Goal: Transaction & Acquisition: Purchase product/service

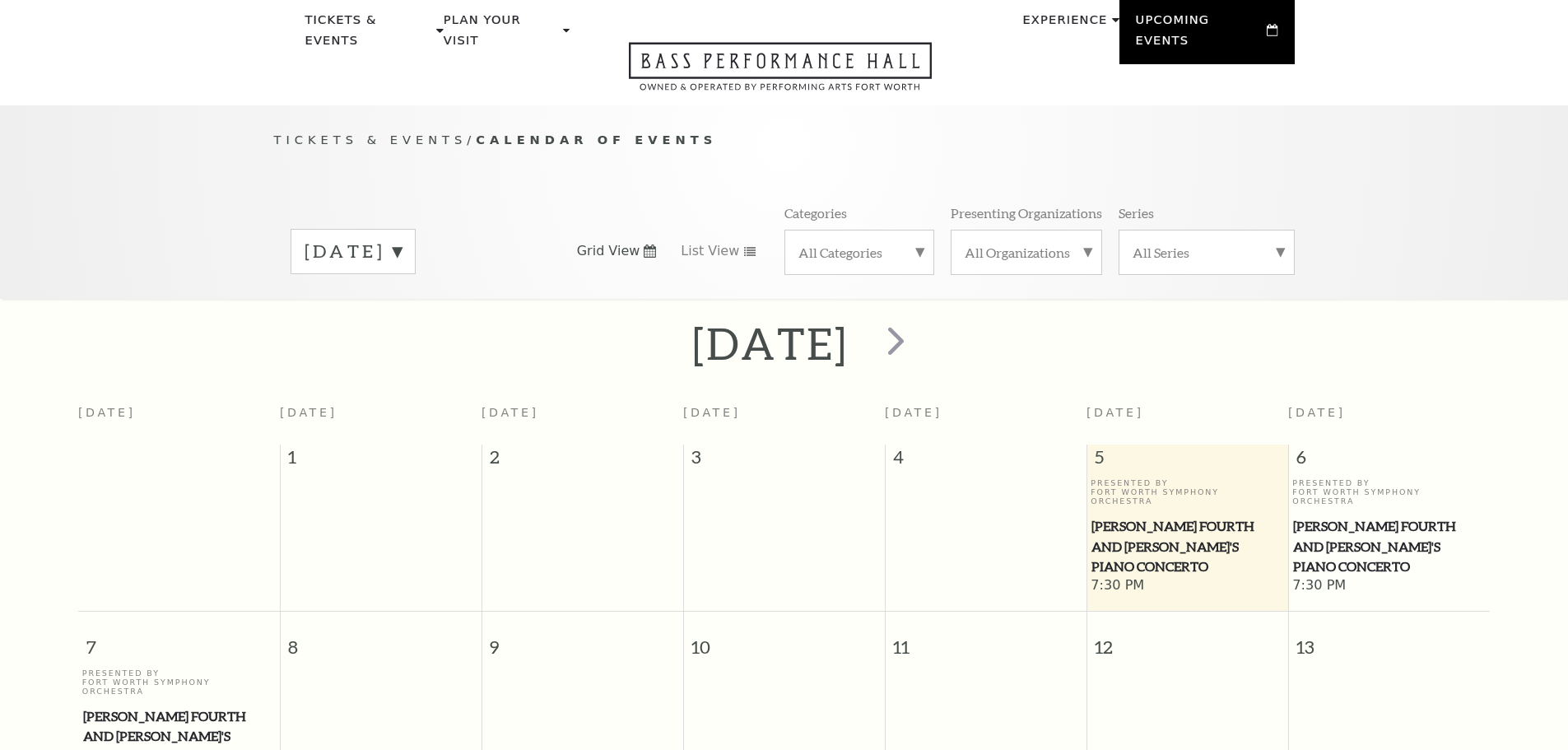
scroll to position [146, 0]
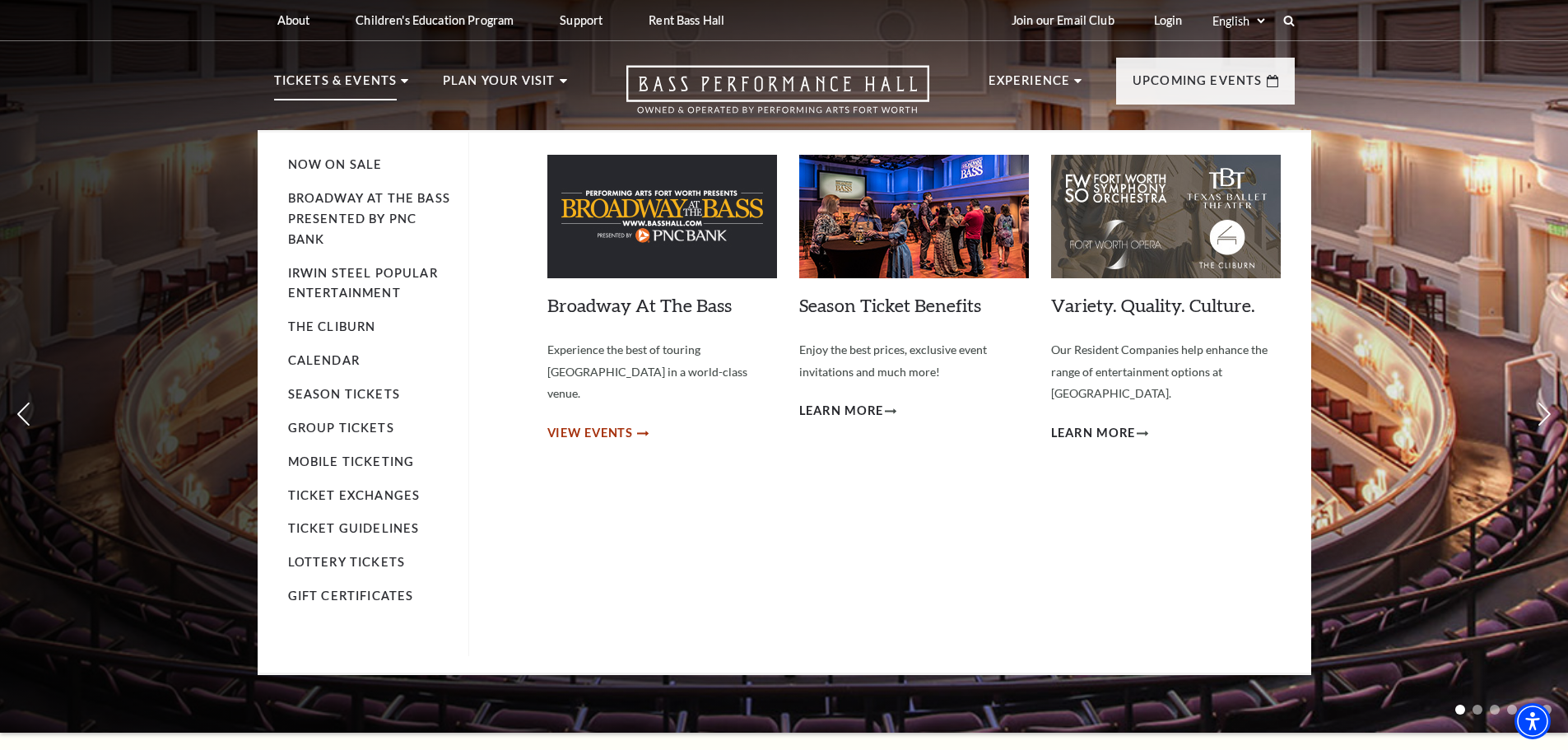
click at [618, 423] on span "View Events" at bounding box center [590, 433] width 86 height 21
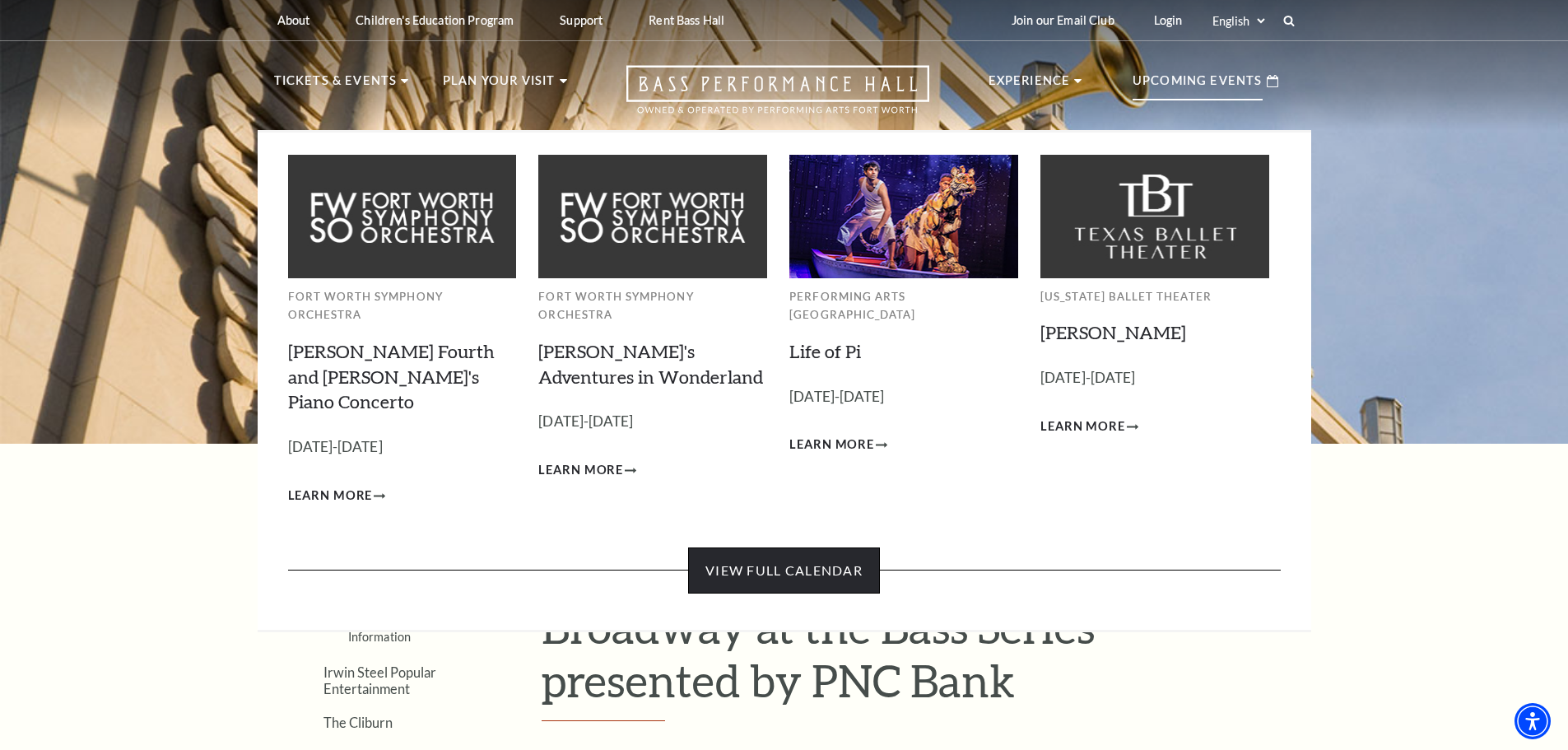
click at [784, 547] on link "View Full Calendar" at bounding box center [784, 570] width 192 height 46
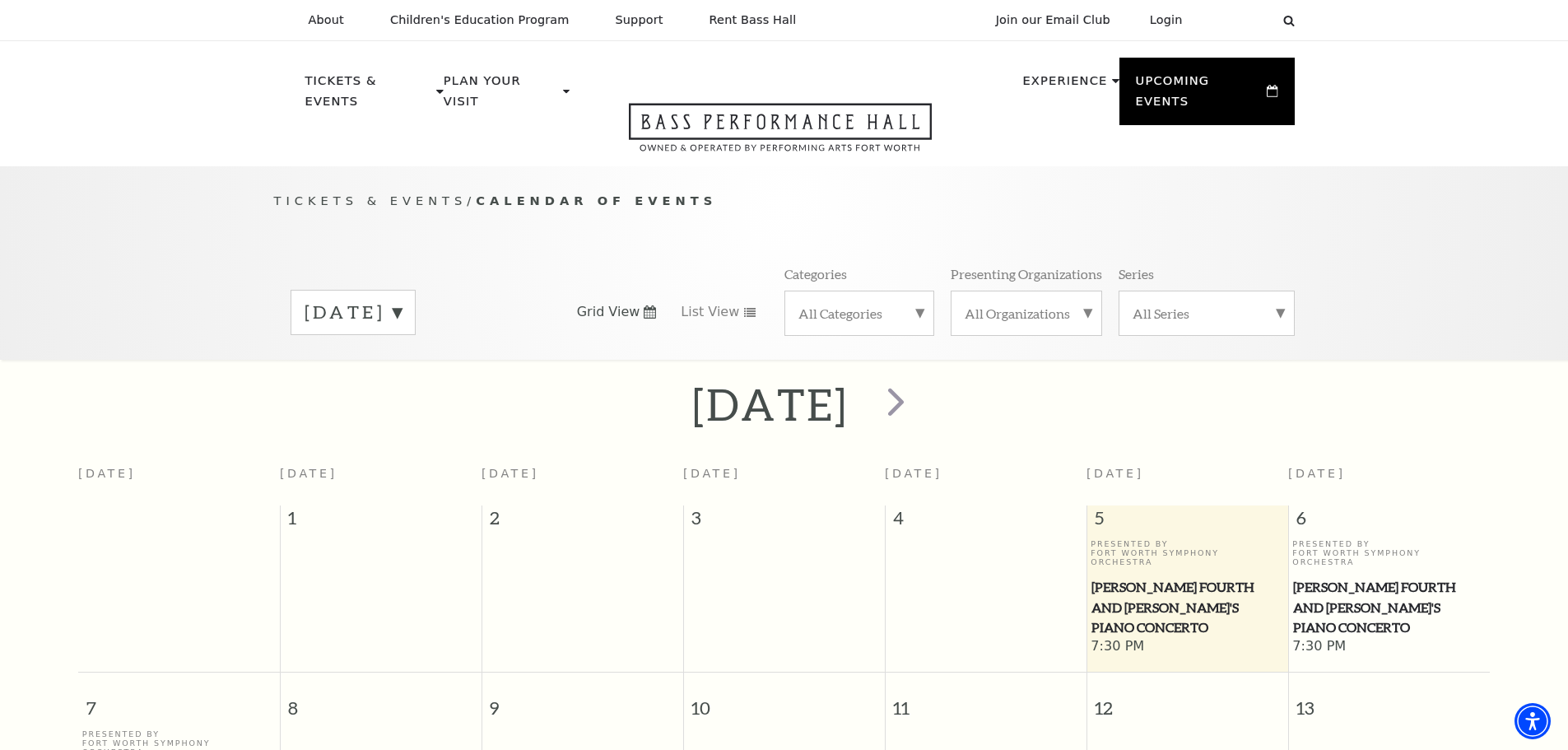
click at [401, 300] on label "September 2025" at bounding box center [353, 312] width 97 height 26
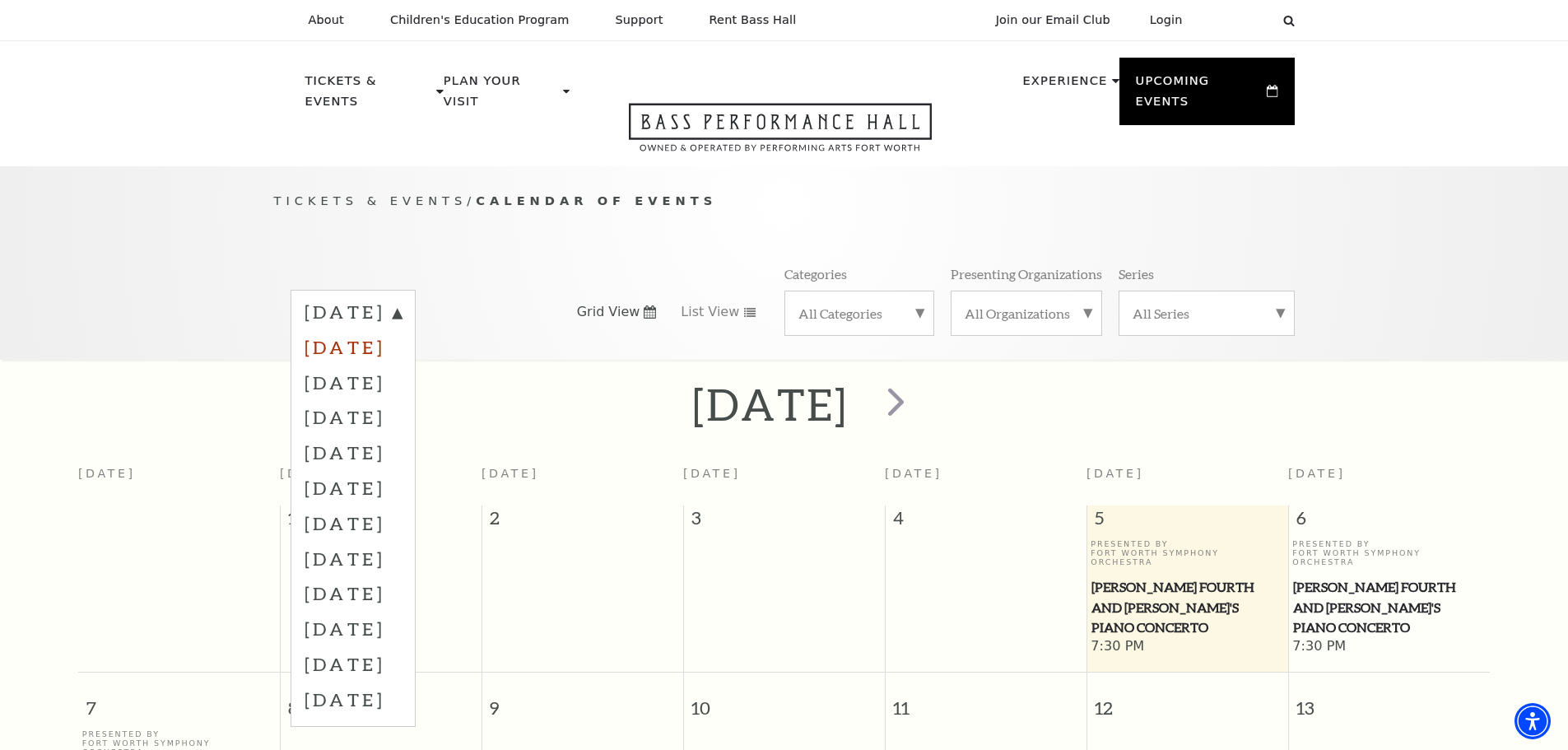
click at [401, 329] on label "October 2025" at bounding box center [353, 346] width 97 height 35
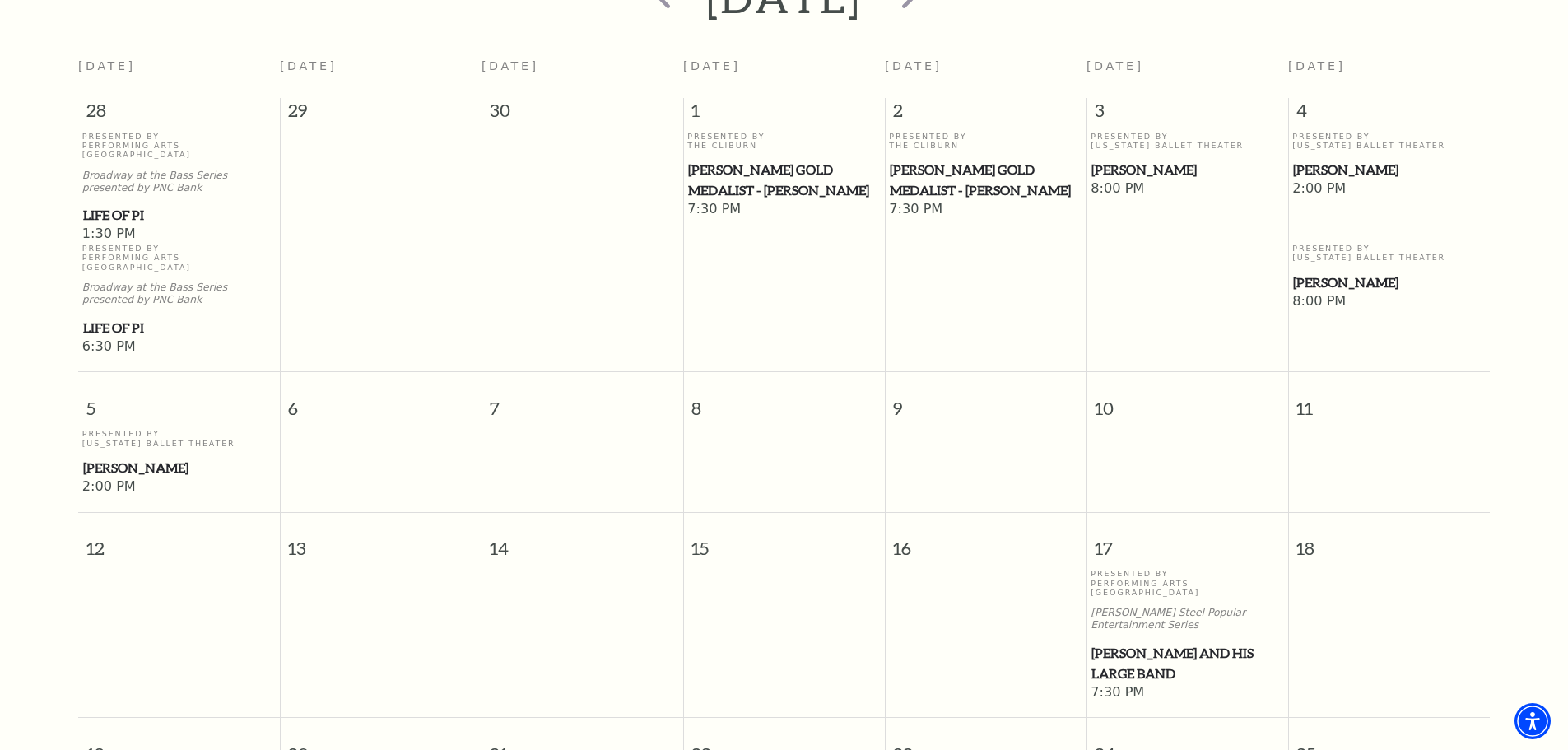
scroll to position [639, 0]
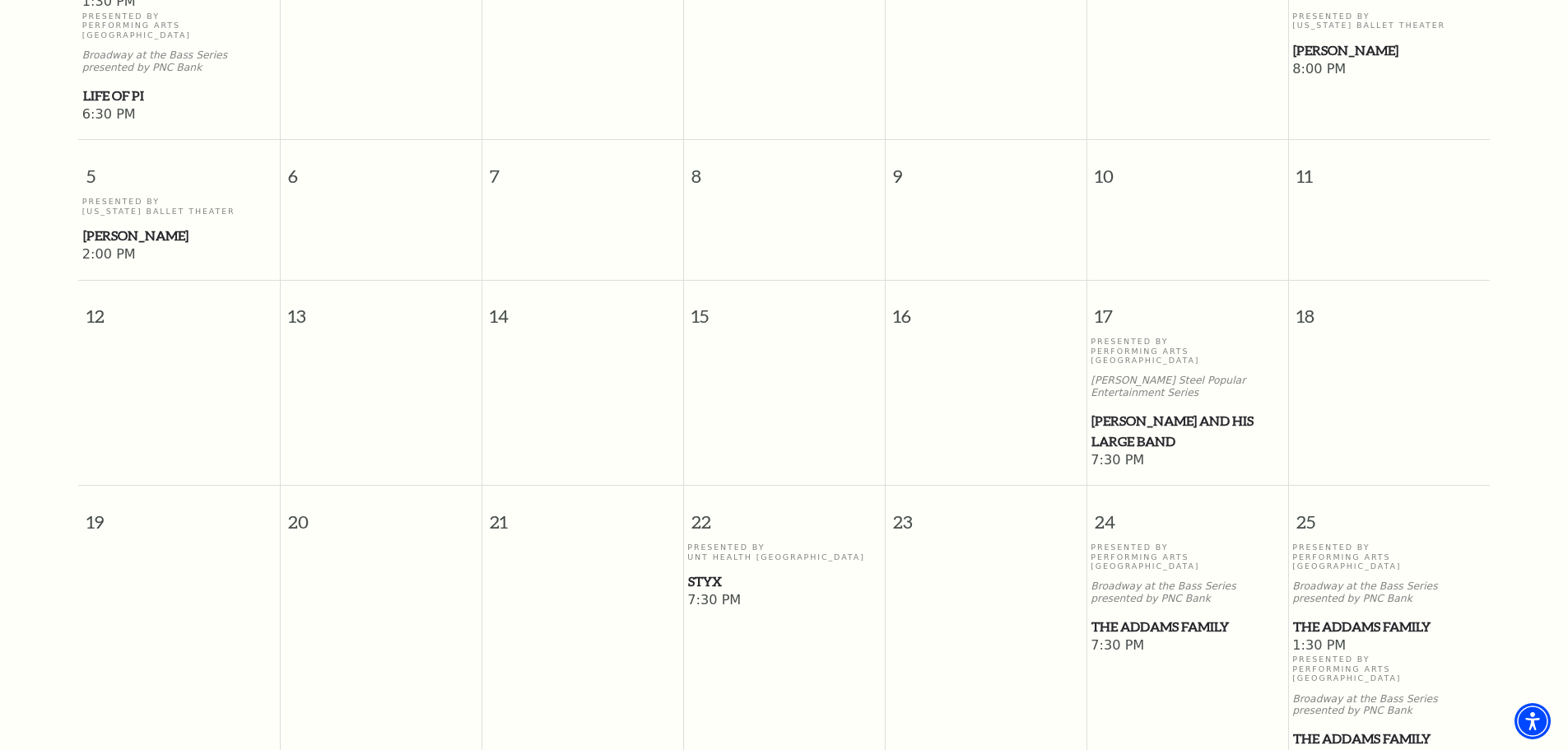
click at [1375, 616] on span "The Addams Family" at bounding box center [1389, 627] width 192 height 21
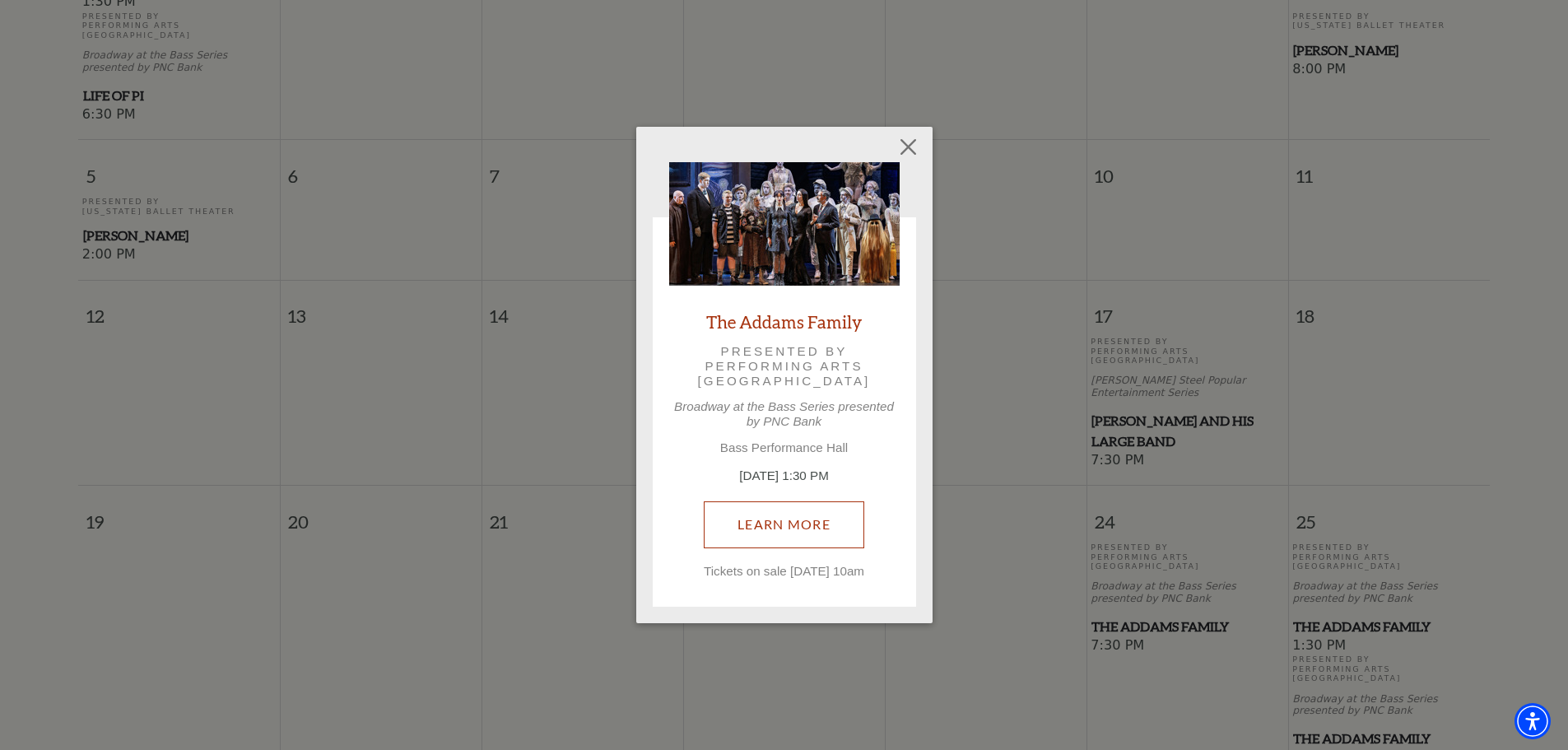
click at [811, 521] on link "Learn More" at bounding box center [784, 523] width 160 height 46
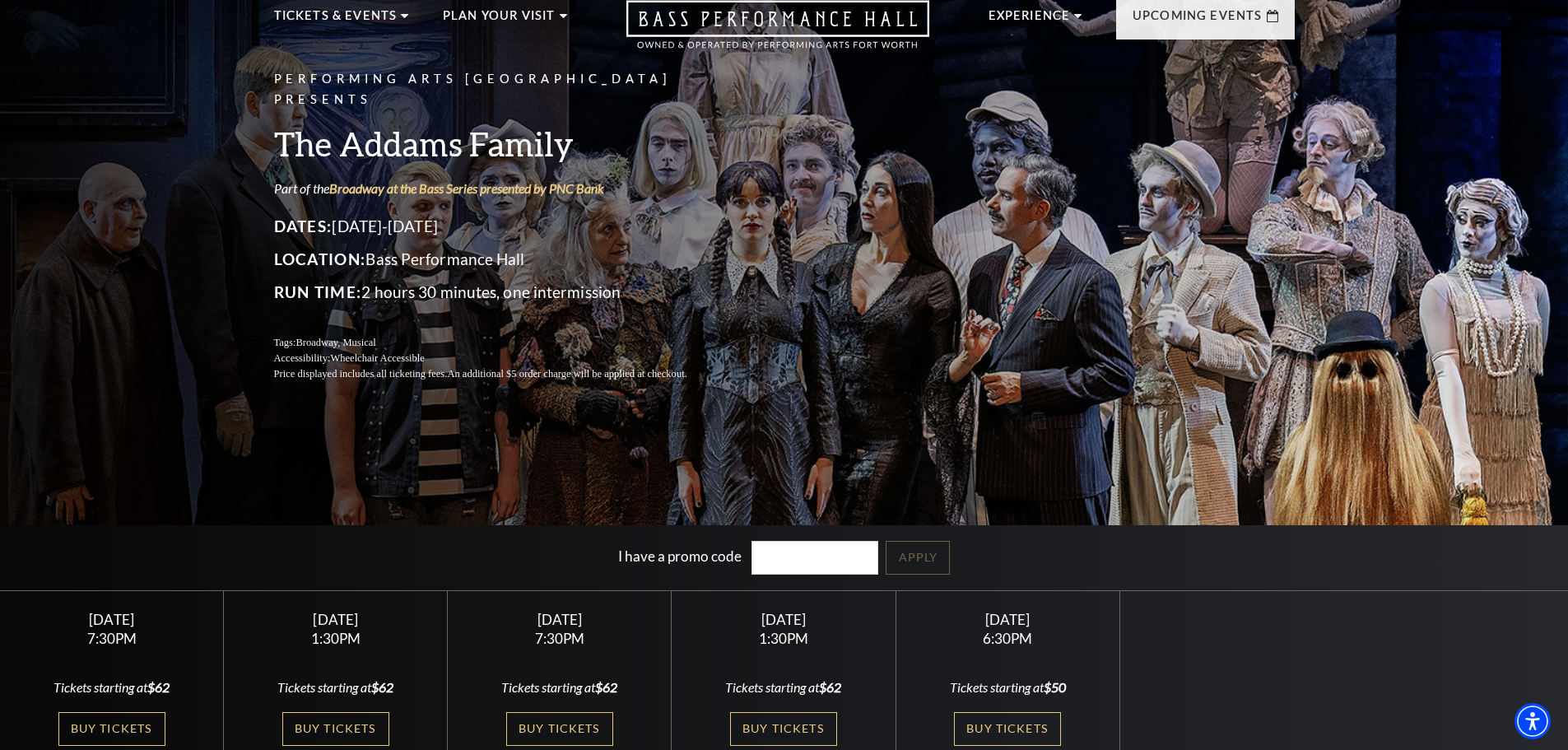
scroll to position [165, 0]
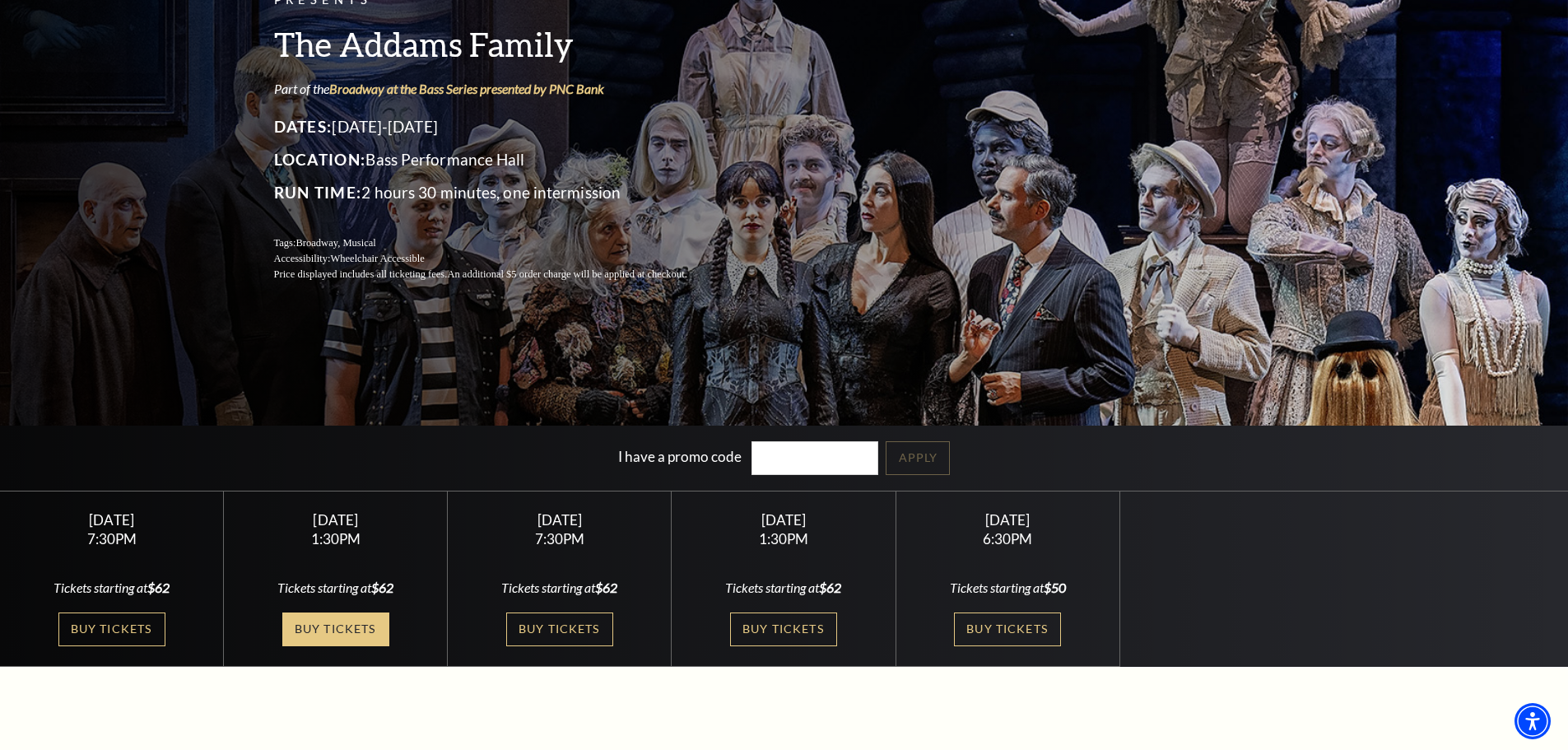
click at [360, 626] on link "Buy Tickets" at bounding box center [336, 630] width 107 height 34
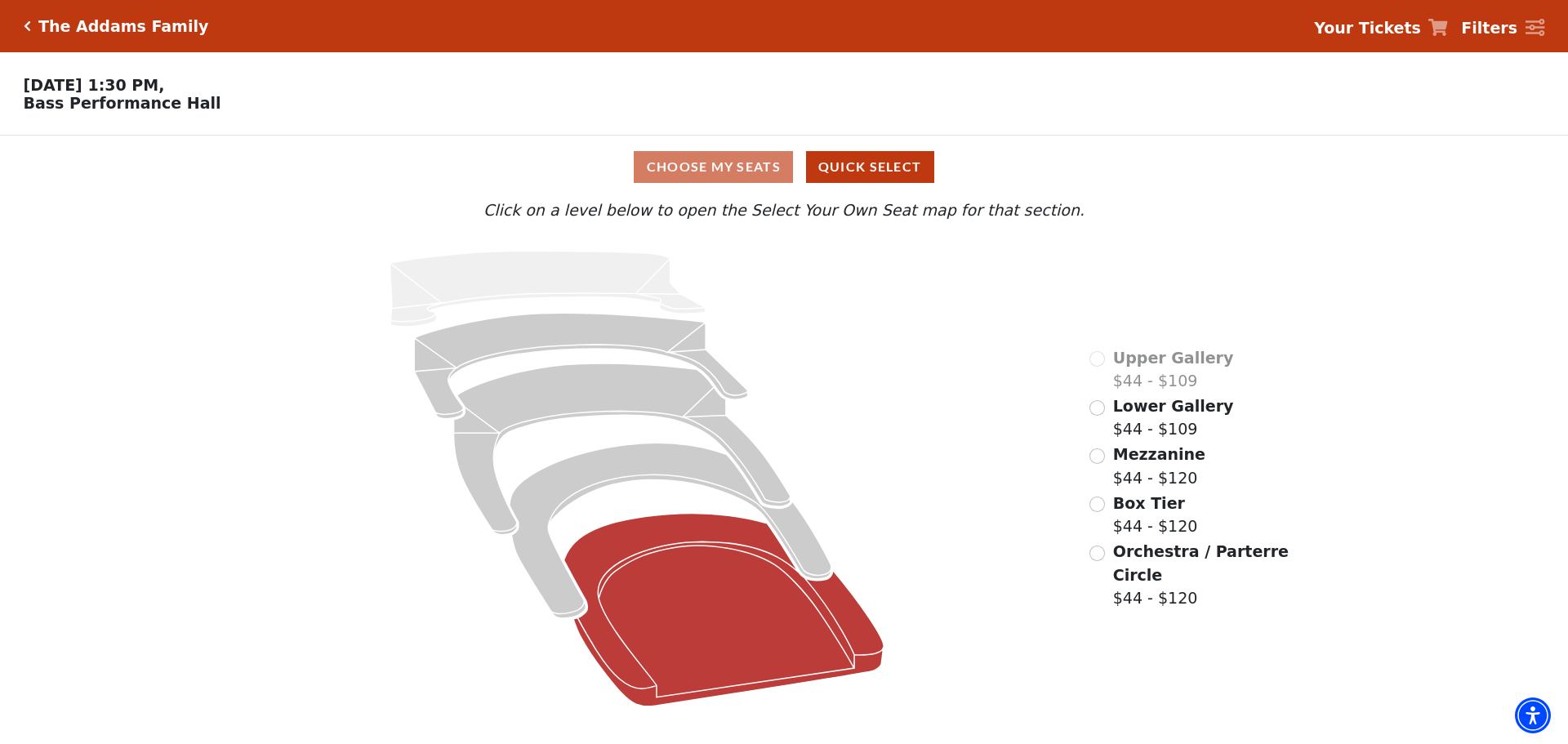
click at [694, 619] on icon at bounding box center [725, 609] width 320 height 193
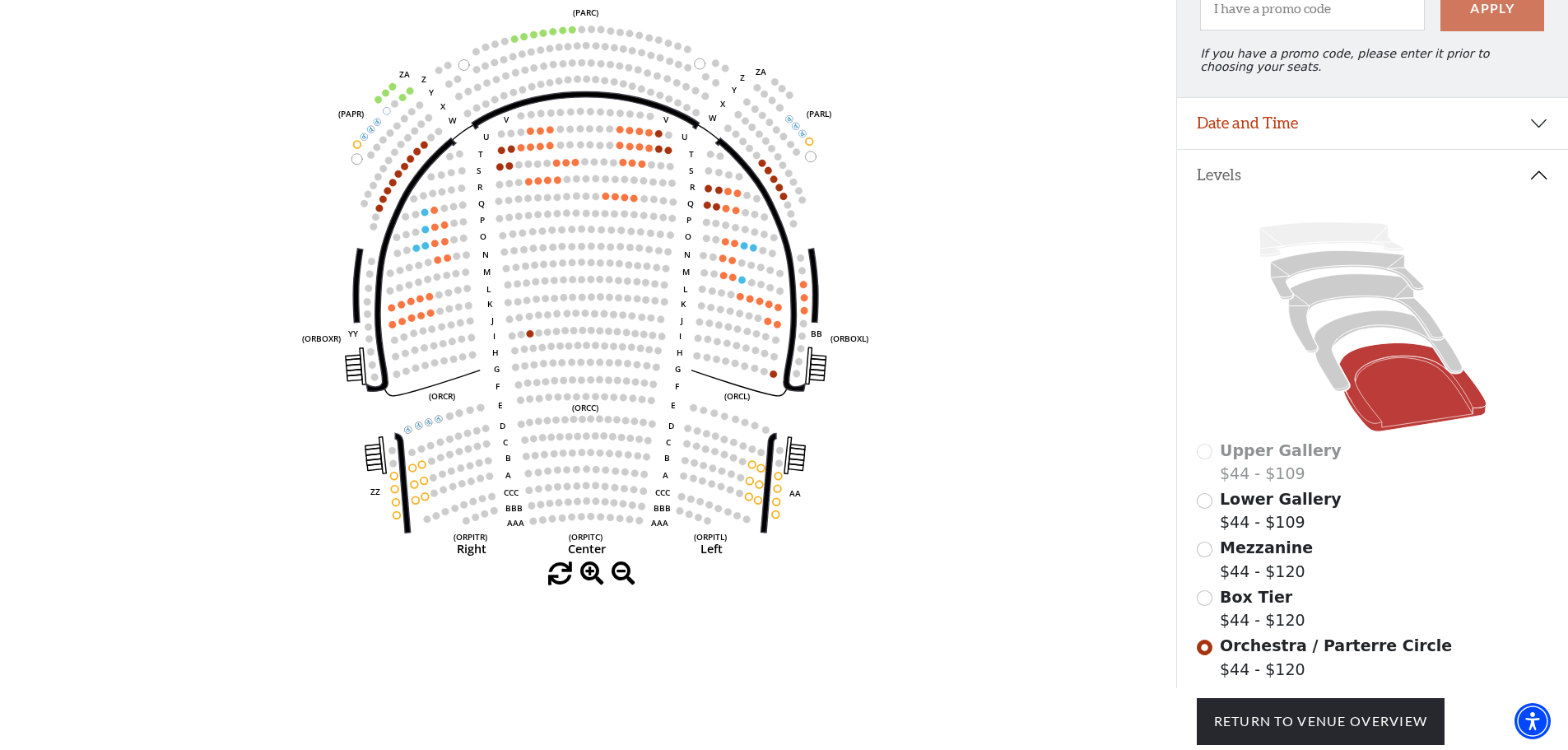
scroll to position [158, 0]
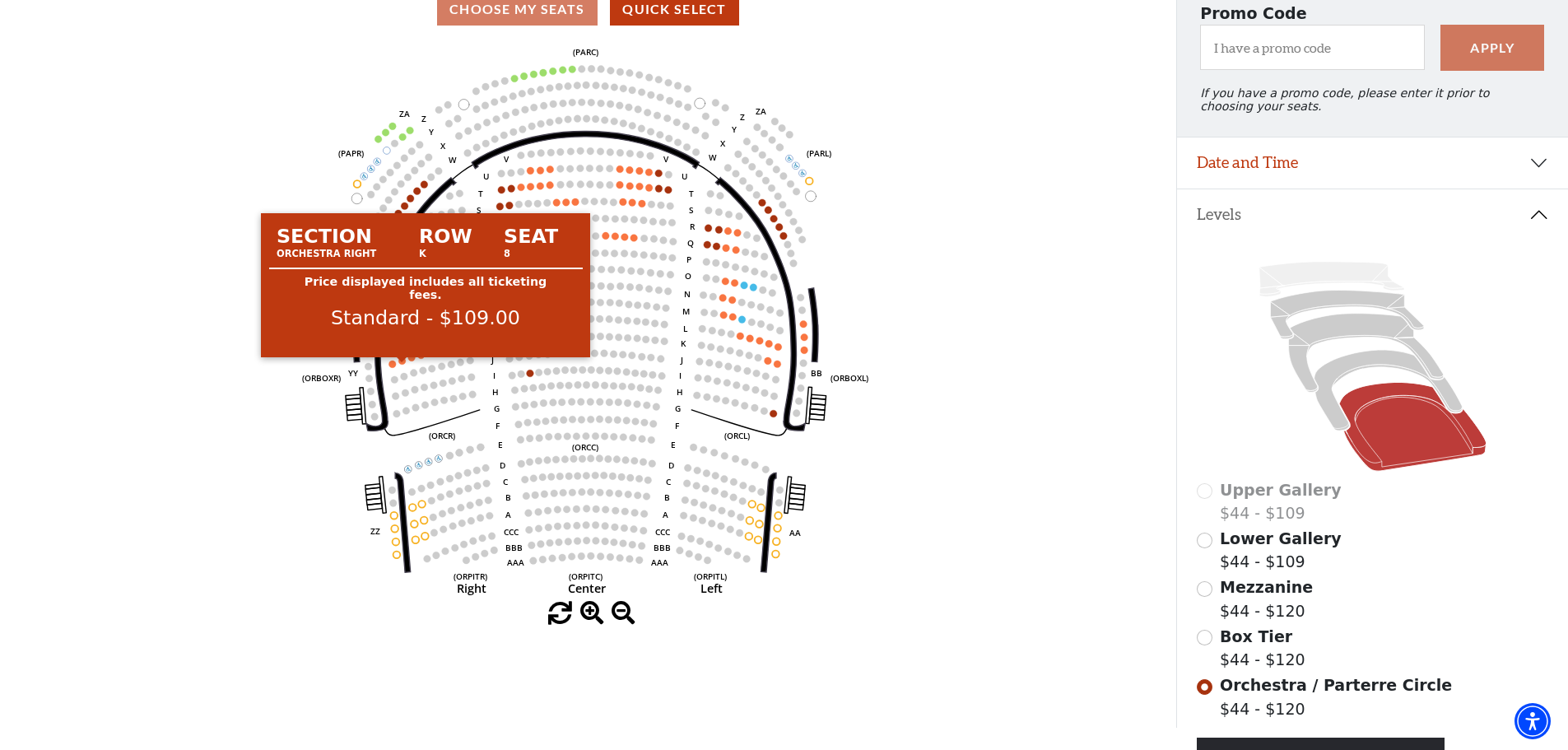
click at [405, 364] on circle at bounding box center [403, 361] width 8 height 8
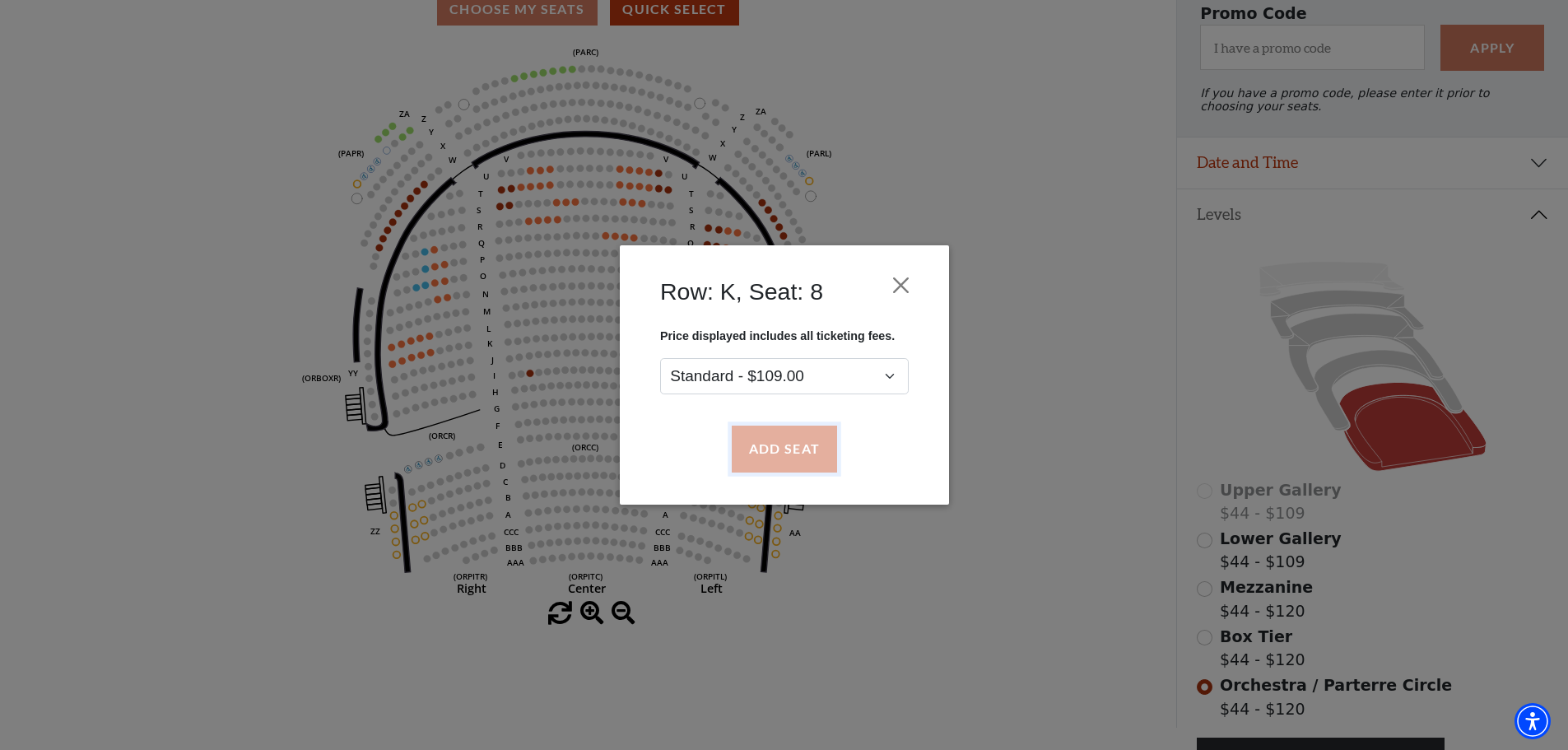
click at [765, 453] on button "Add Seat" at bounding box center [784, 448] width 105 height 46
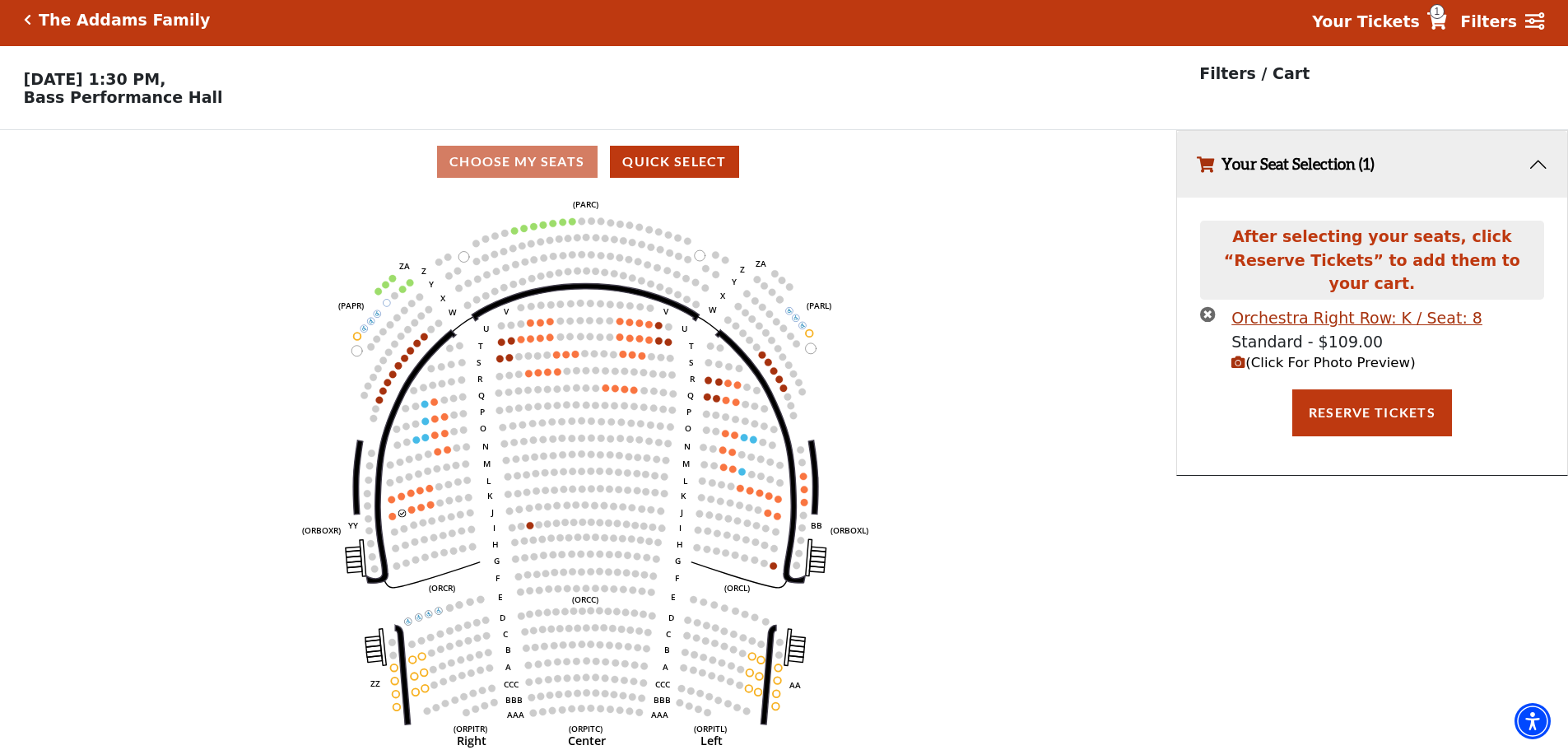
scroll to position [0, 0]
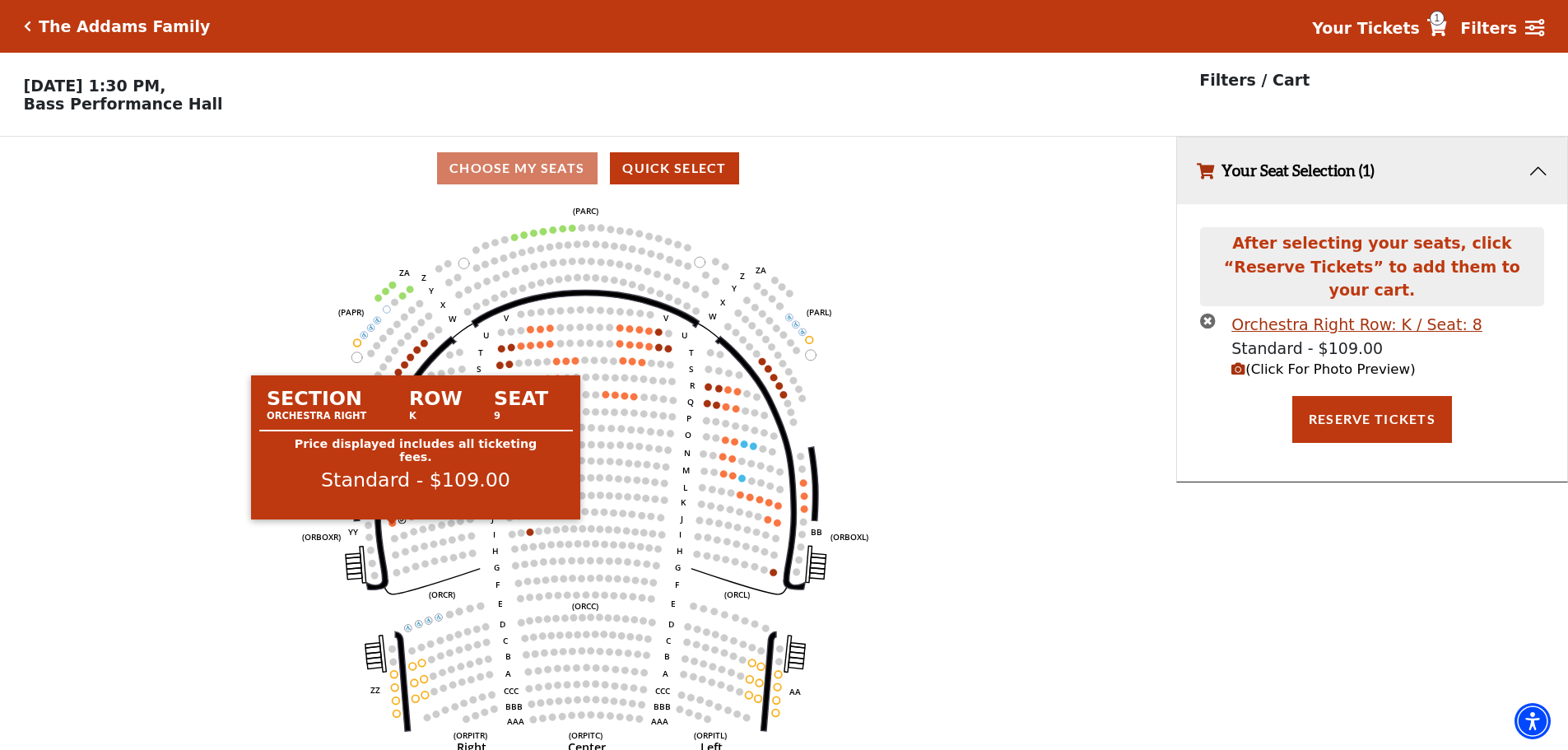
click at [393, 526] on circle at bounding box center [393, 523] width 8 height 8
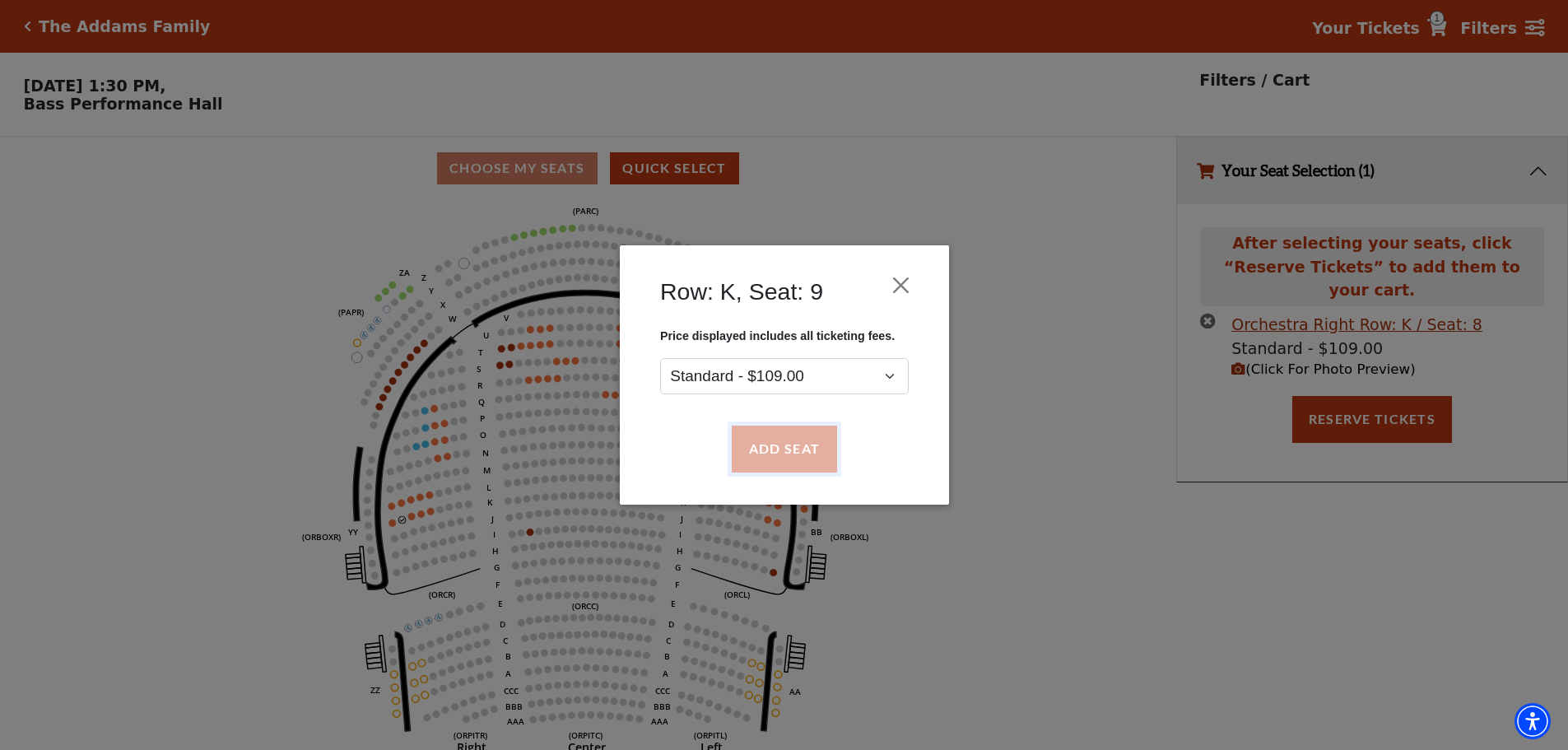
click at [796, 462] on button "Add Seat" at bounding box center [784, 448] width 105 height 46
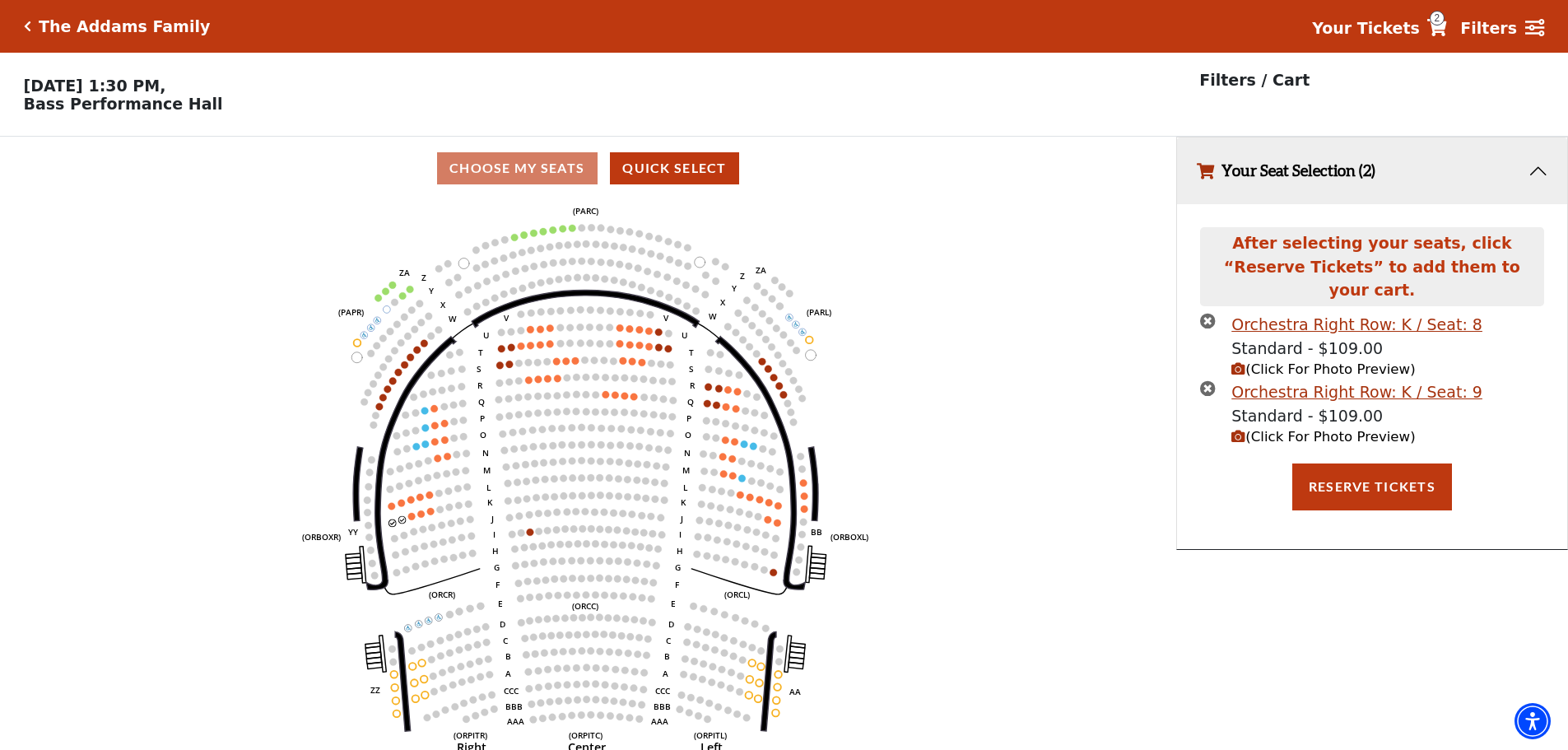
click at [1236, 362] on icon "(Click For Photo Preview)" at bounding box center [1238, 369] width 14 height 14
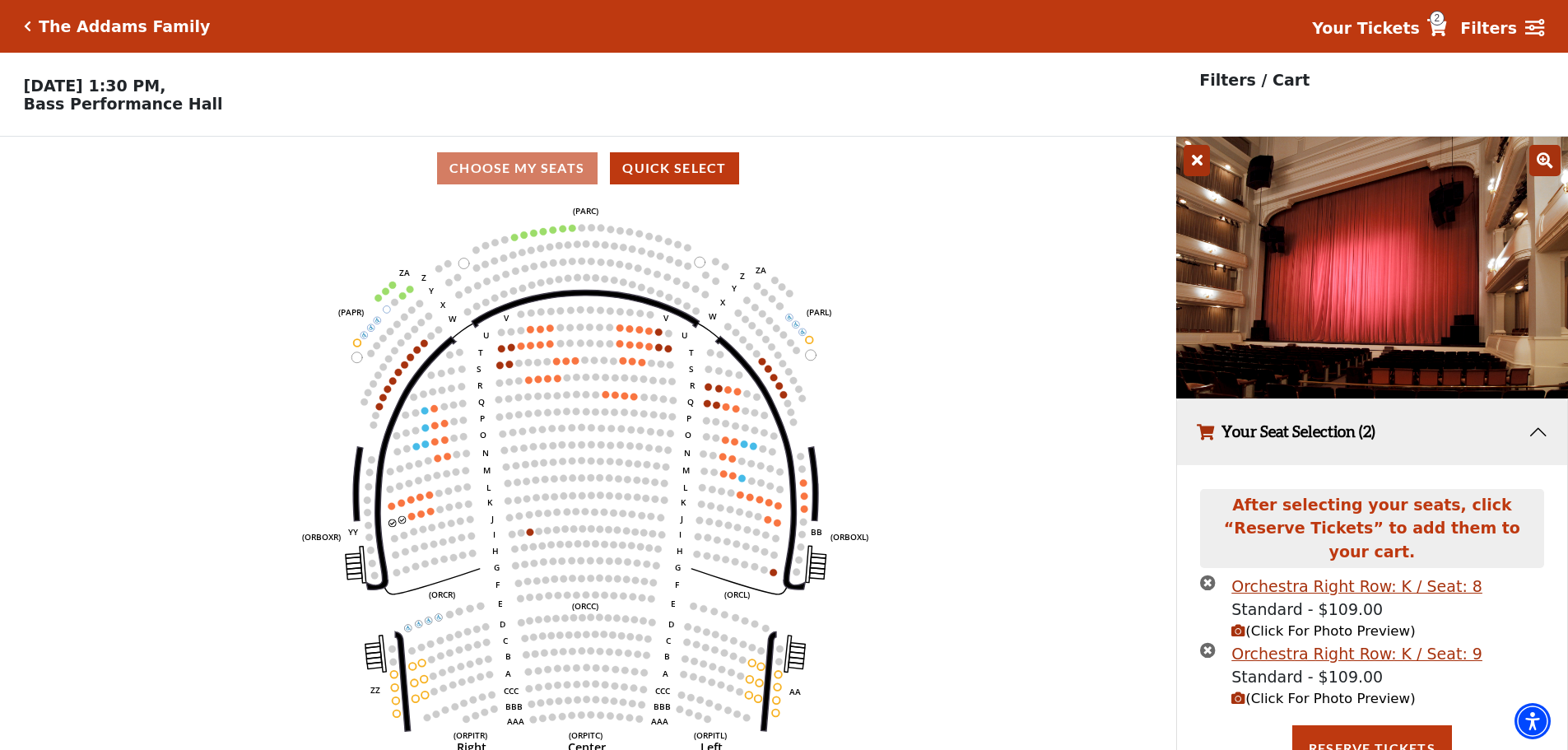
click at [1242, 691] on icon "(Click For Photo Preview)" at bounding box center [1238, 698] width 14 height 14
click at [1240, 691] on icon "(Click For Photo Preview)" at bounding box center [1238, 698] width 14 height 14
click at [1240, 624] on icon "(Click For Photo Preview)" at bounding box center [1238, 631] width 14 height 14
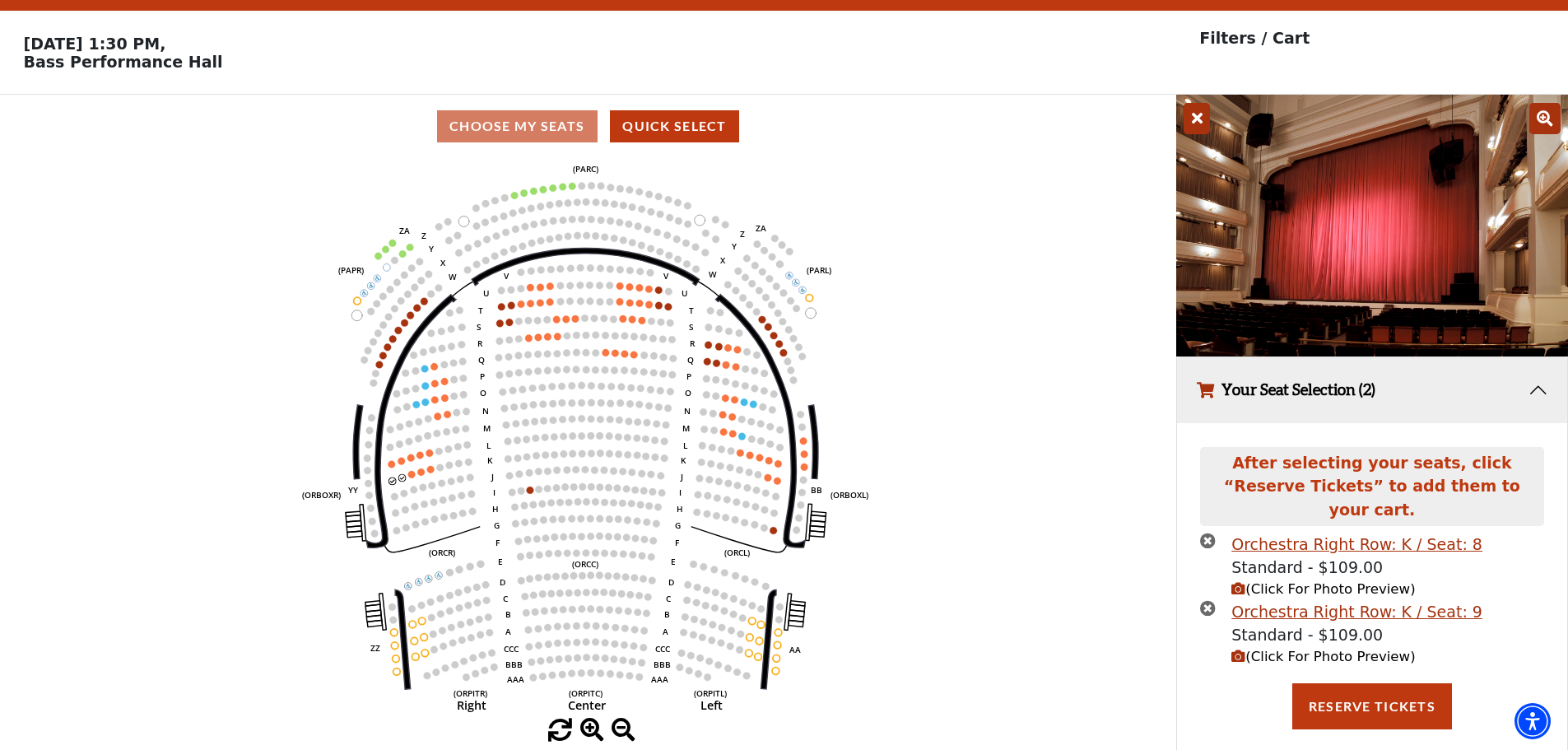
scroll to position [45, 0]
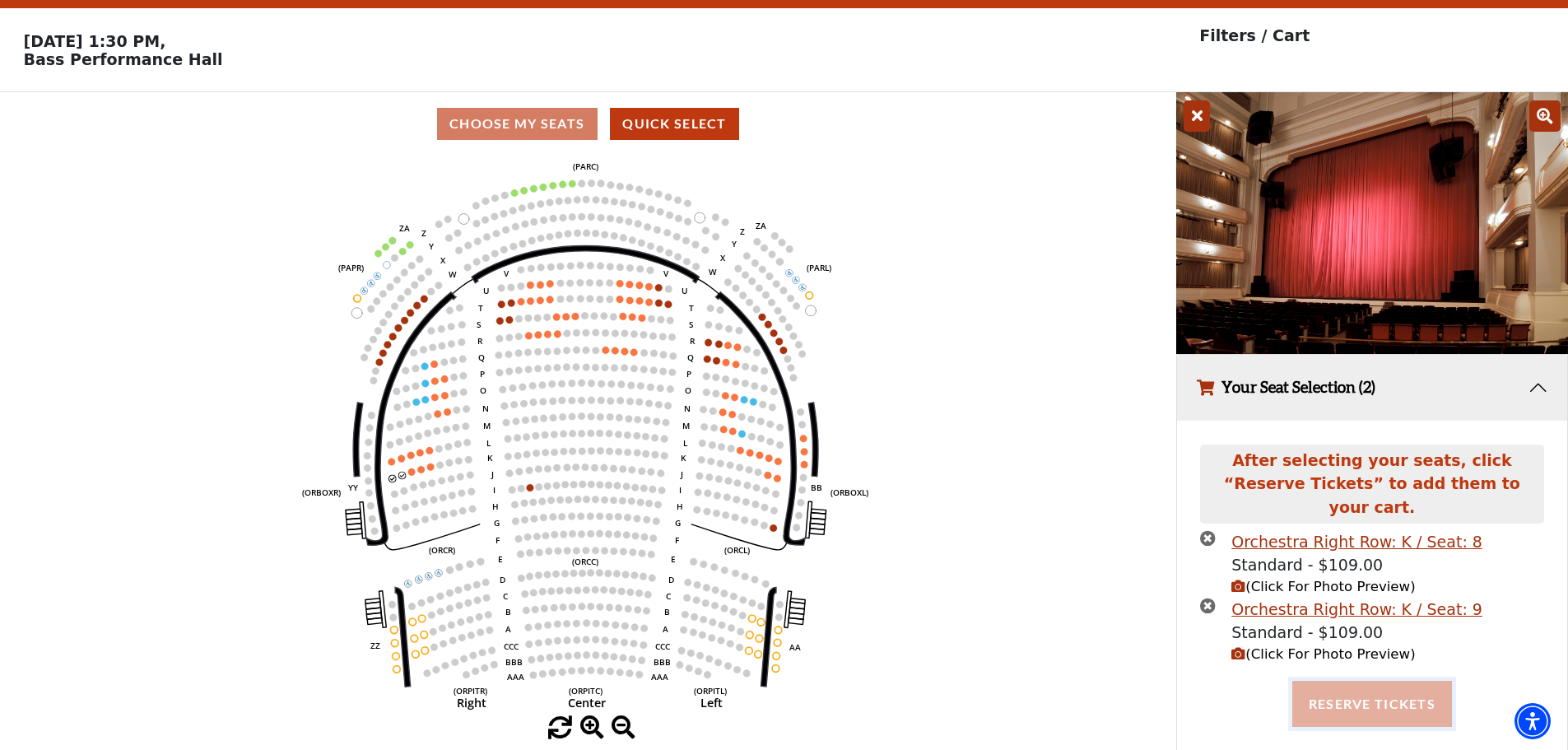
click at [1372, 683] on button "Reserve Tickets" at bounding box center [1372, 704] width 159 height 46
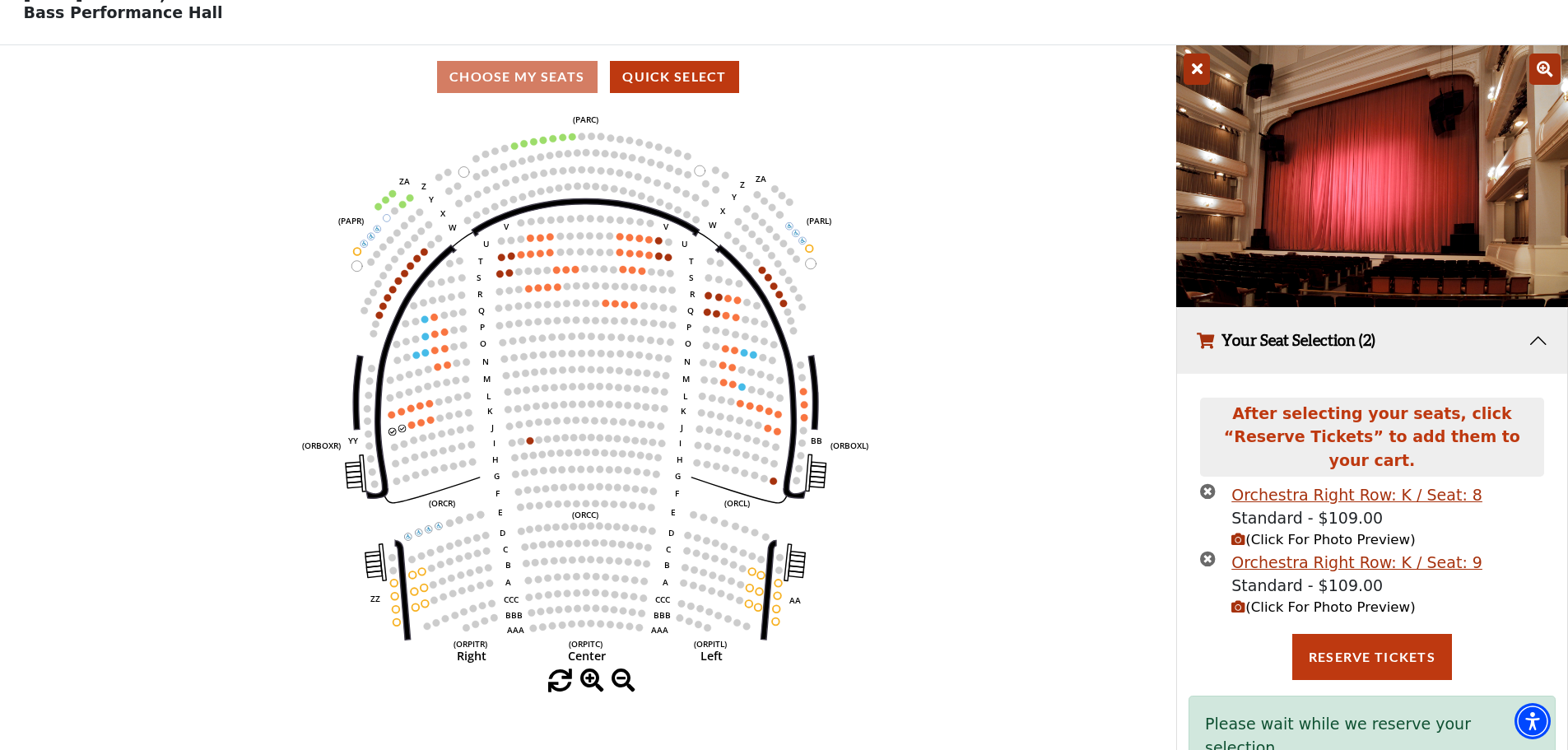
scroll to position [117, 0]
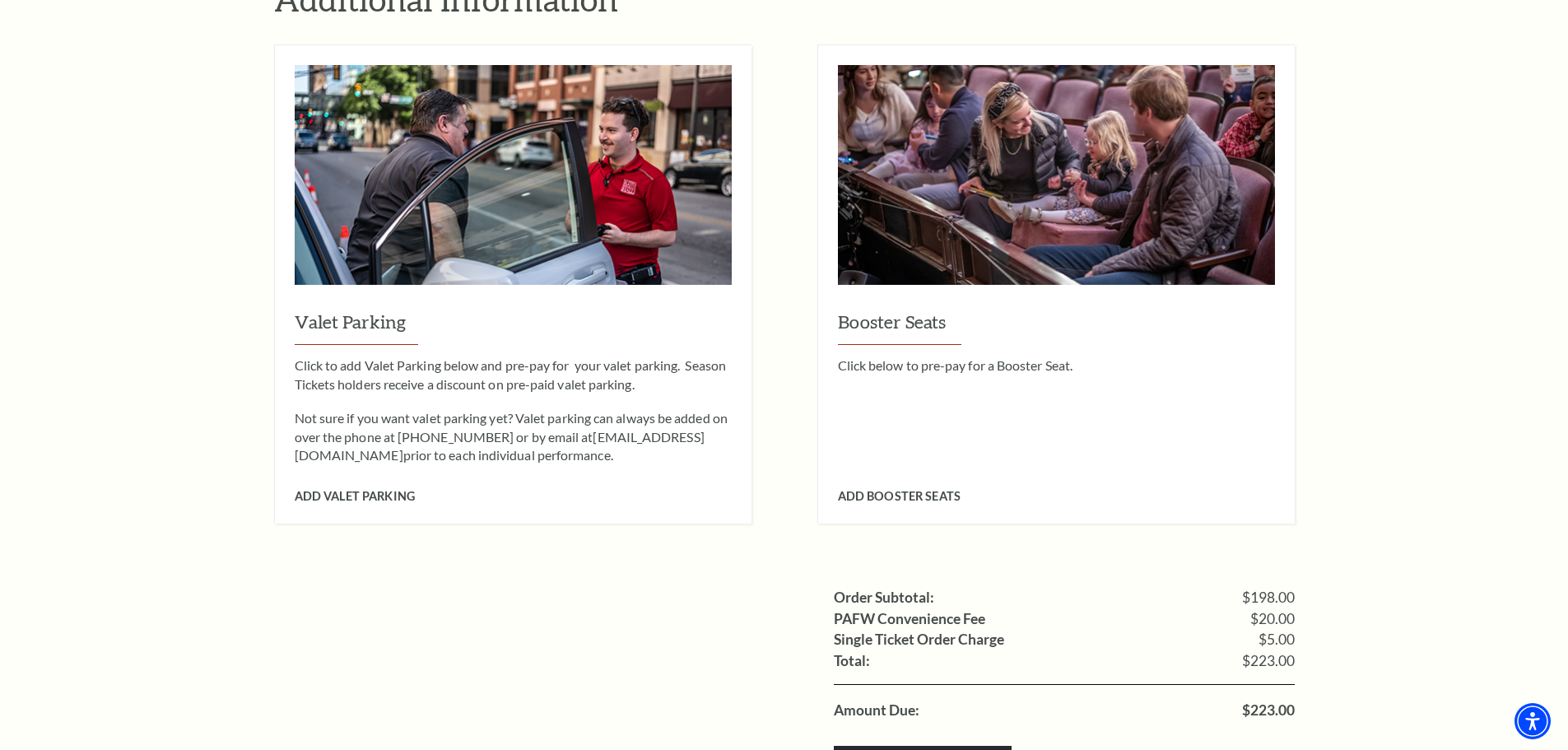
scroll to position [1235, 0]
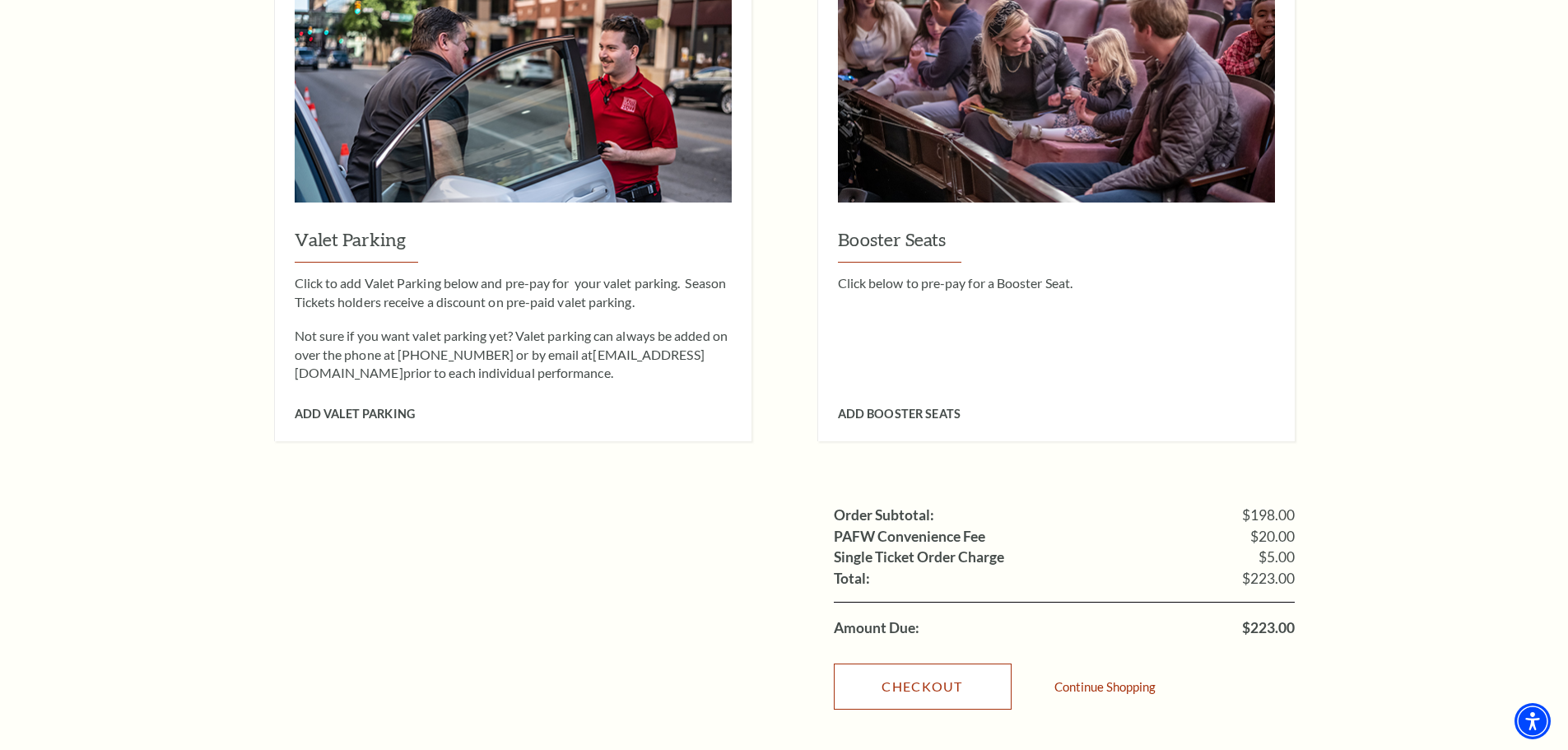
click at [883, 664] on link "Checkout" at bounding box center [922, 686] width 177 height 46
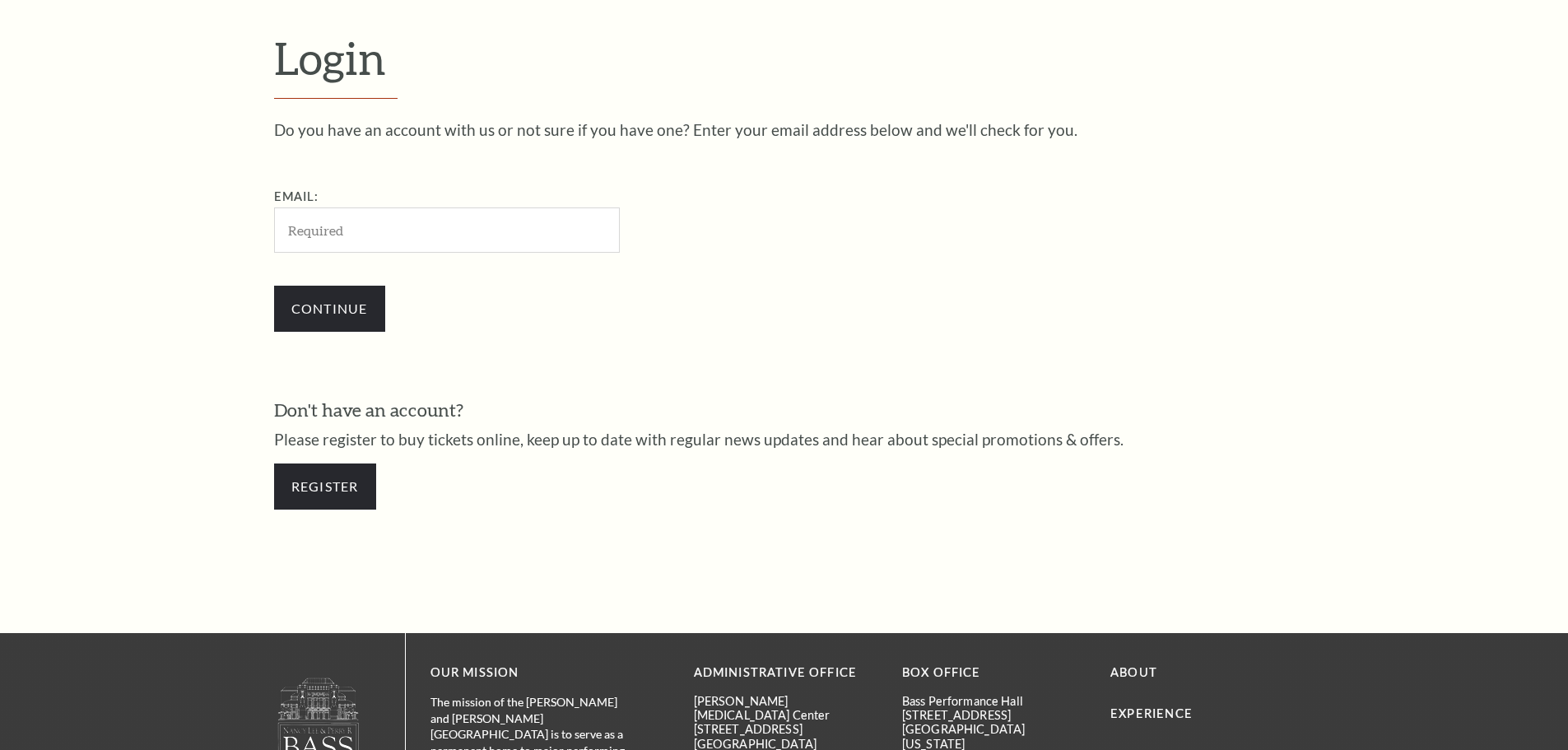
scroll to position [551, 0]
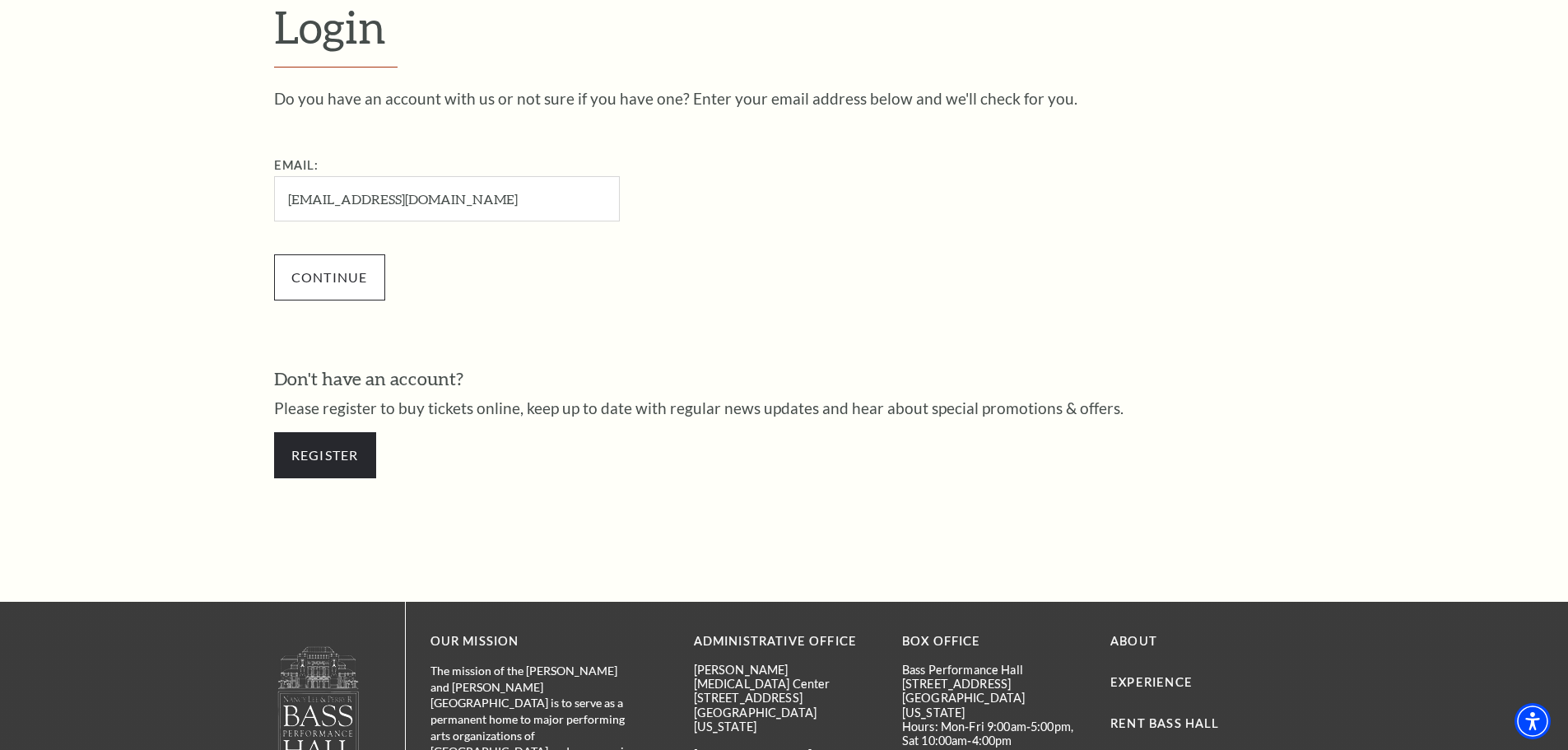
type input "[EMAIL_ADDRESS][DOMAIN_NAME]"
click at [352, 284] on input "Continue" at bounding box center [329, 277] width 111 height 46
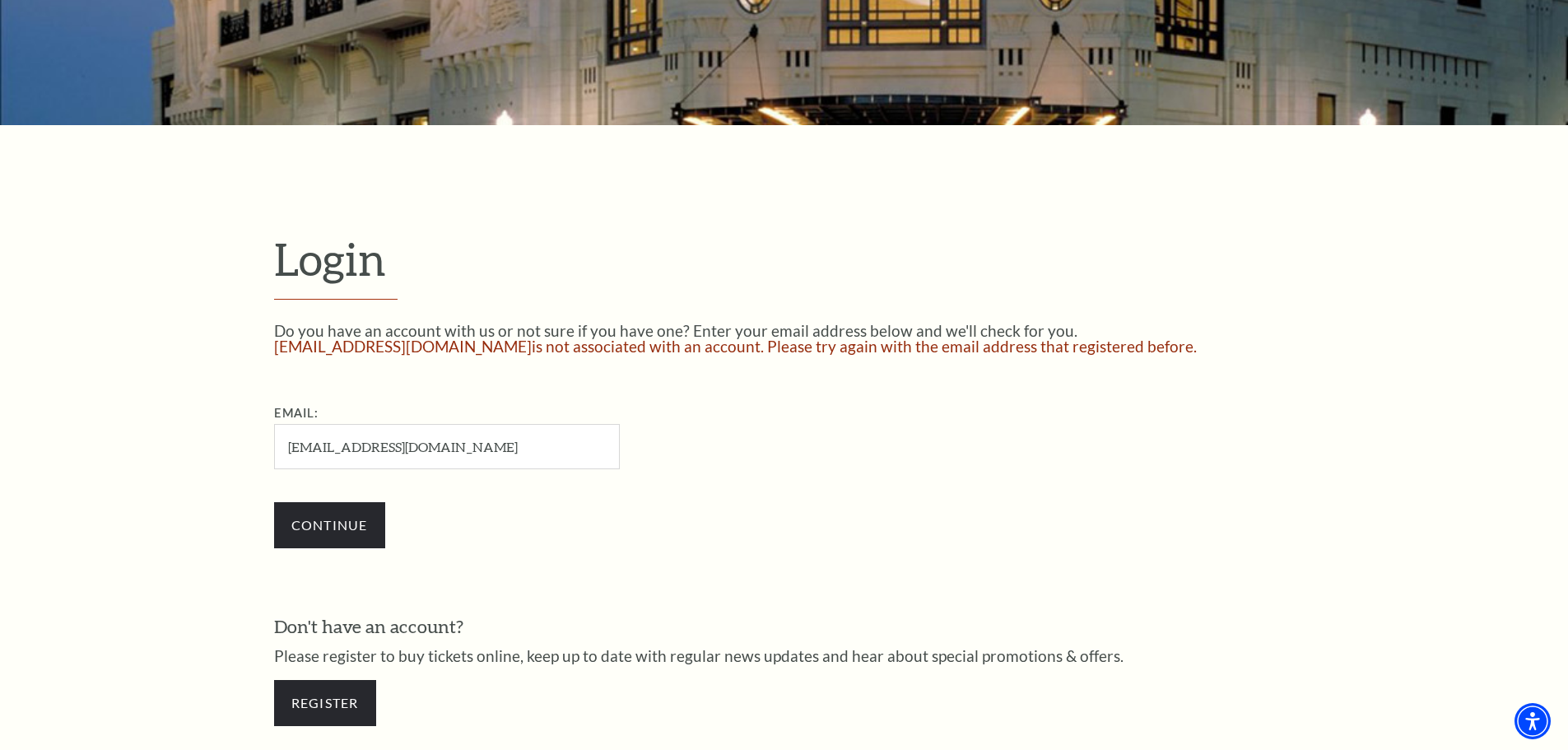
scroll to position [367, 0]
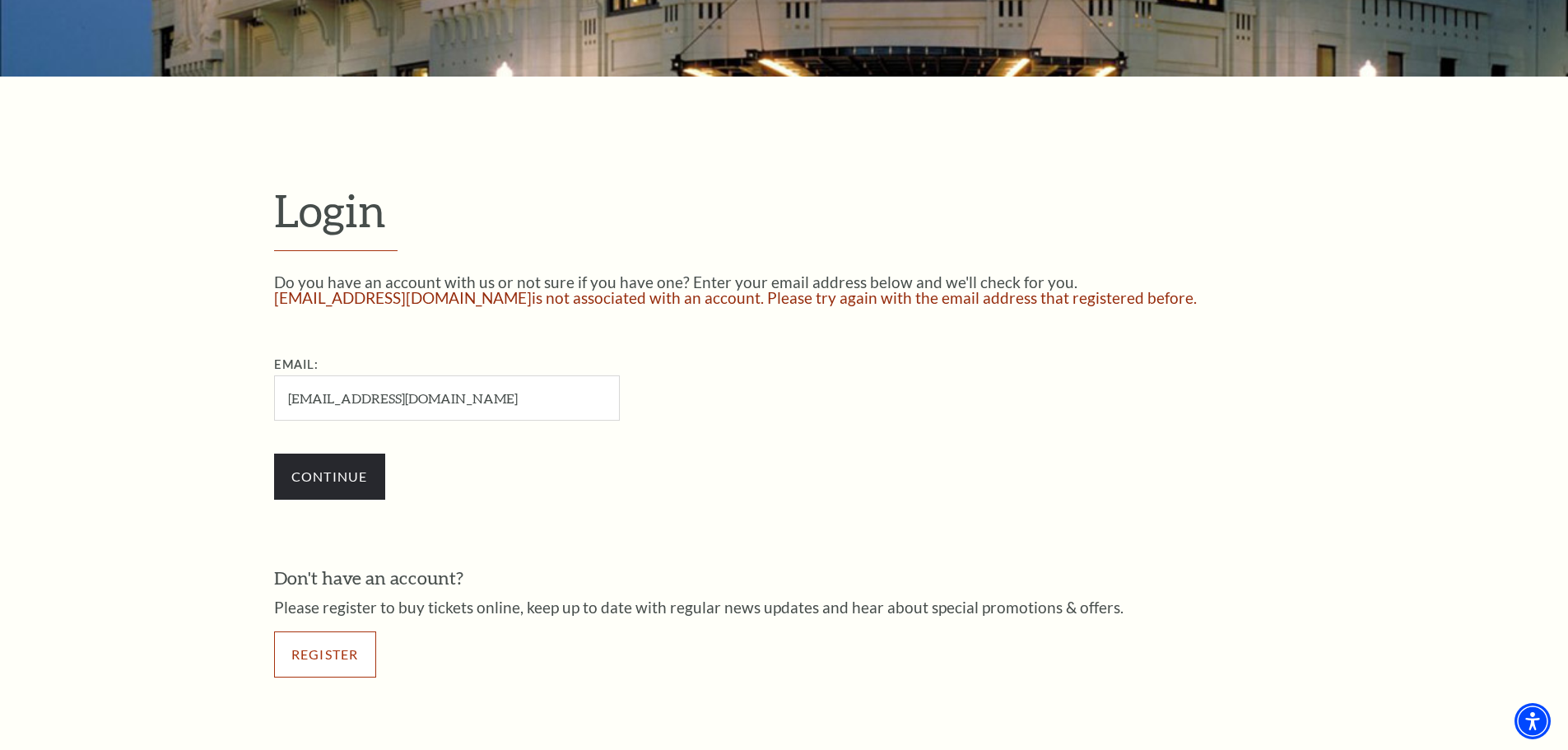
click at [350, 653] on link "Register" at bounding box center [325, 654] width 102 height 46
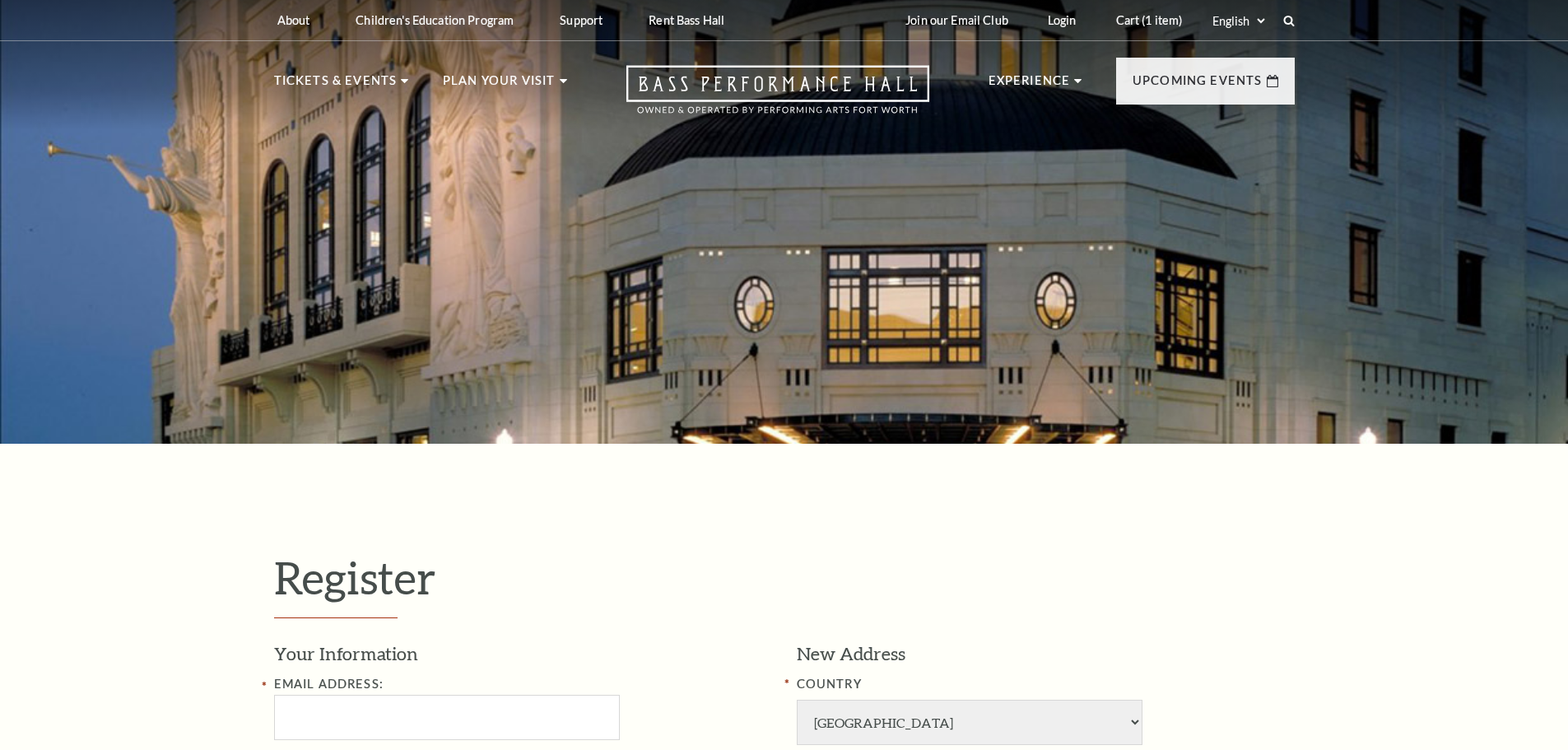
select select "1"
select select "[GEOGRAPHIC_DATA]"
click at [431, 706] on input "Email Address:" at bounding box center [447, 717] width 345 height 46
type input "amrtarleton@yahoo.com"
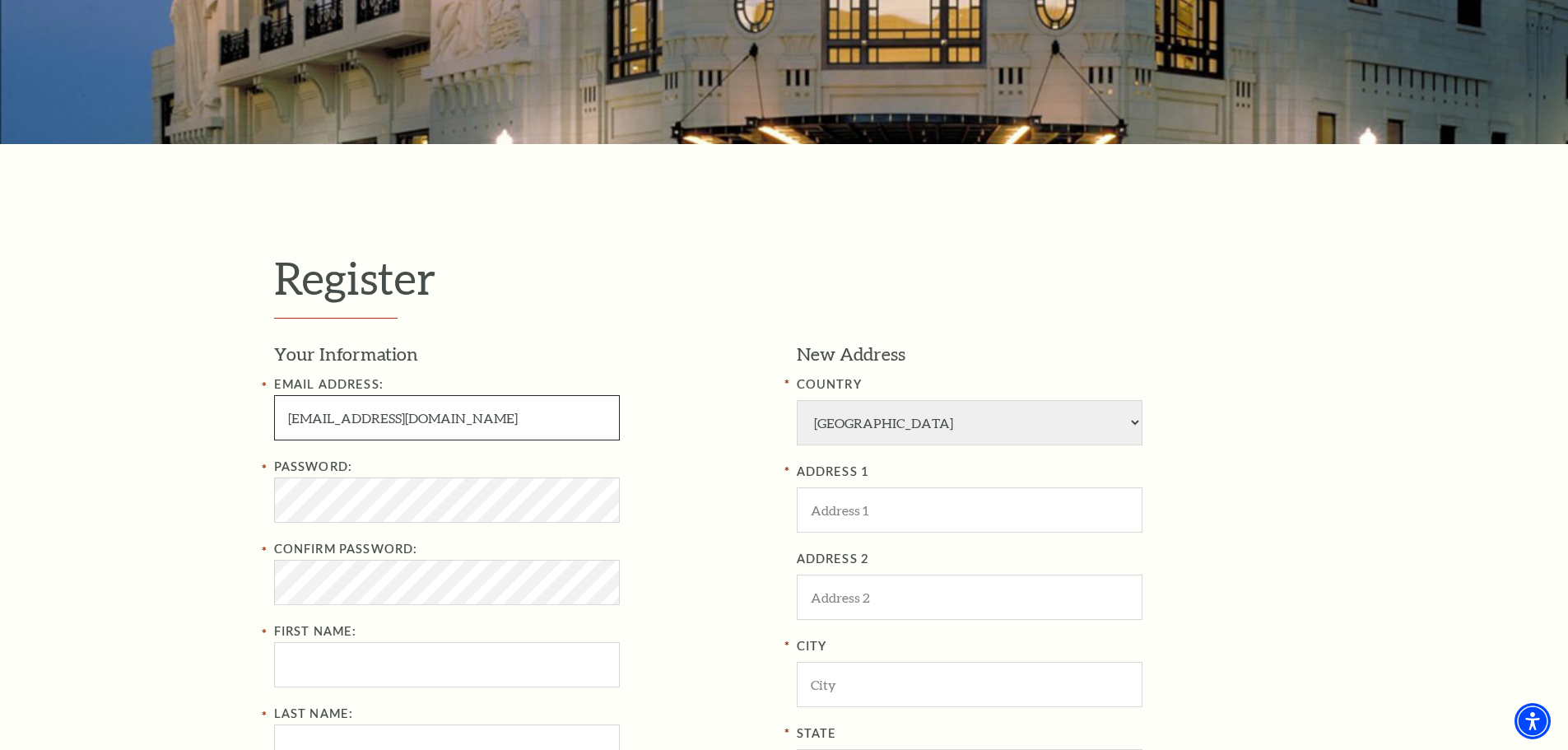
scroll to position [329, 0]
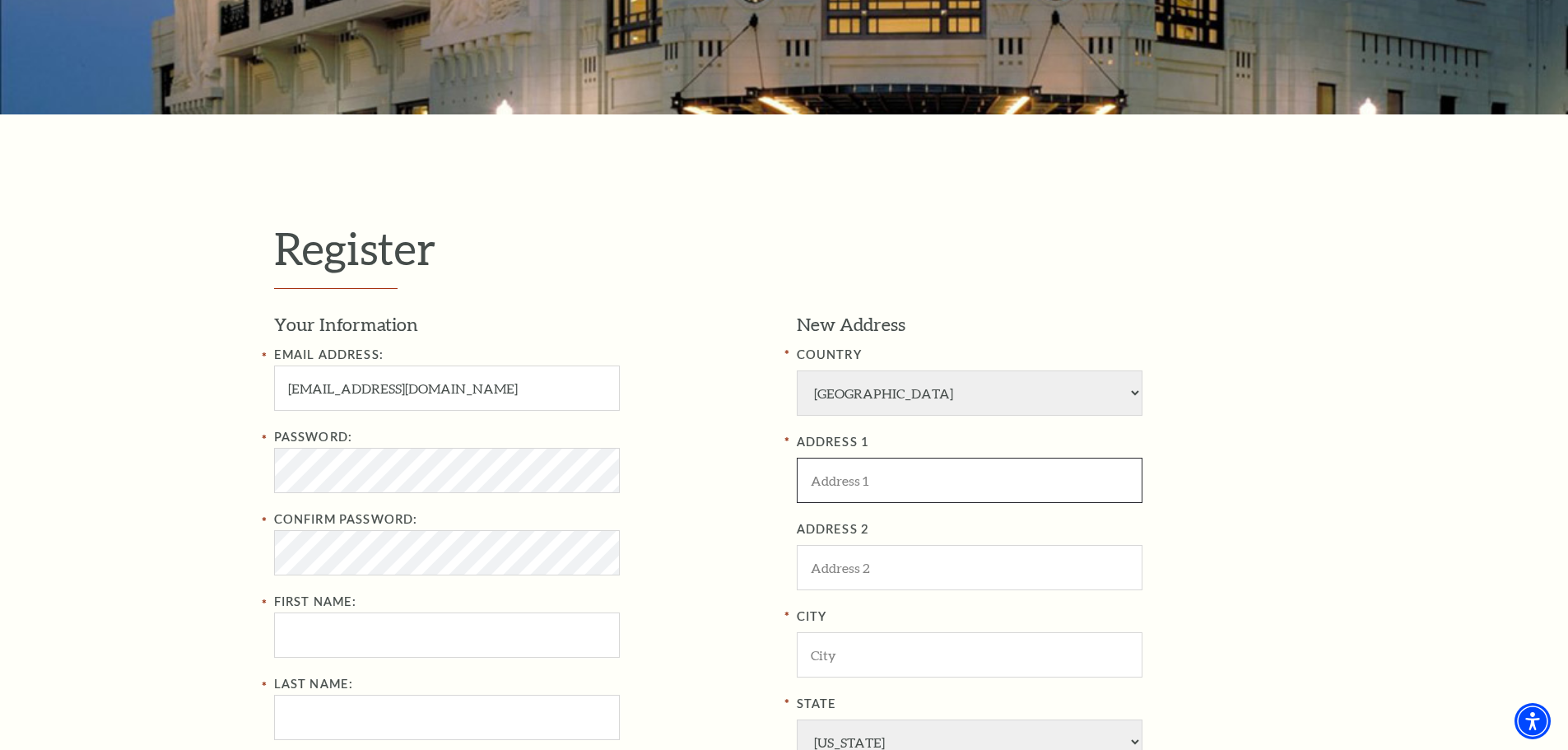
click at [1002, 485] on input "ADDRESS 1" at bounding box center [969, 480] width 345 height 46
type input "1637 Edge Hill Rd"
click at [858, 656] on input "City" at bounding box center [969, 654] width 345 height 46
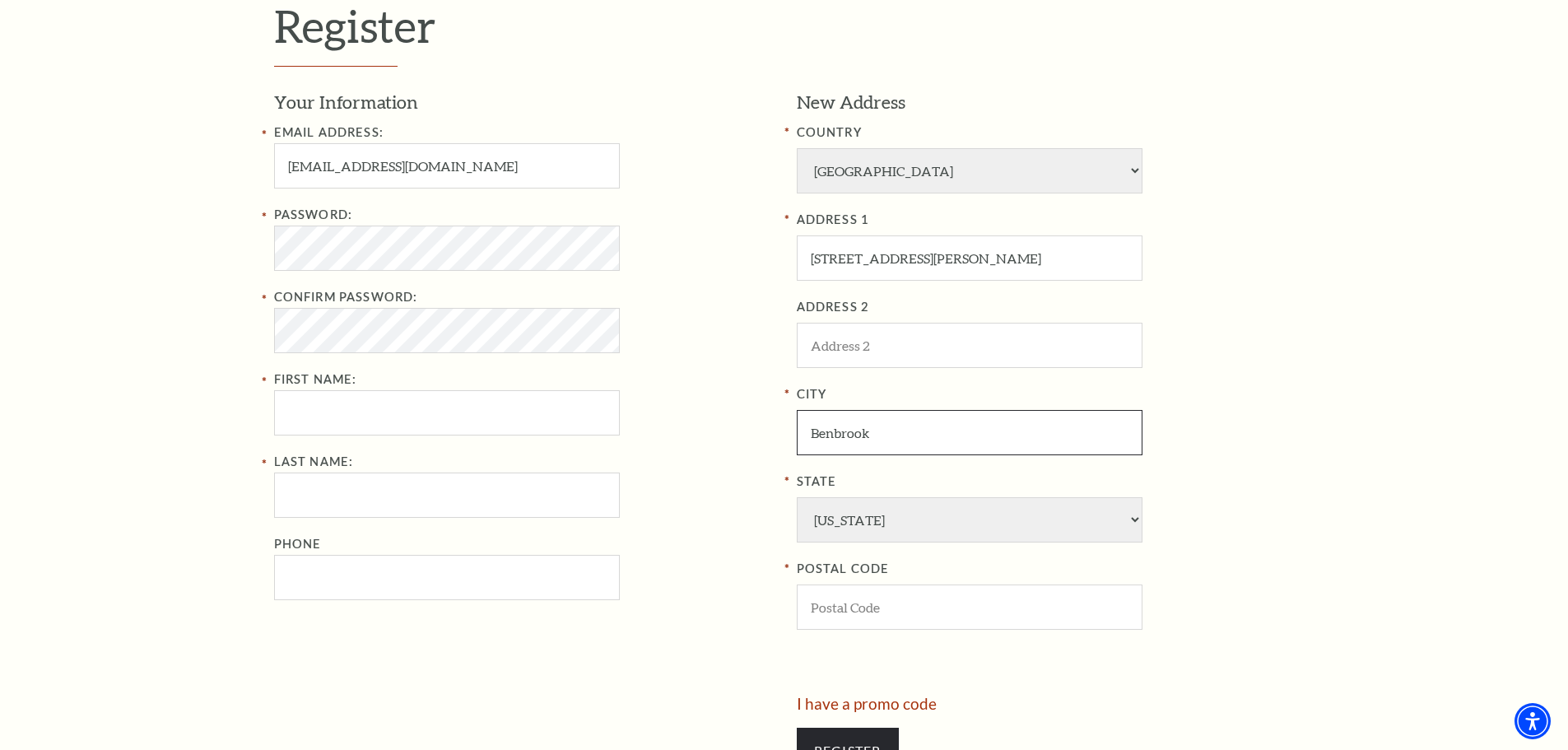
scroll to position [576, 0]
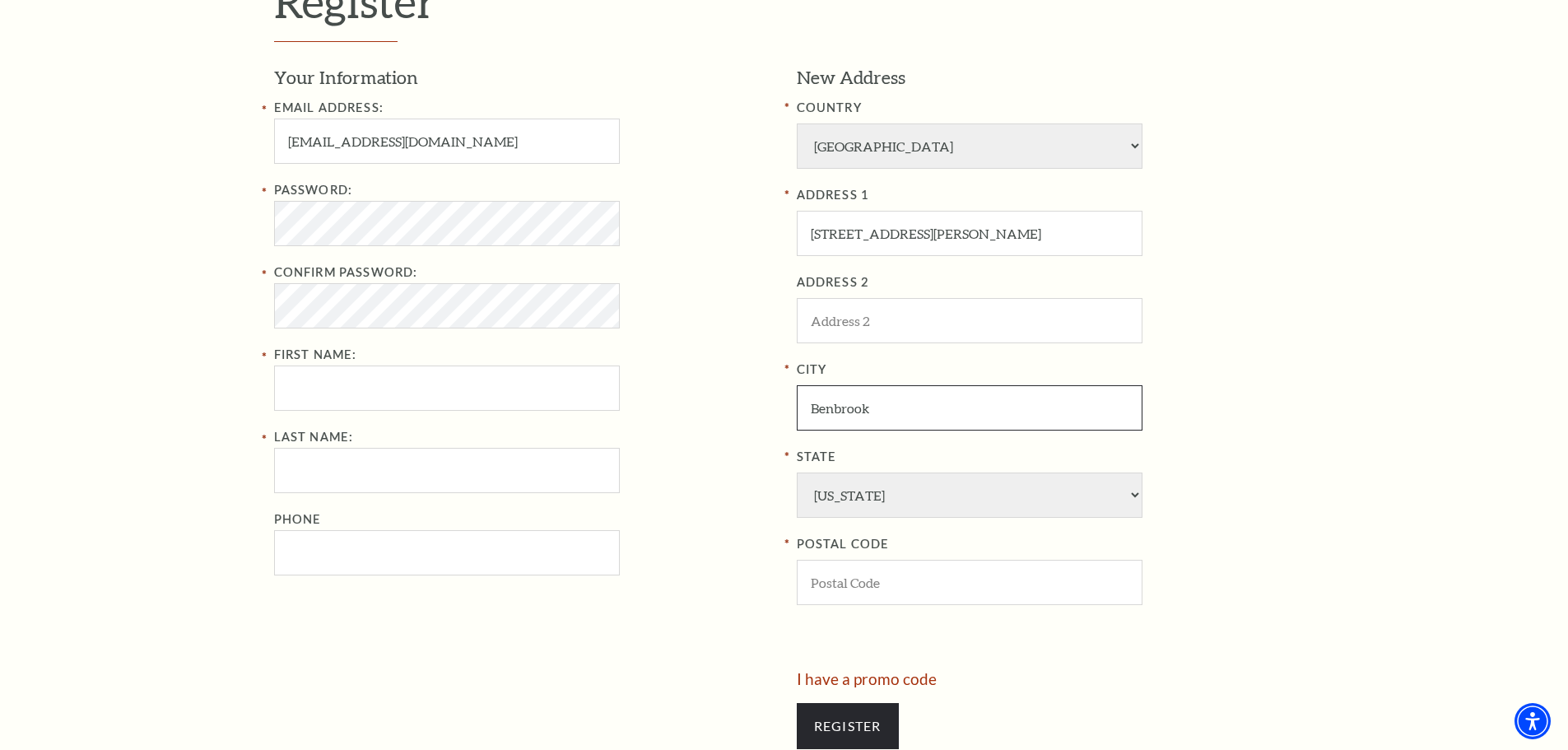
type input "Benbrook"
click at [884, 591] on input "POSTAL CODE" at bounding box center [969, 582] width 345 height 46
type input "76126"
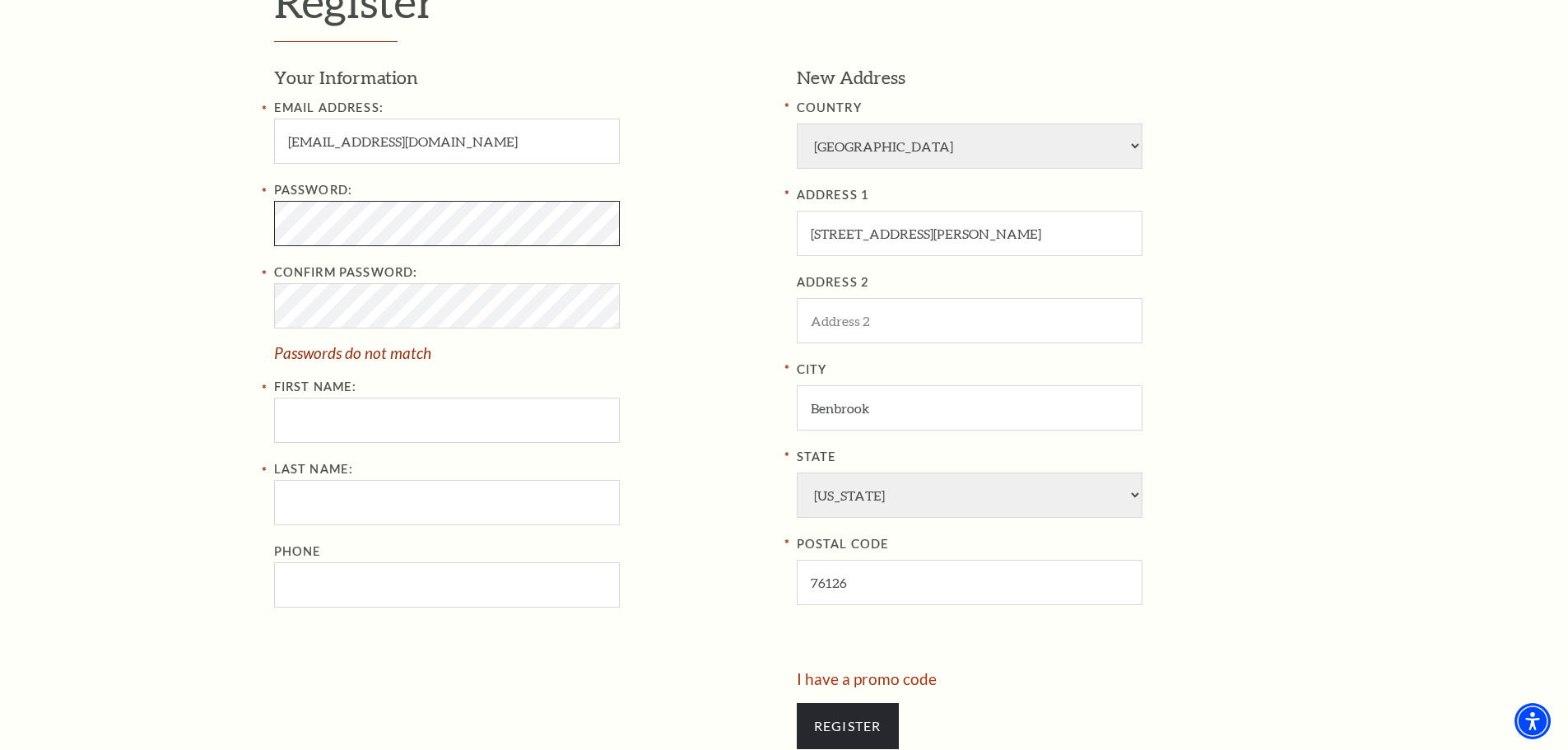
click at [265, 227] on div "Register Your Information Email Address: amrtarleton@yahoo.com Password: Confir…" at bounding box center [784, 370] width 1054 height 1005
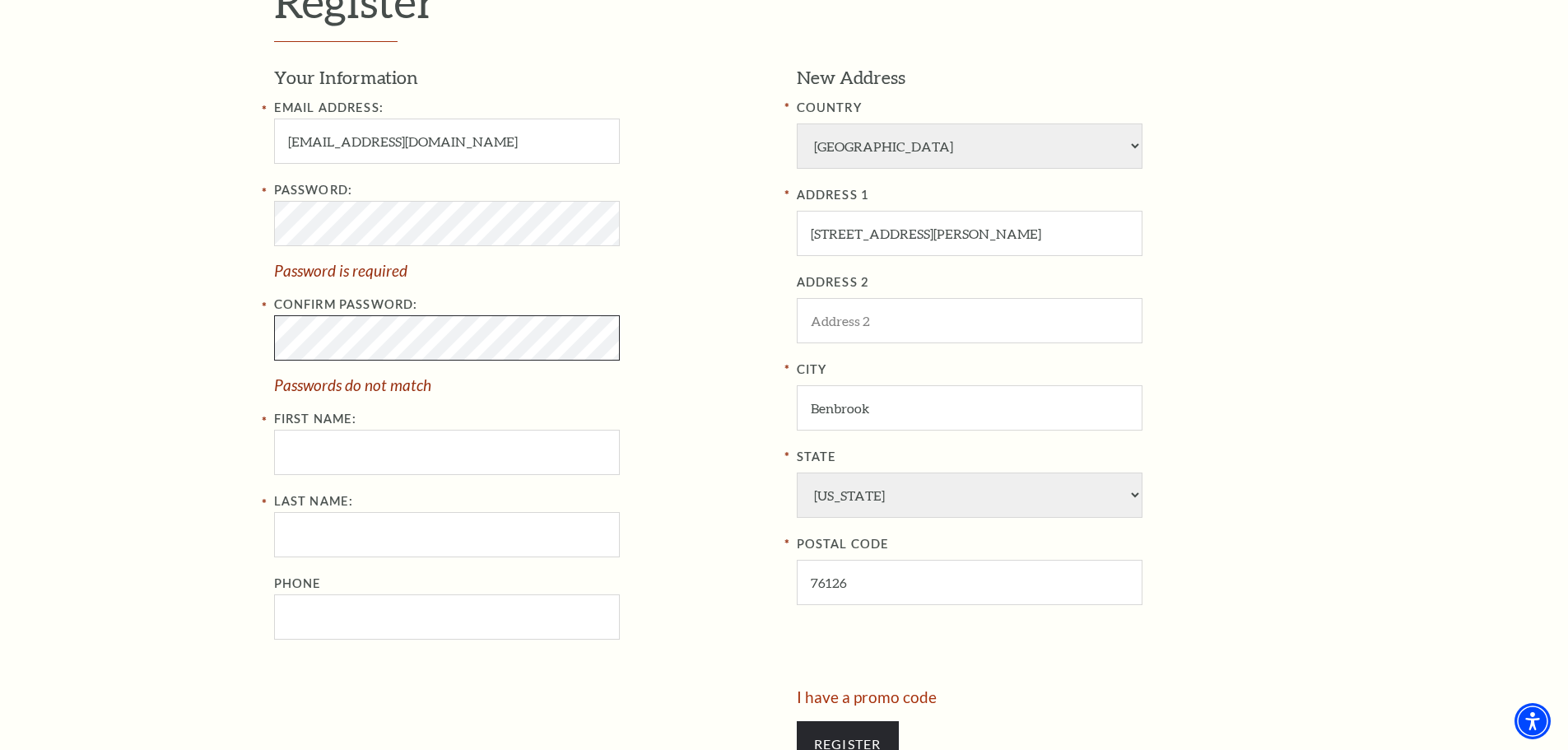
click at [235, 339] on div "Register Your Information Email Address: amrtarleton@yahoo.com Password: Passwo…" at bounding box center [784, 378] width 1568 height 1023
drag, startPoint x: 320, startPoint y: 445, endPoint x: 320, endPoint y: 455, distance: 10.0
click at [320, 446] on input "First Name:" at bounding box center [447, 452] width 345 height 46
type input "Amanda"
click at [319, 536] on input "Last Name:" at bounding box center [447, 535] width 345 height 46
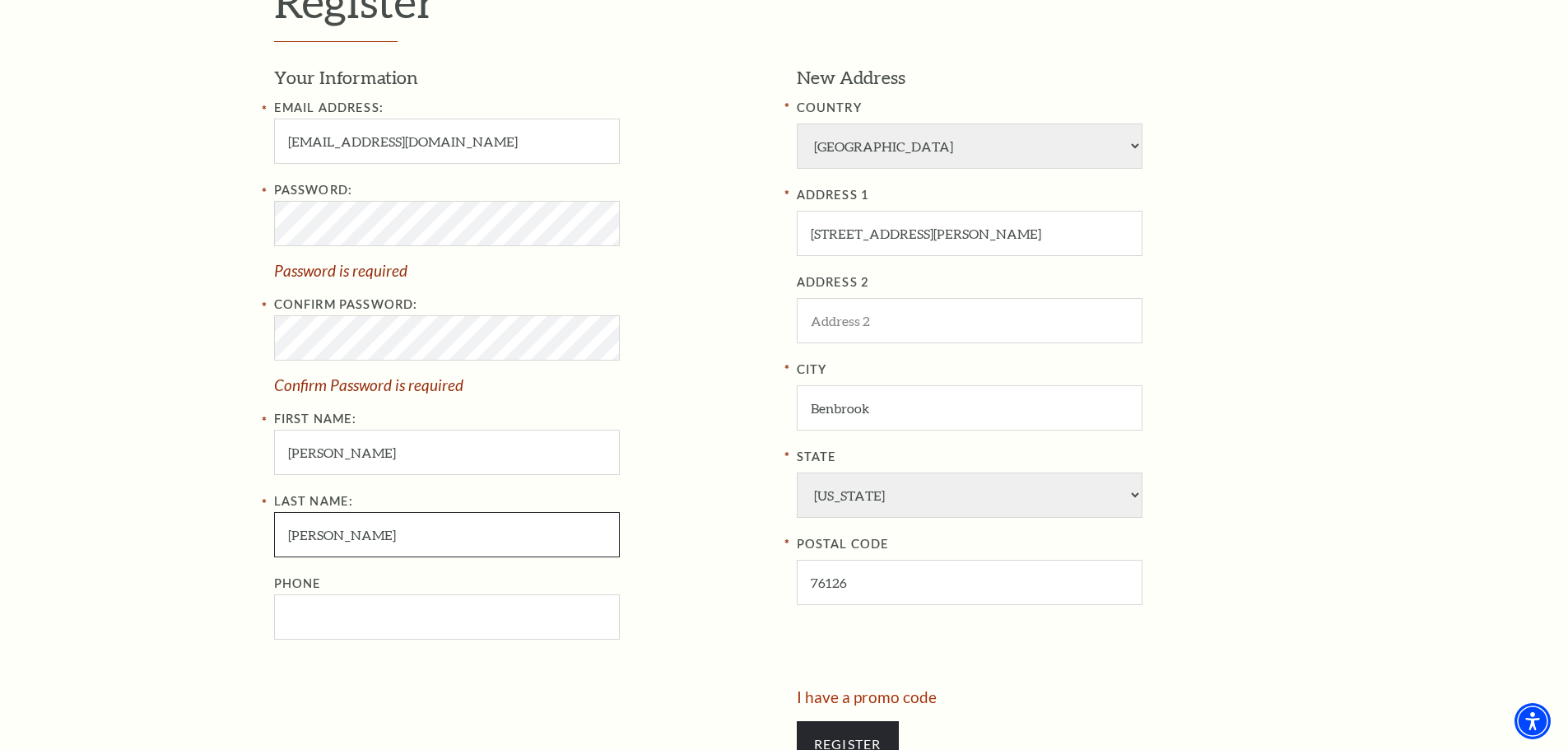
type input "Reed"
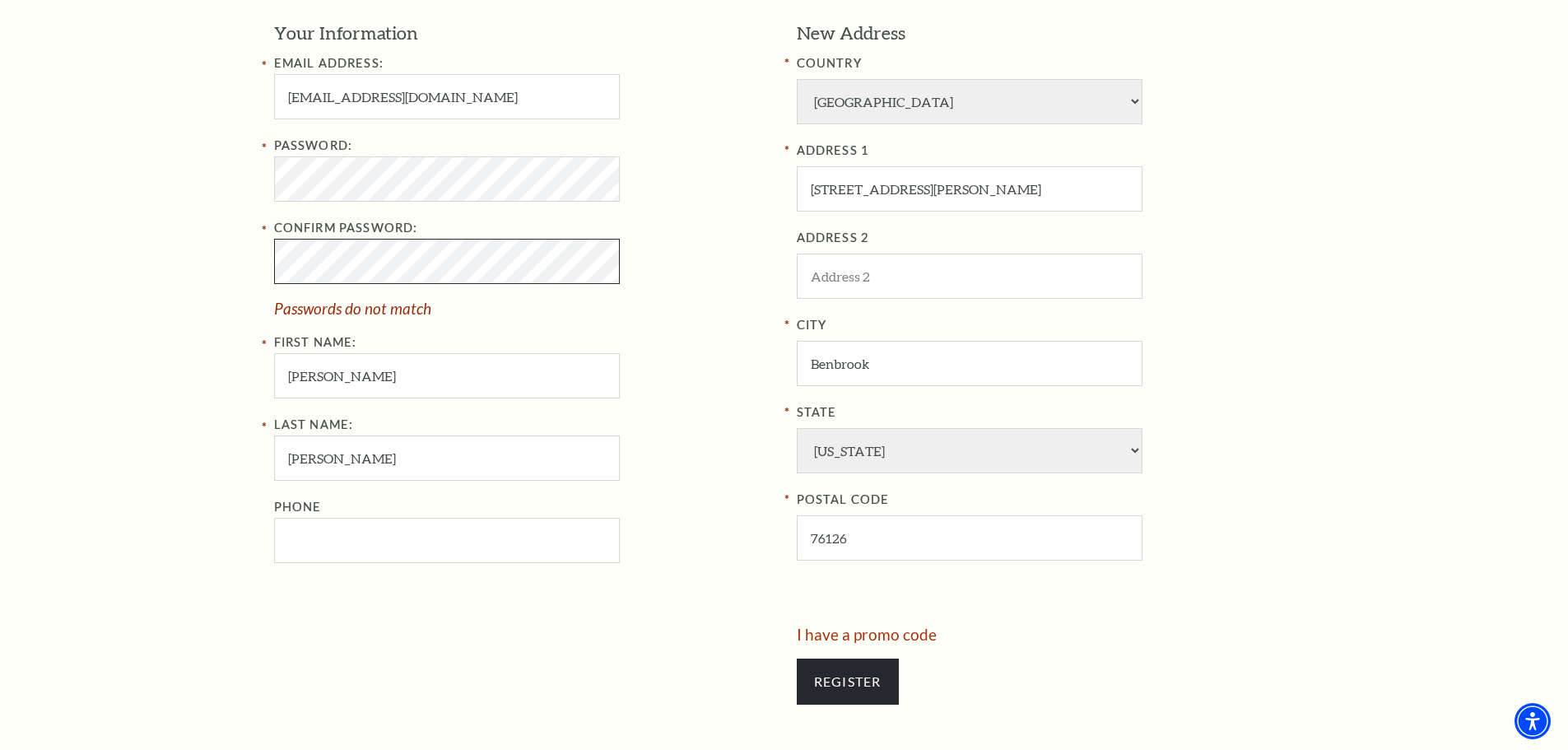
scroll to position [658, 0]
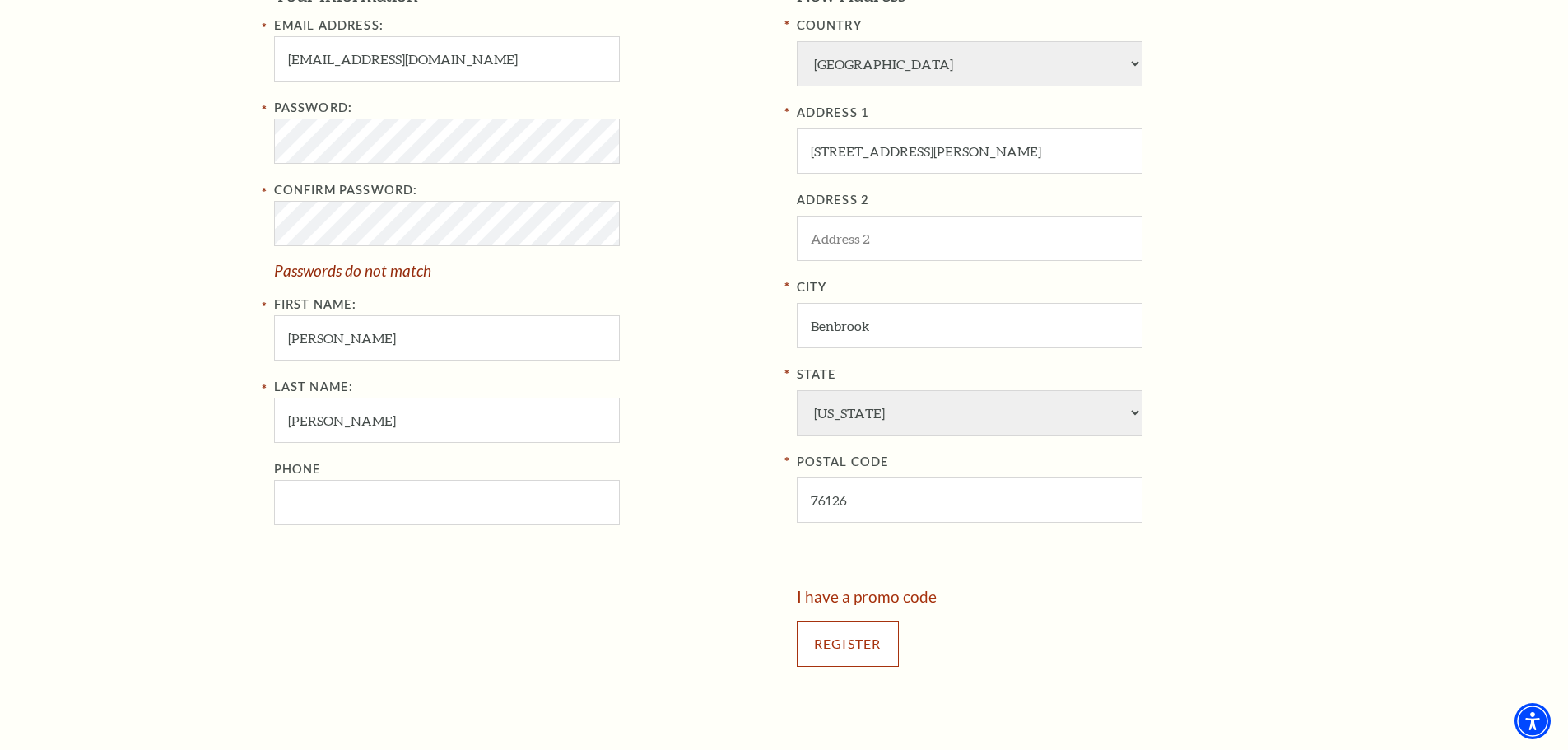
click at [869, 642] on input "Register" at bounding box center [848, 643] width 102 height 46
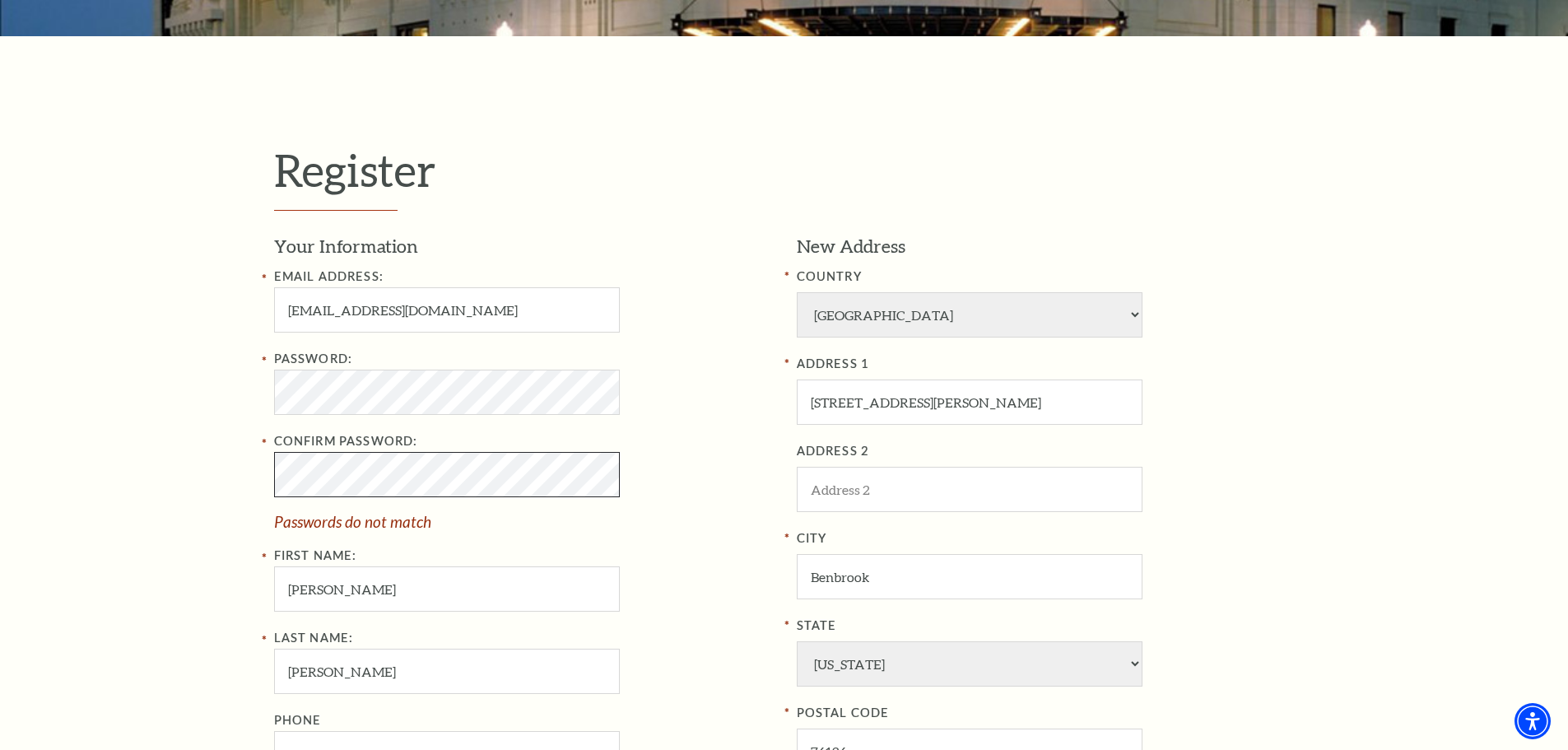
scroll to position [823, 0]
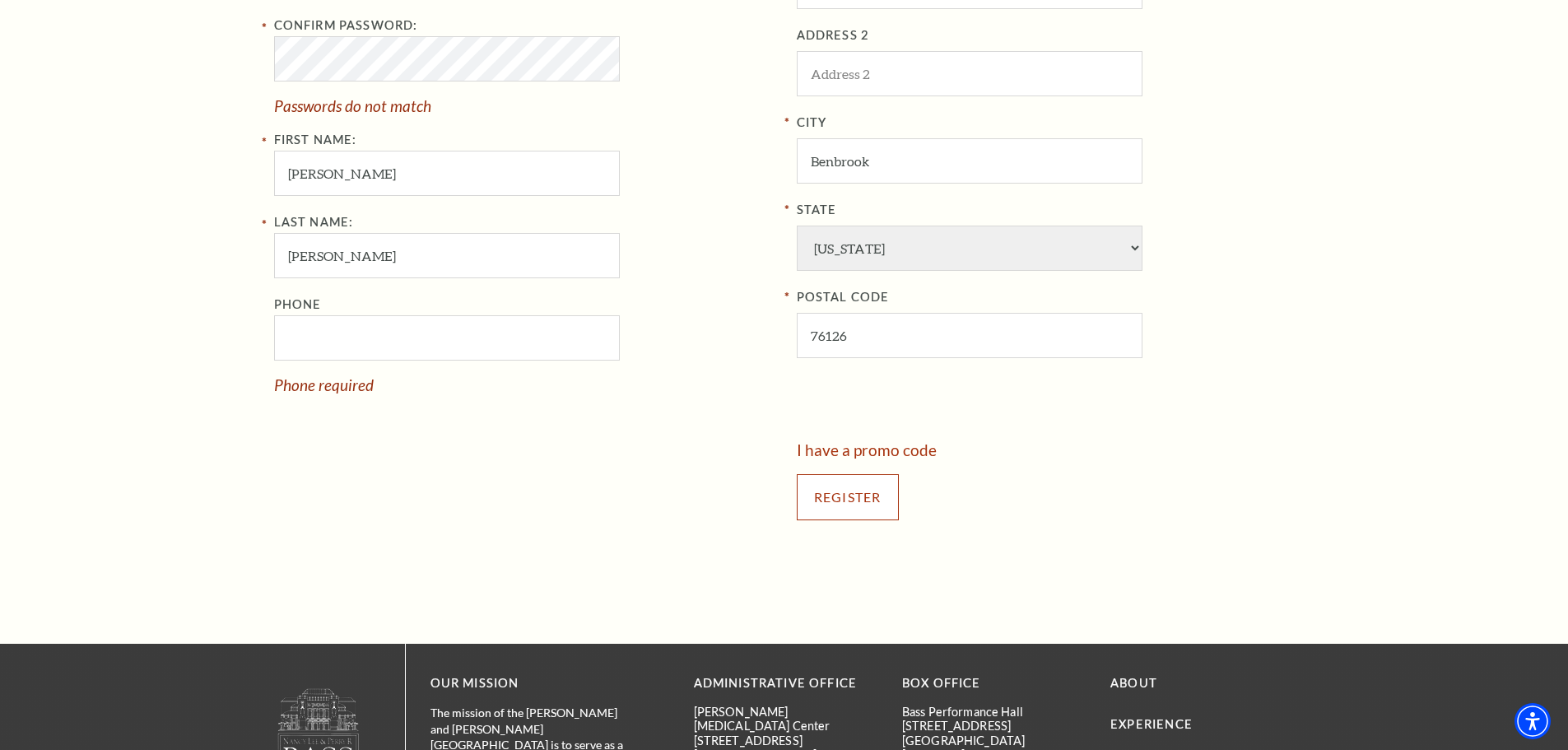
click at [858, 507] on input "Register" at bounding box center [848, 497] width 102 height 46
click at [357, 338] on input "Phone" at bounding box center [447, 338] width 345 height 46
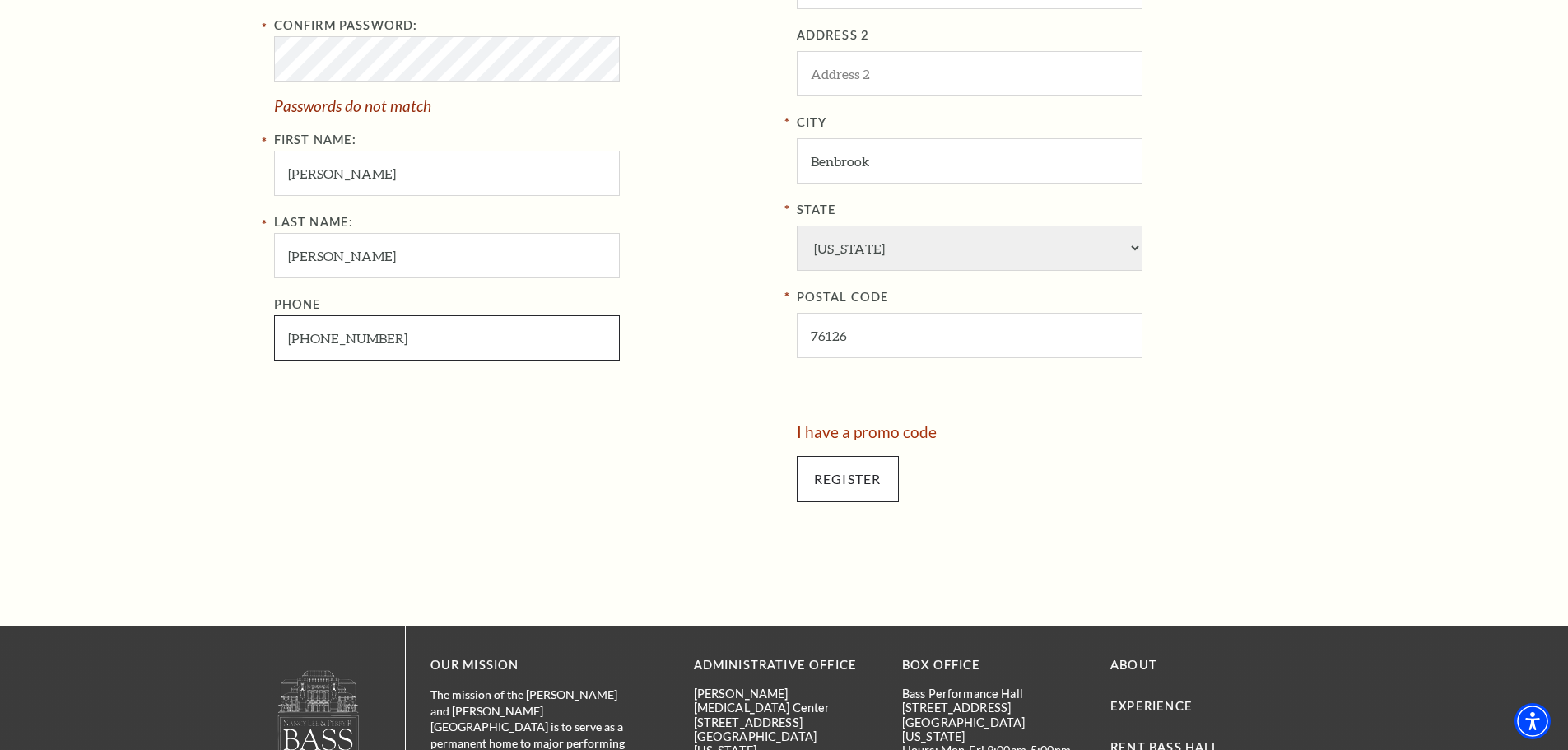
type input "817-937-0959"
click at [857, 485] on input "Register" at bounding box center [848, 479] width 102 height 46
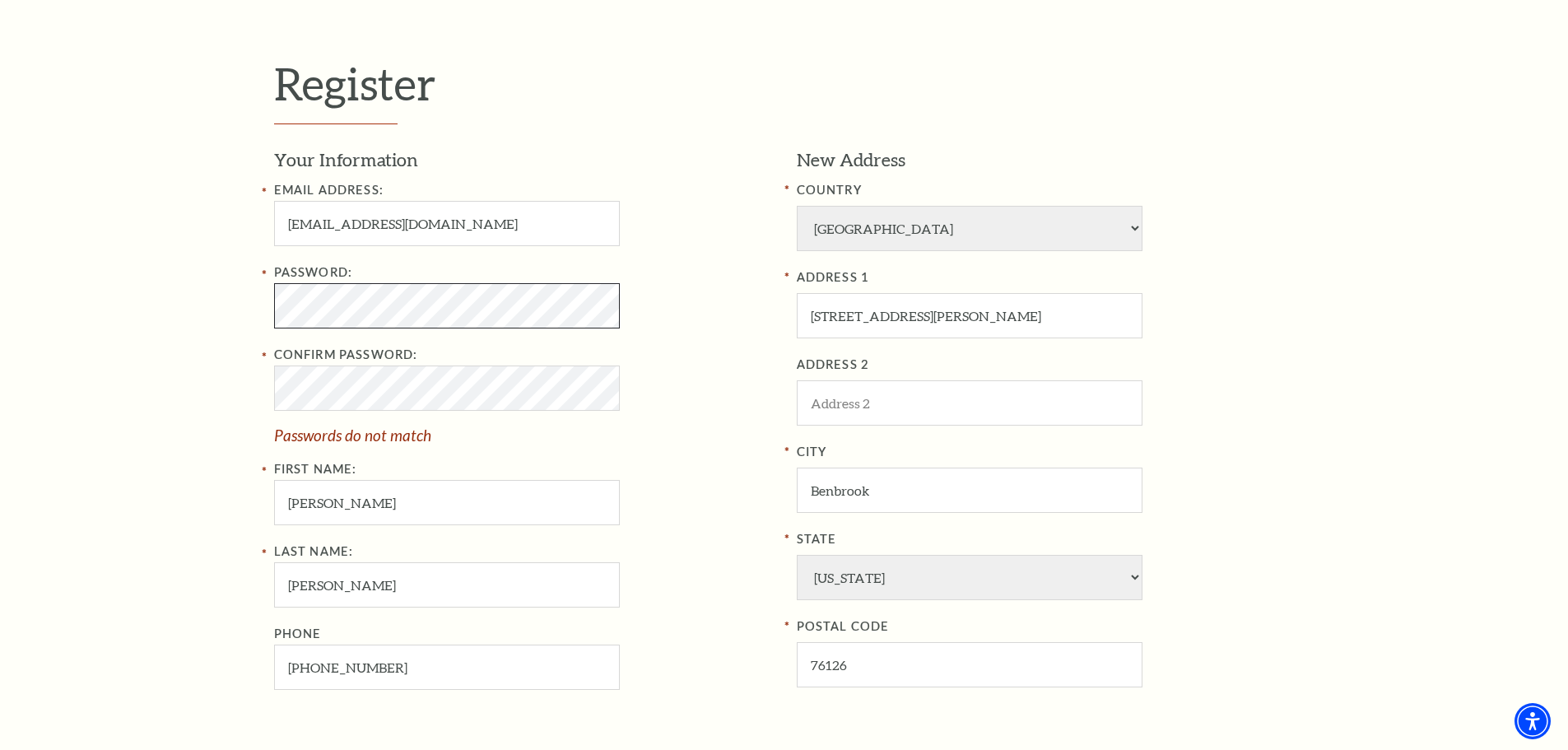
click at [233, 311] on div "Register Your Information Email Address: amrtarleton@yahoo.com Password: Confir…" at bounding box center [784, 452] width 1568 height 1005
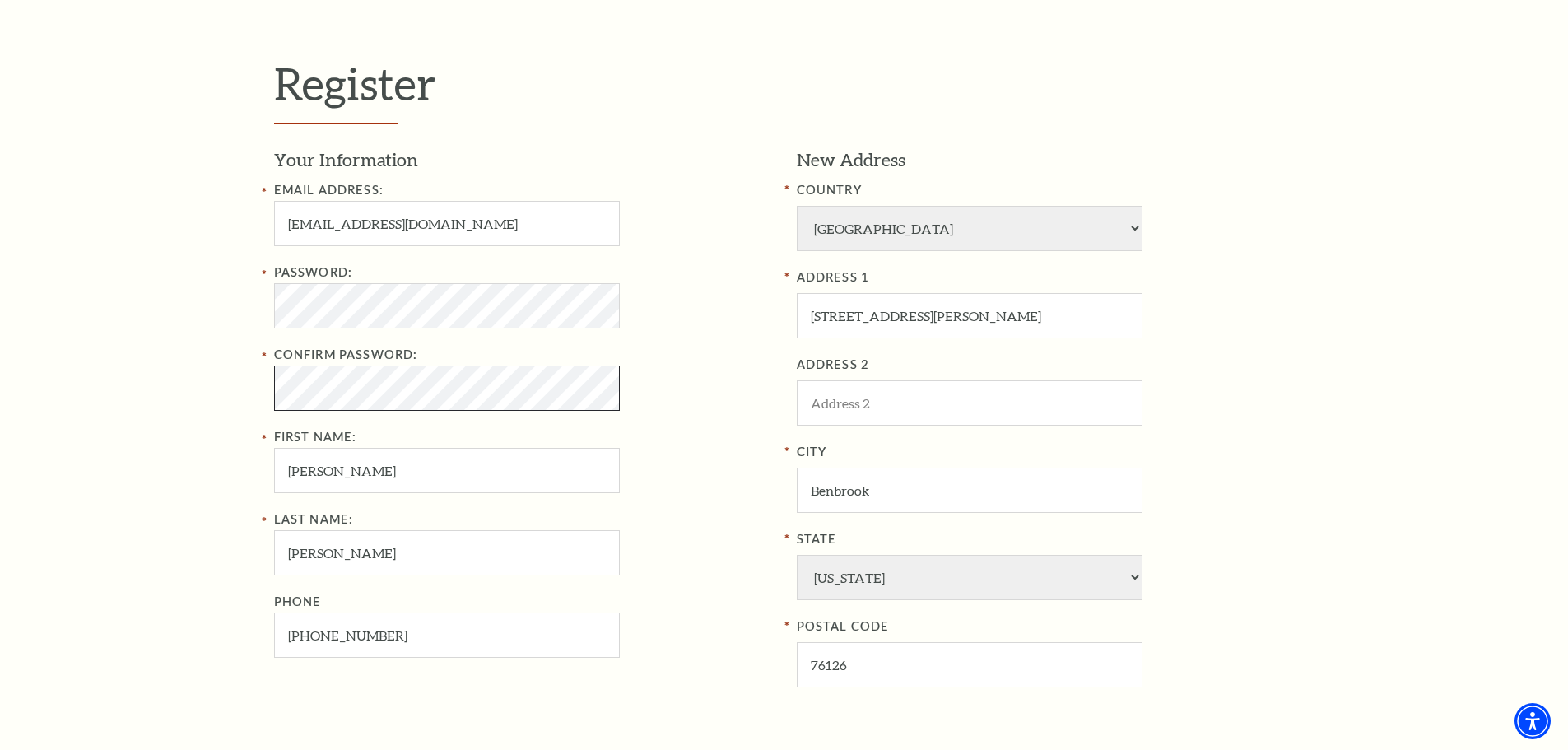
click at [252, 393] on div "Register Your Information Email Address: amrtarleton@yahoo.com Password: Confir…" at bounding box center [784, 452] width 1568 height 1005
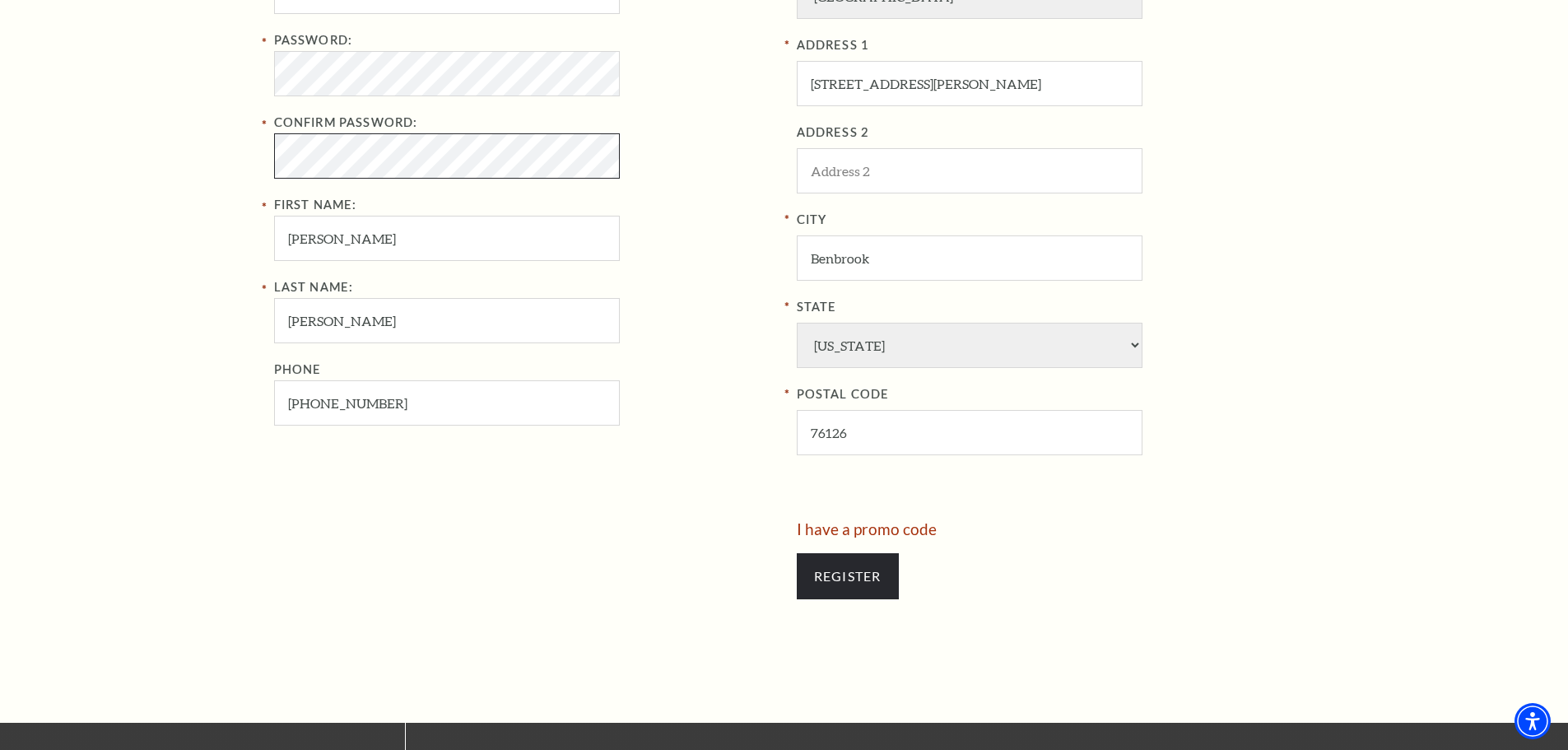
scroll to position [1120, 0]
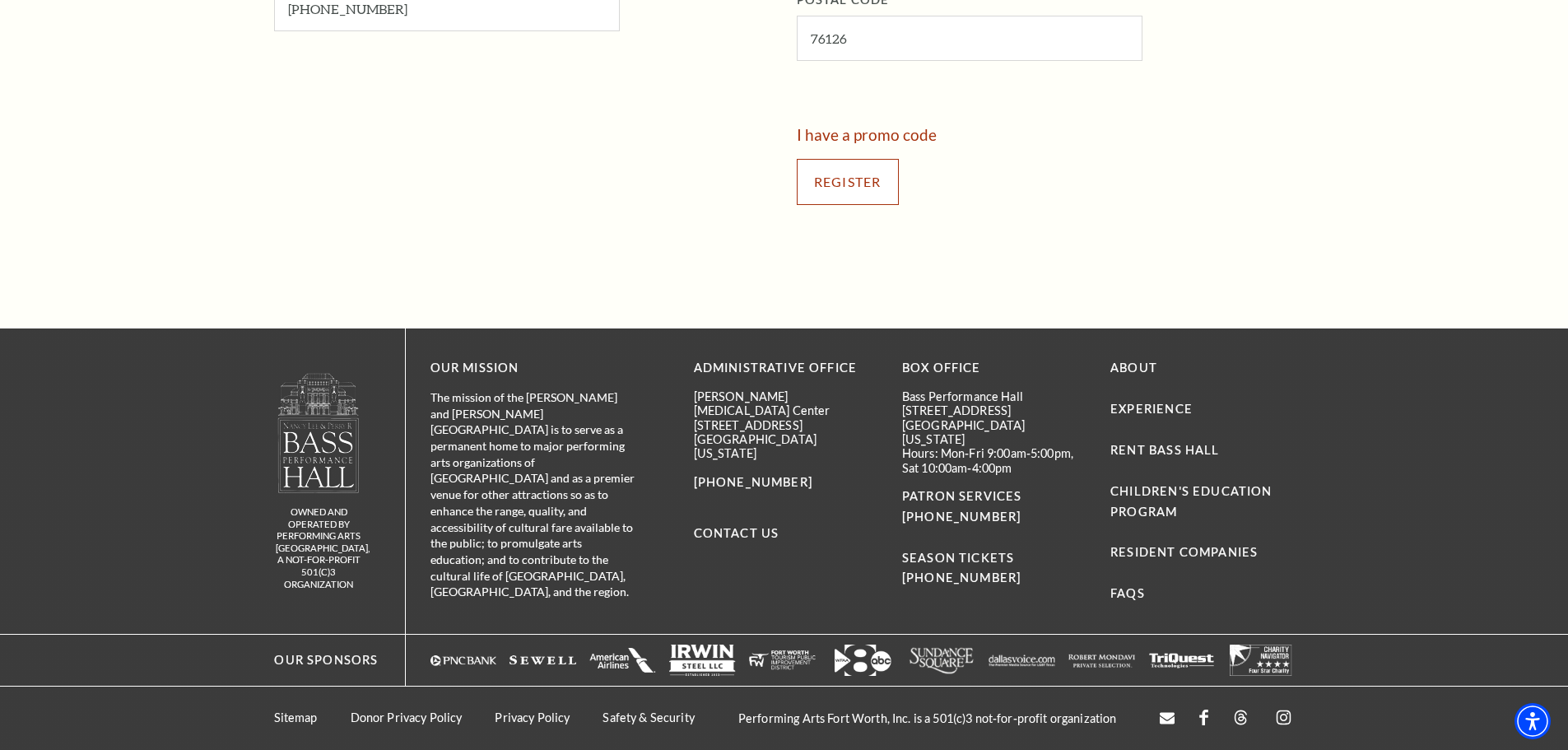
click at [828, 190] on input "Register" at bounding box center [848, 181] width 102 height 46
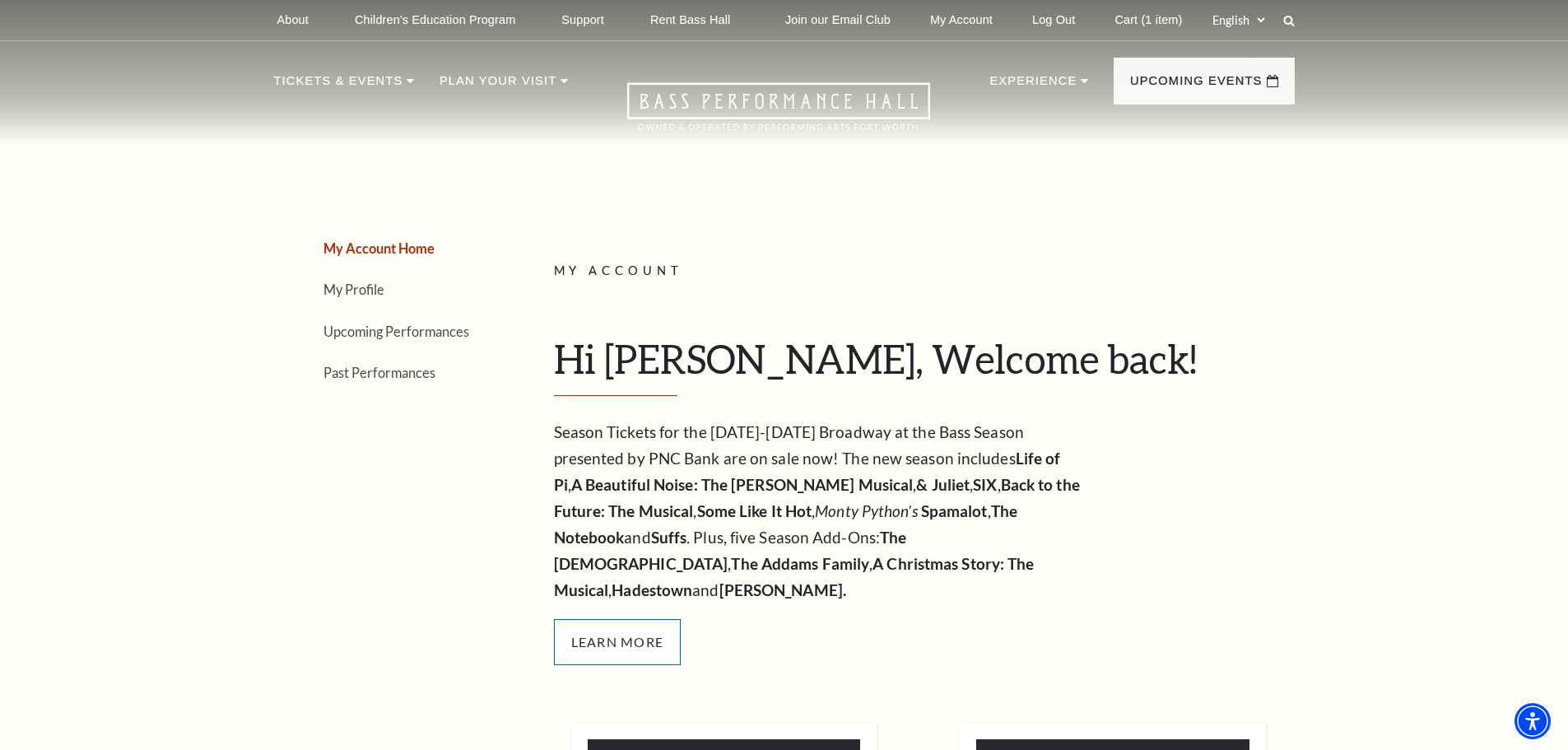
click at [604, 619] on span "Learn More" at bounding box center [618, 642] width 128 height 46
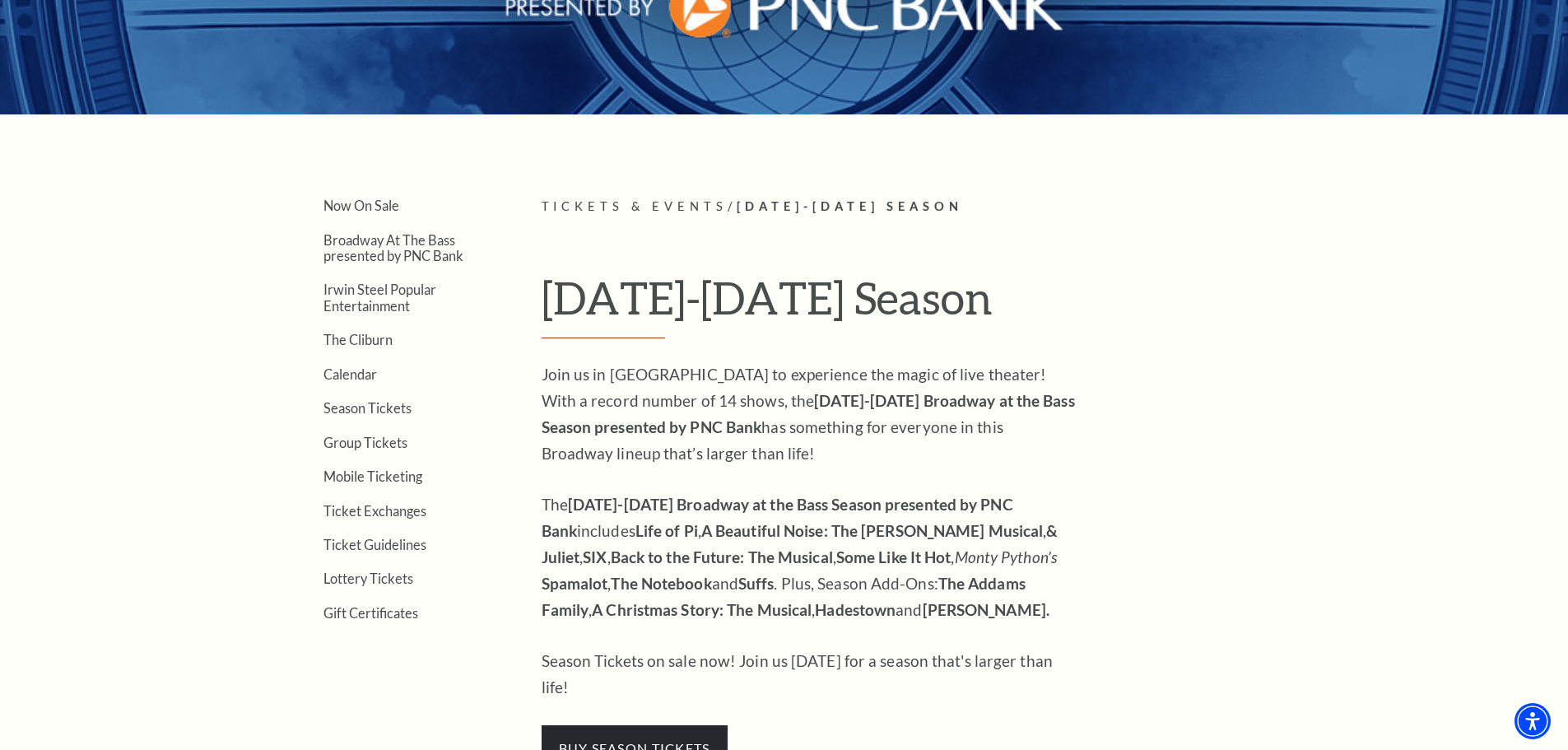
scroll to position [412, 0]
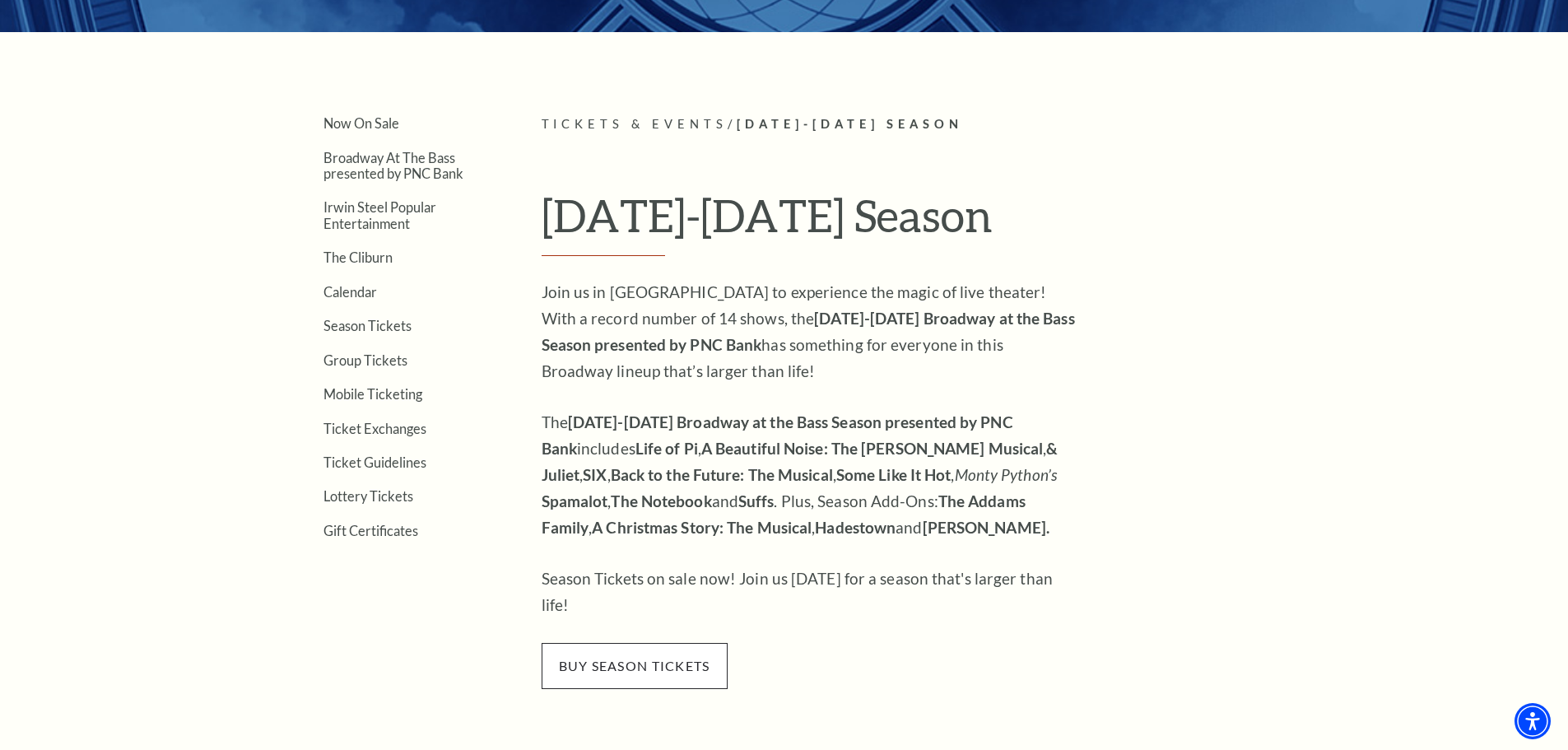
click at [640, 647] on span "buy season tickets" at bounding box center [635, 666] width 186 height 46
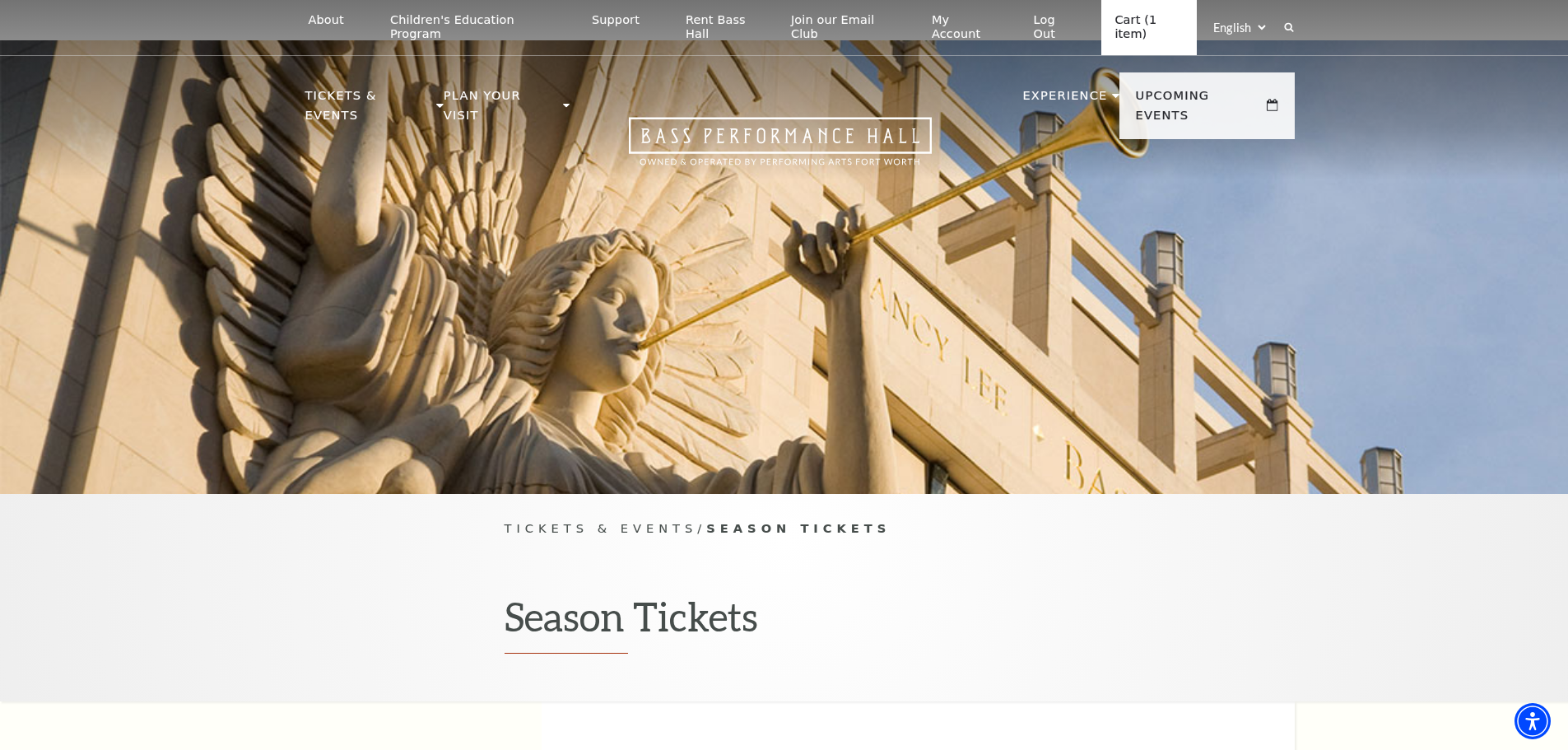
click at [1158, 19] on link "Cart (1 item)" at bounding box center [1149, 27] width 96 height 55
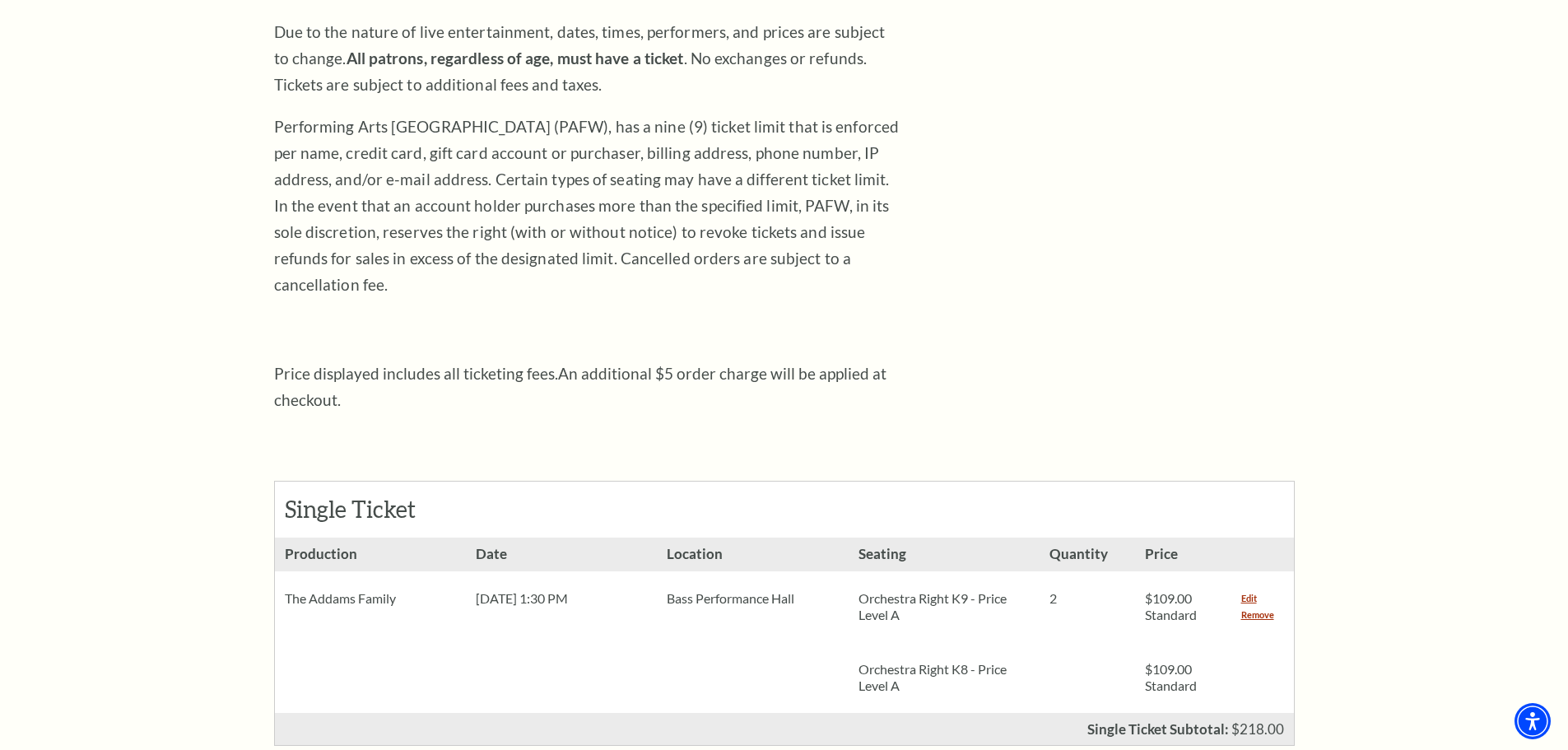
scroll to position [412, 0]
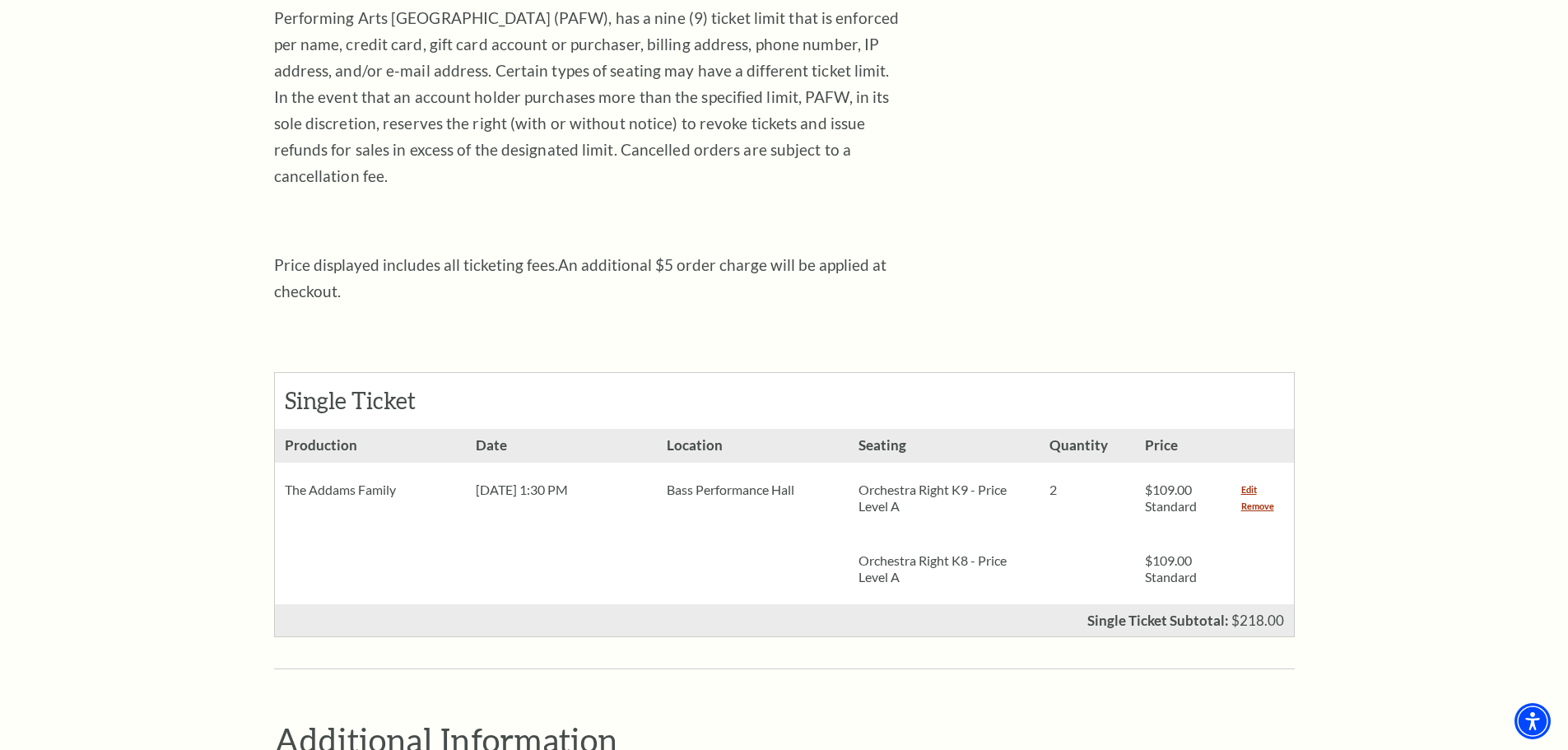
click at [1243, 541] on li "Empty heading Edit Remove" at bounding box center [1263, 516] width 63 height 175
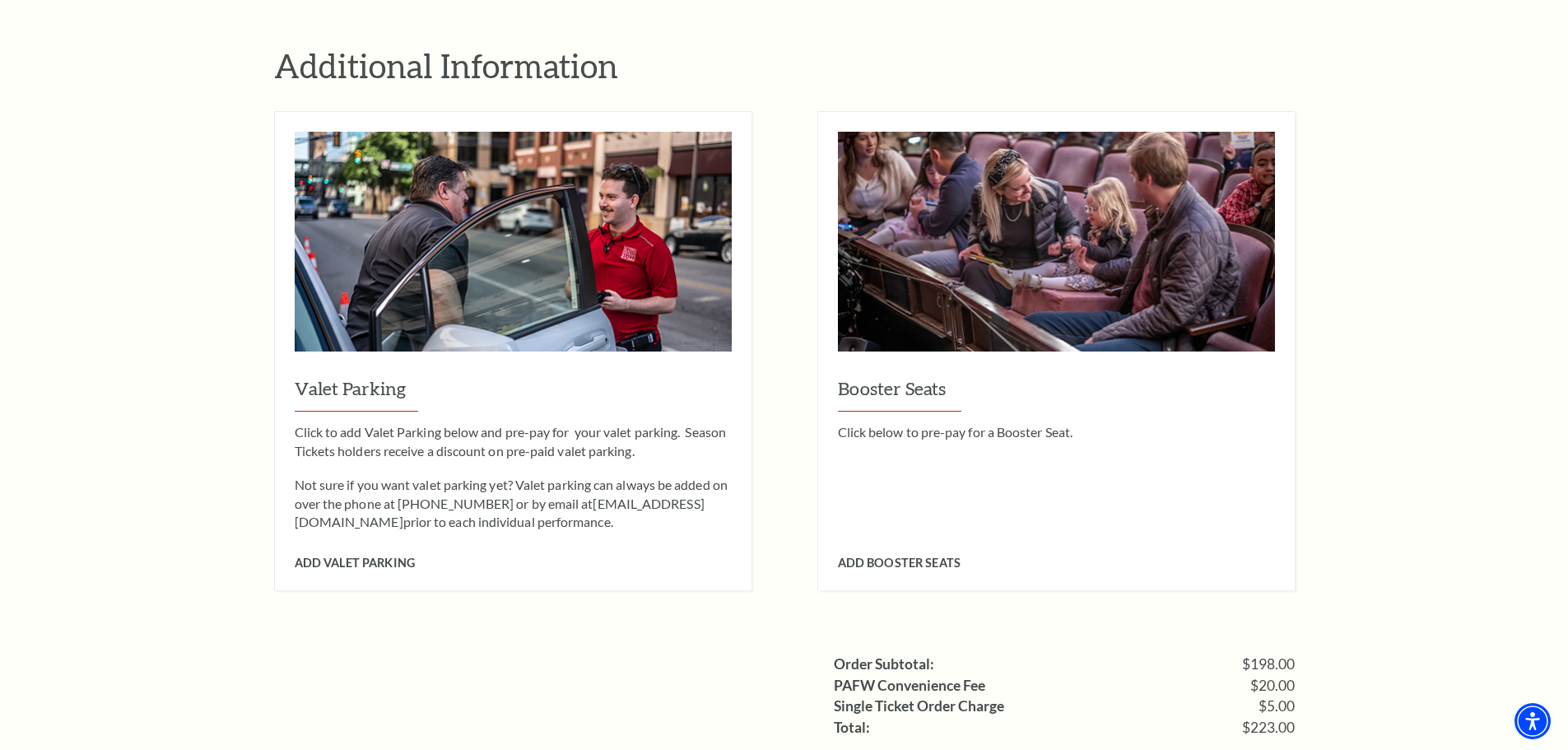
scroll to position [1235, 0]
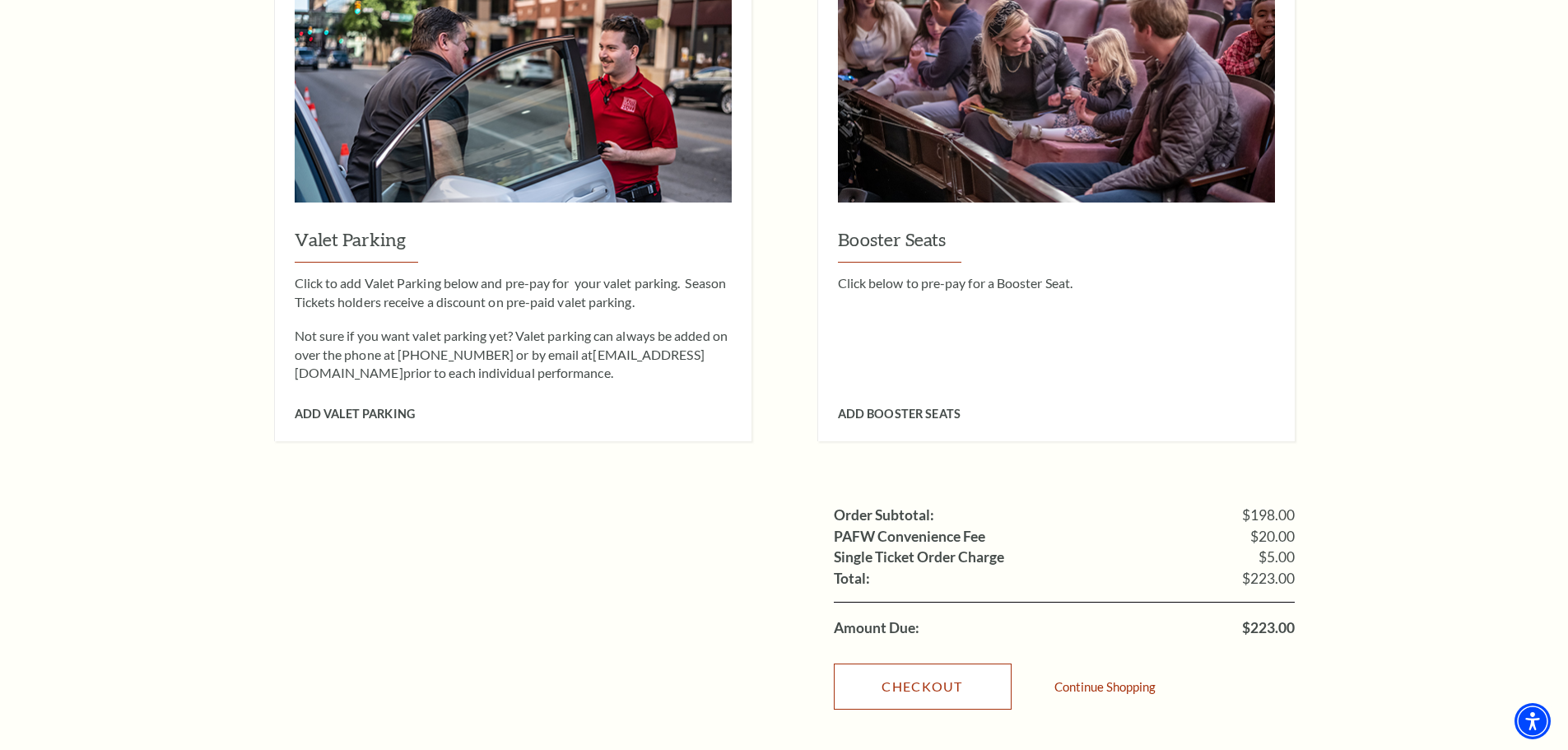
click at [943, 663] on link "Checkout" at bounding box center [922, 686] width 177 height 46
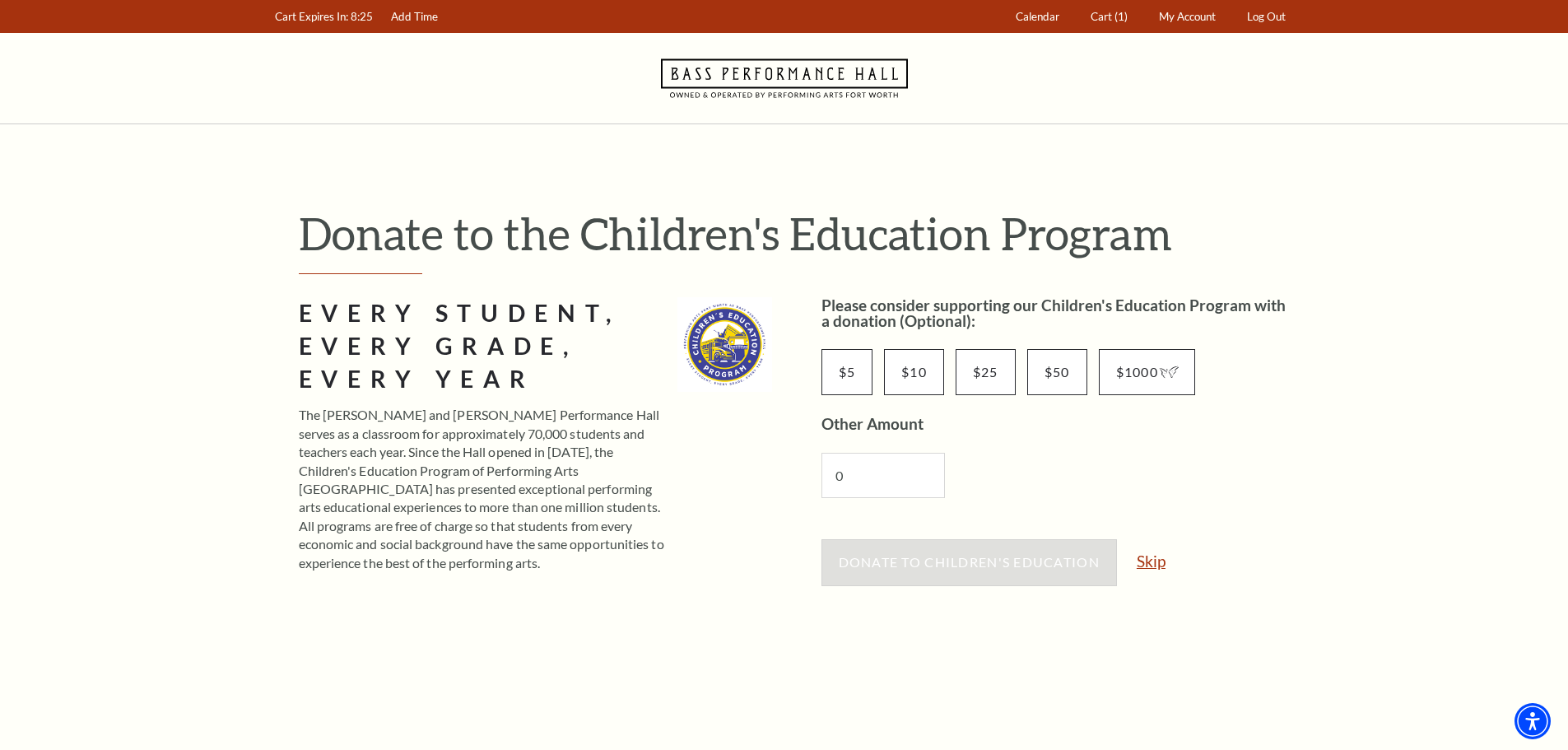
click at [1155, 566] on link "Skip" at bounding box center [1151, 560] width 28 height 15
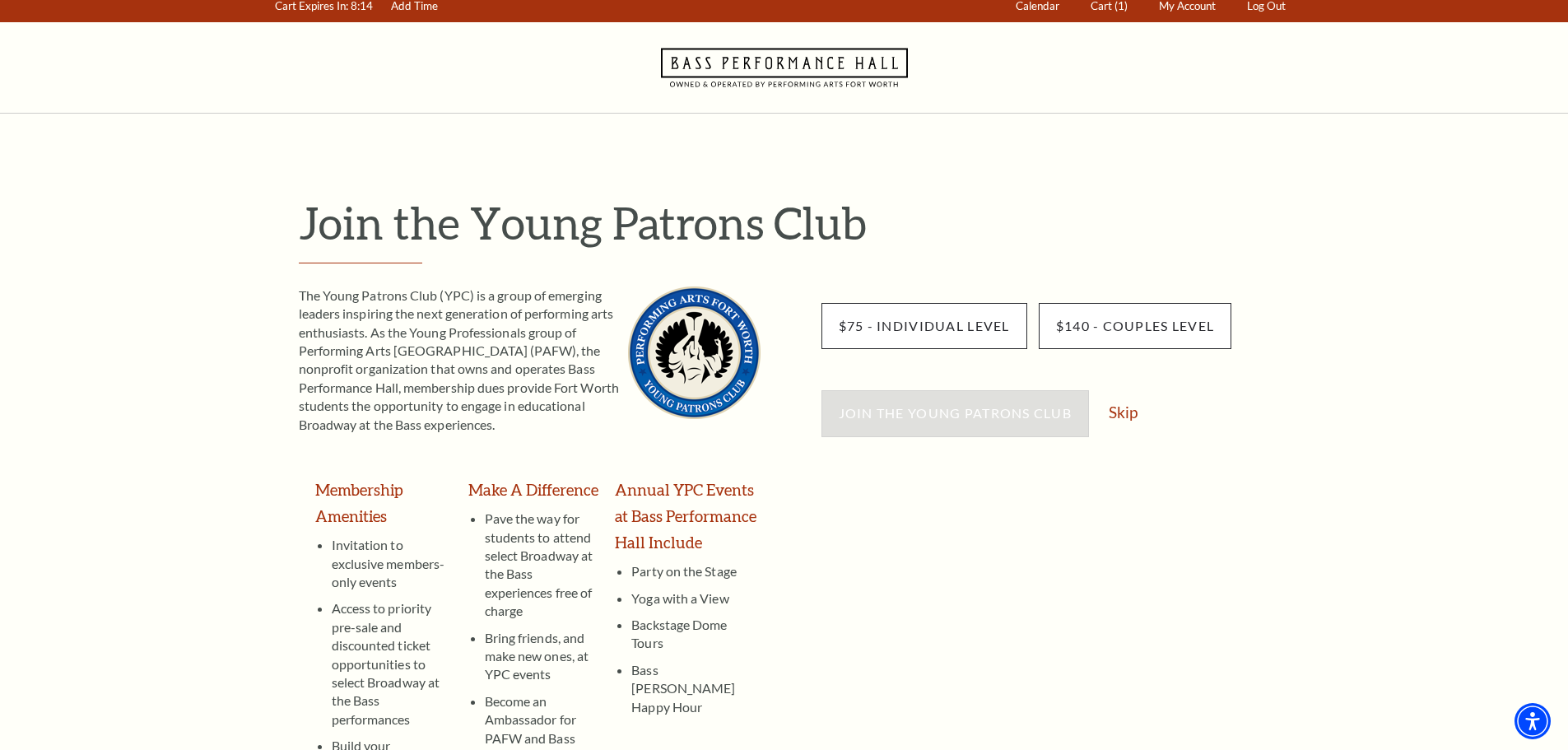
scroll to position [82, 0]
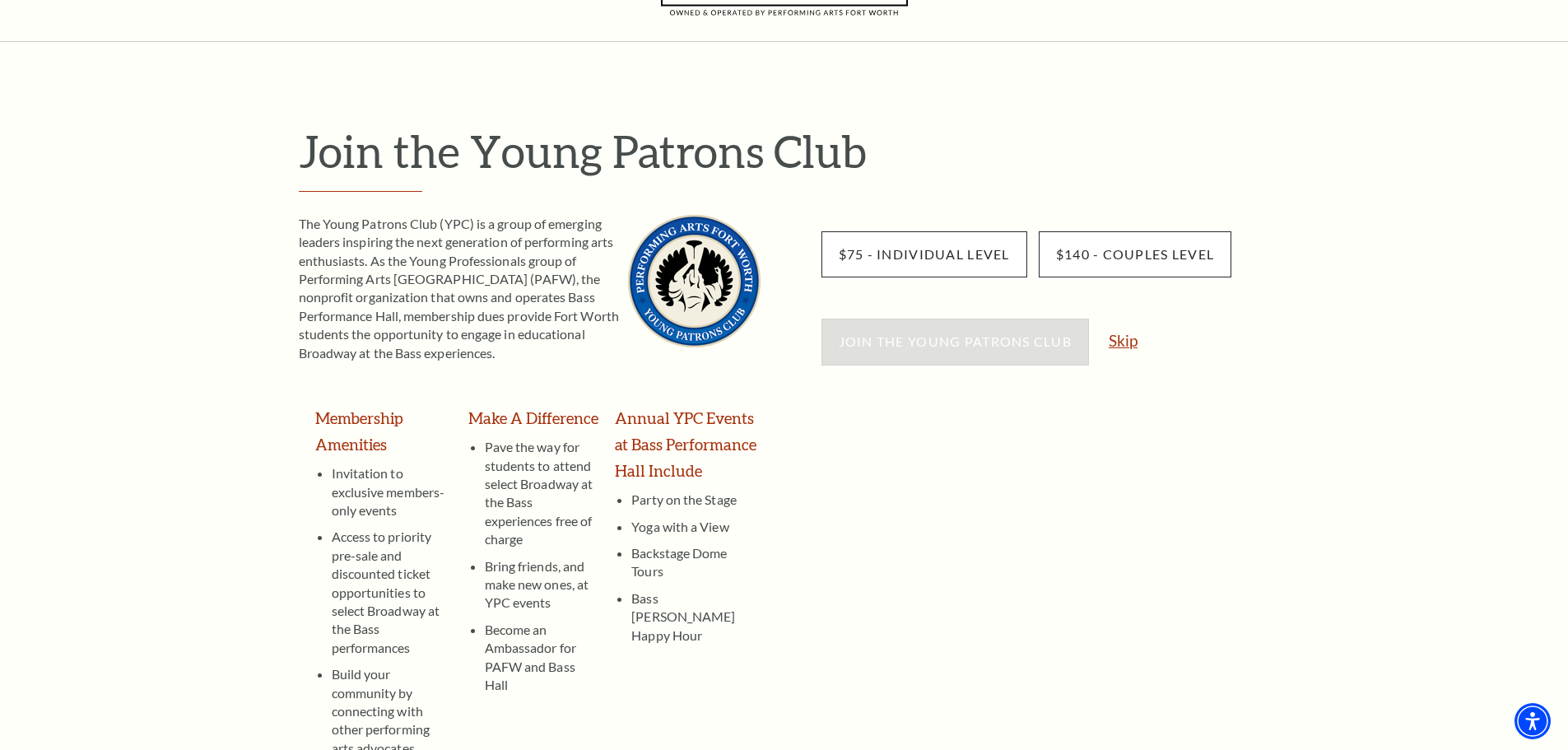
click at [1128, 344] on link "Skip" at bounding box center [1123, 340] width 28 height 15
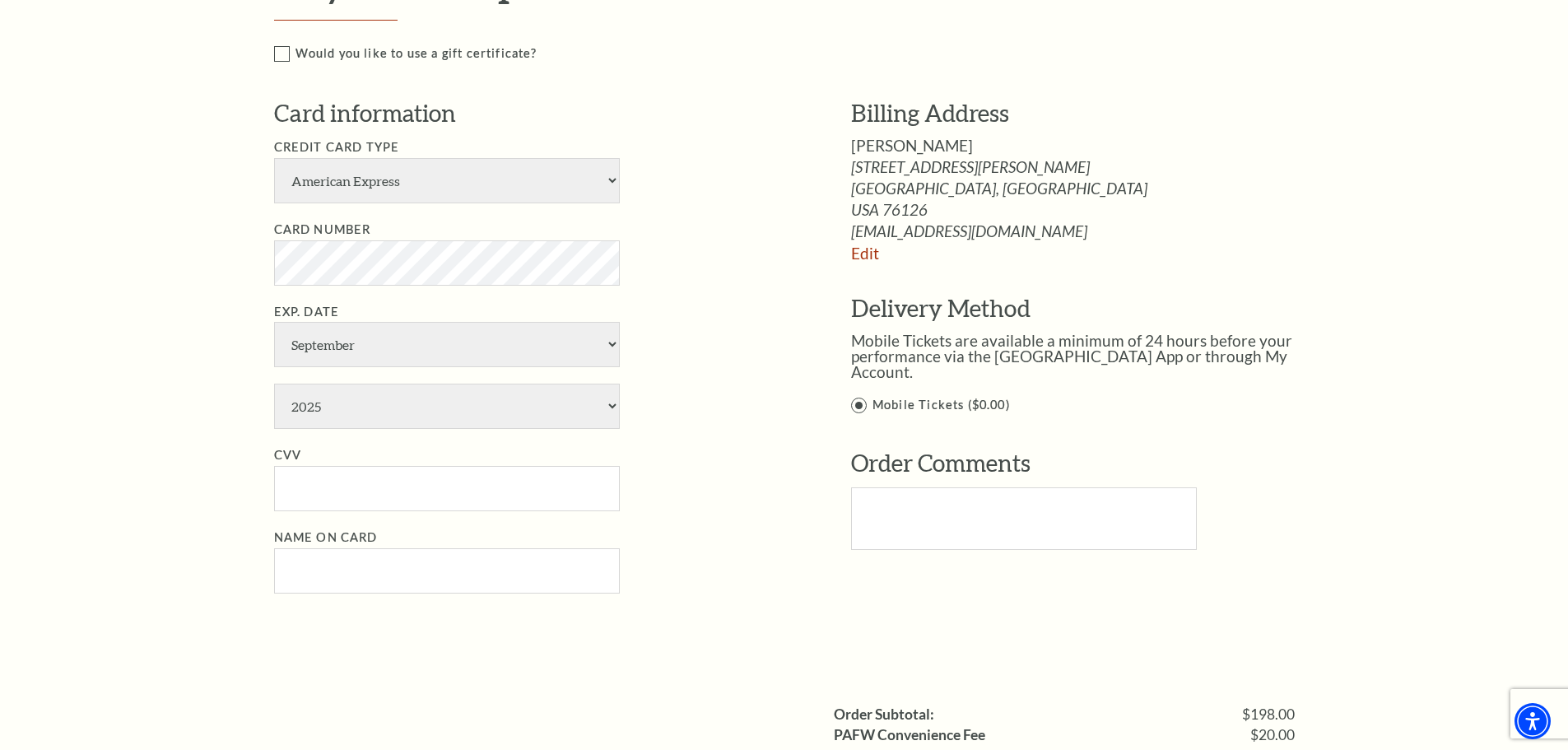
scroll to position [823, 0]
click at [610, 177] on select "American Express Visa Master Card Discover" at bounding box center [447, 179] width 345 height 46
select select "24"
click at [274, 156] on select "American Express Visa Master Card Discover" at bounding box center [447, 179] width 345 height 46
click at [610, 346] on select "January February March April May June July August September October November De…" at bounding box center [447, 343] width 345 height 46
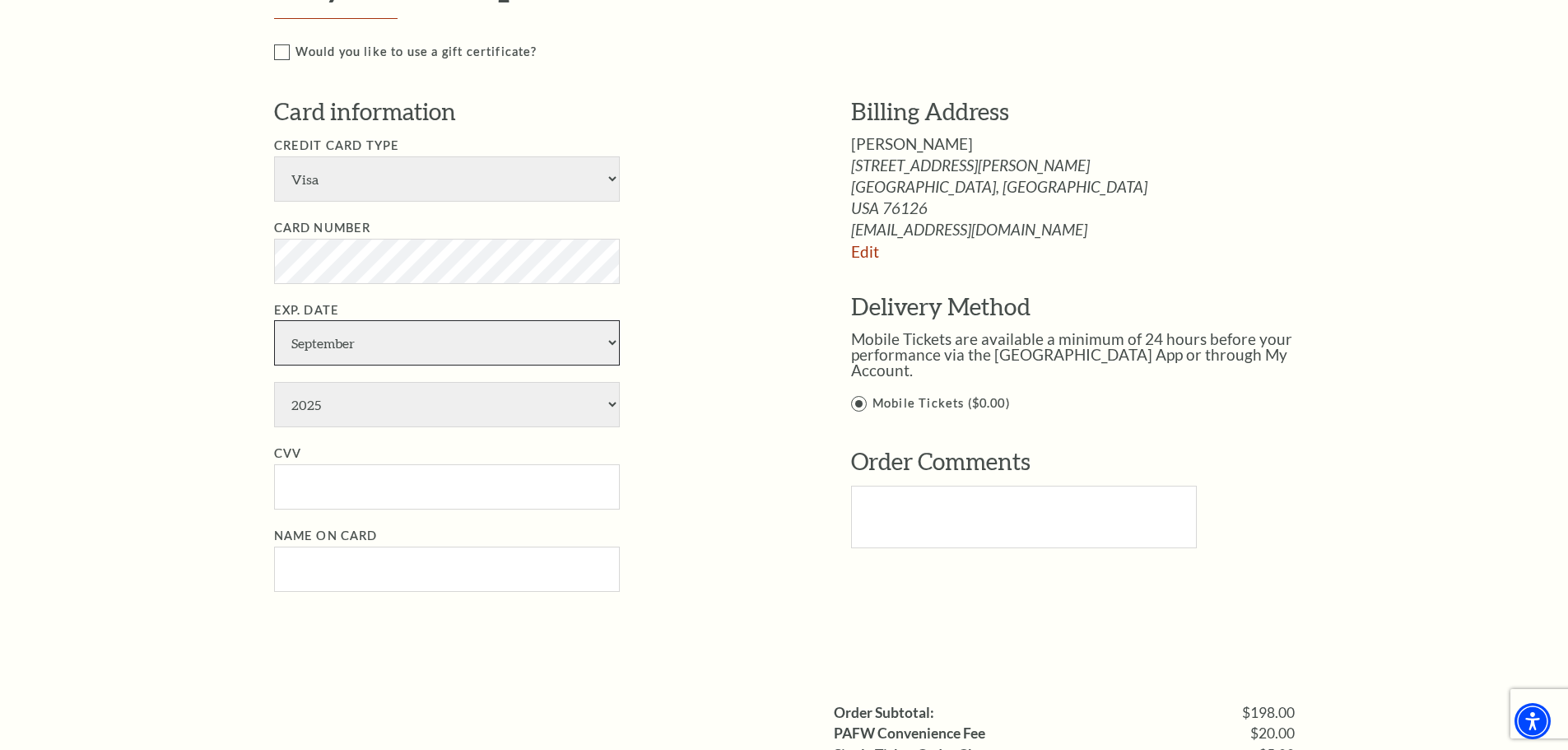
select select "2"
click at [274, 320] on select "January February March April May June July August September October November De…" at bounding box center [447, 343] width 345 height 46
click at [613, 408] on select "2025 2026 2027 2028 2029 2030 2031 2032 2033 2034" at bounding box center [447, 405] width 345 height 46
select select "2027"
click at [274, 382] on select "2025 2026 2027 2028 2029 2030 2031 2032 2033 2034" at bounding box center [447, 405] width 345 height 46
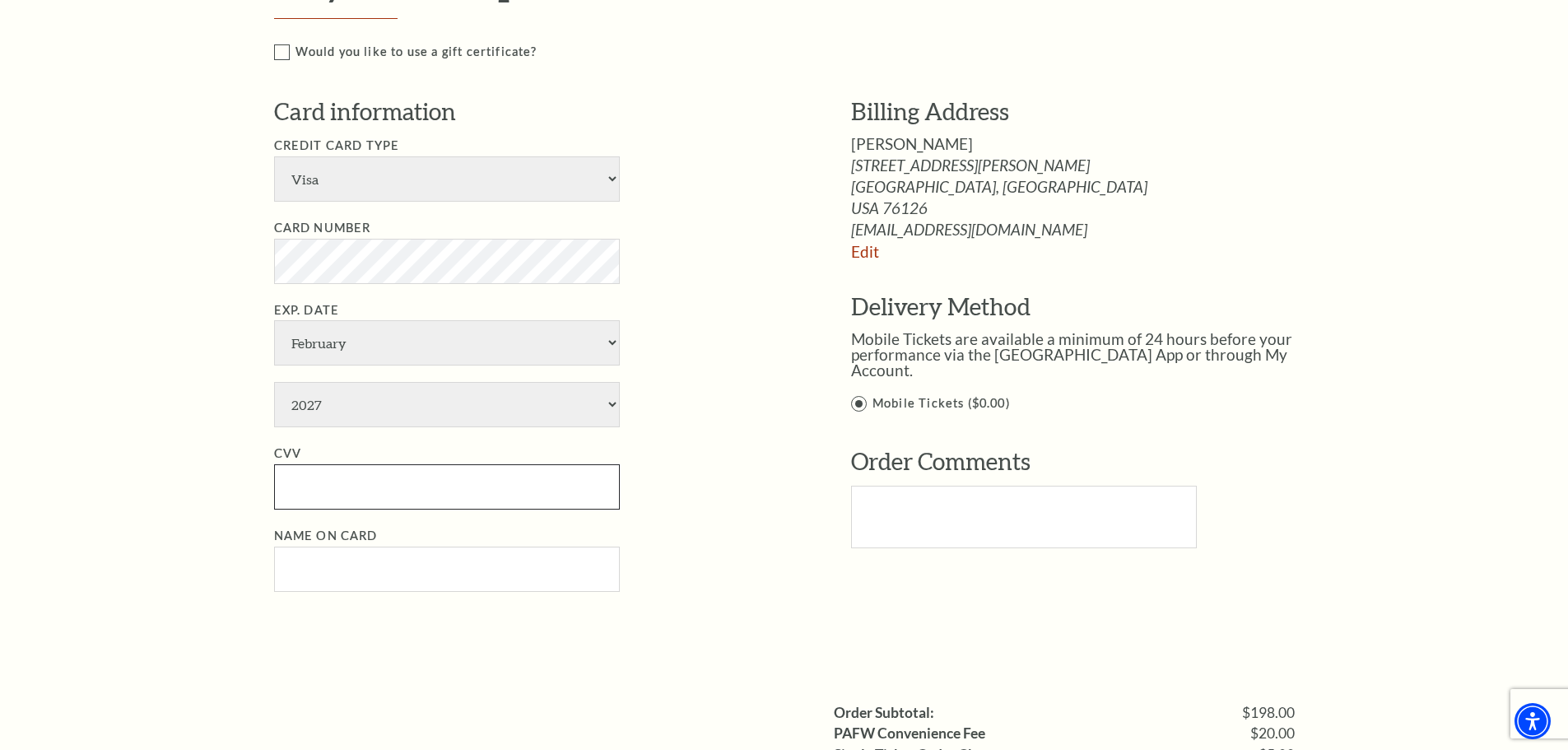
click at [342, 493] on input "CVV" at bounding box center [447, 486] width 345 height 46
type input "857"
click at [342, 566] on input "Name on Card" at bounding box center [447, 569] width 345 height 46
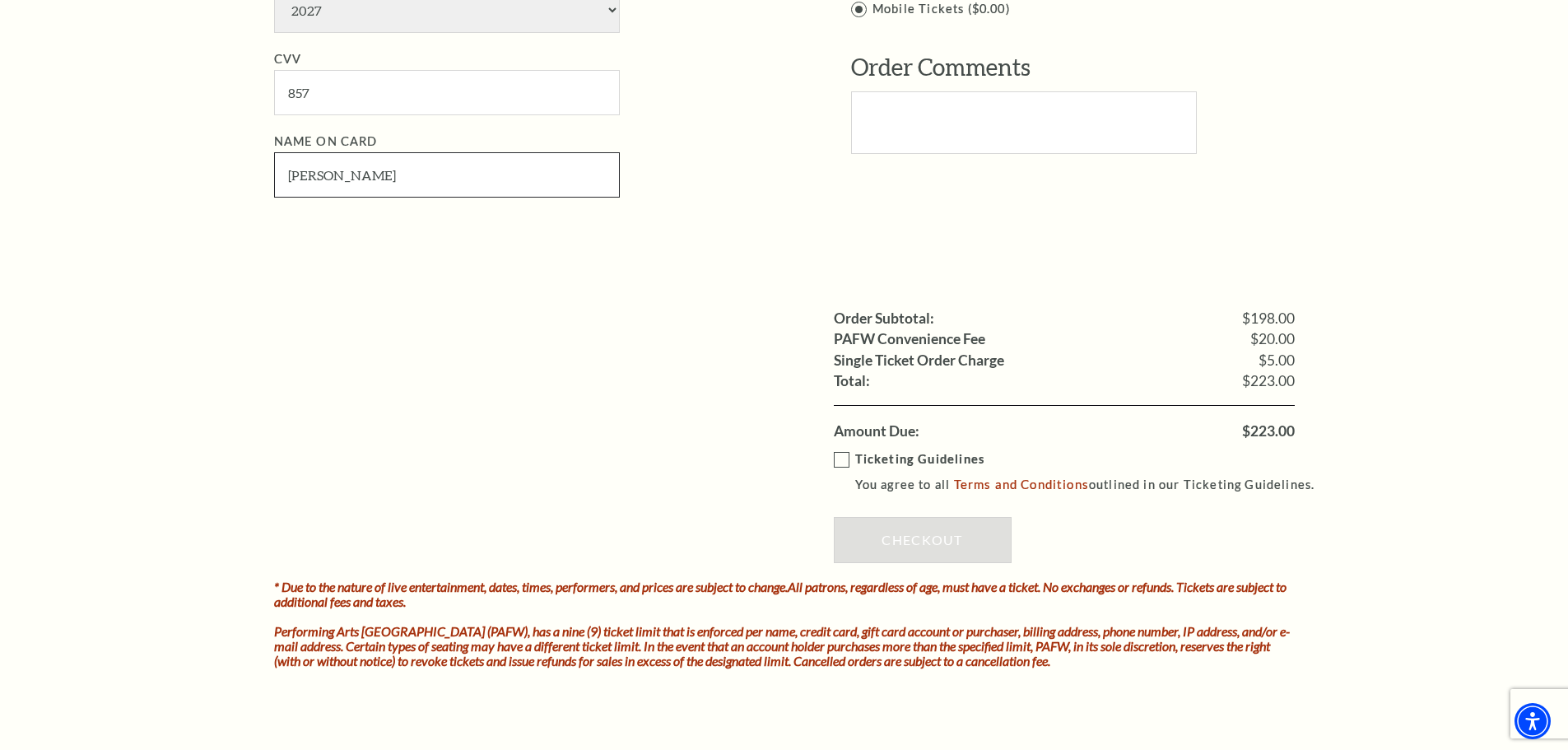
scroll to position [1235, 0]
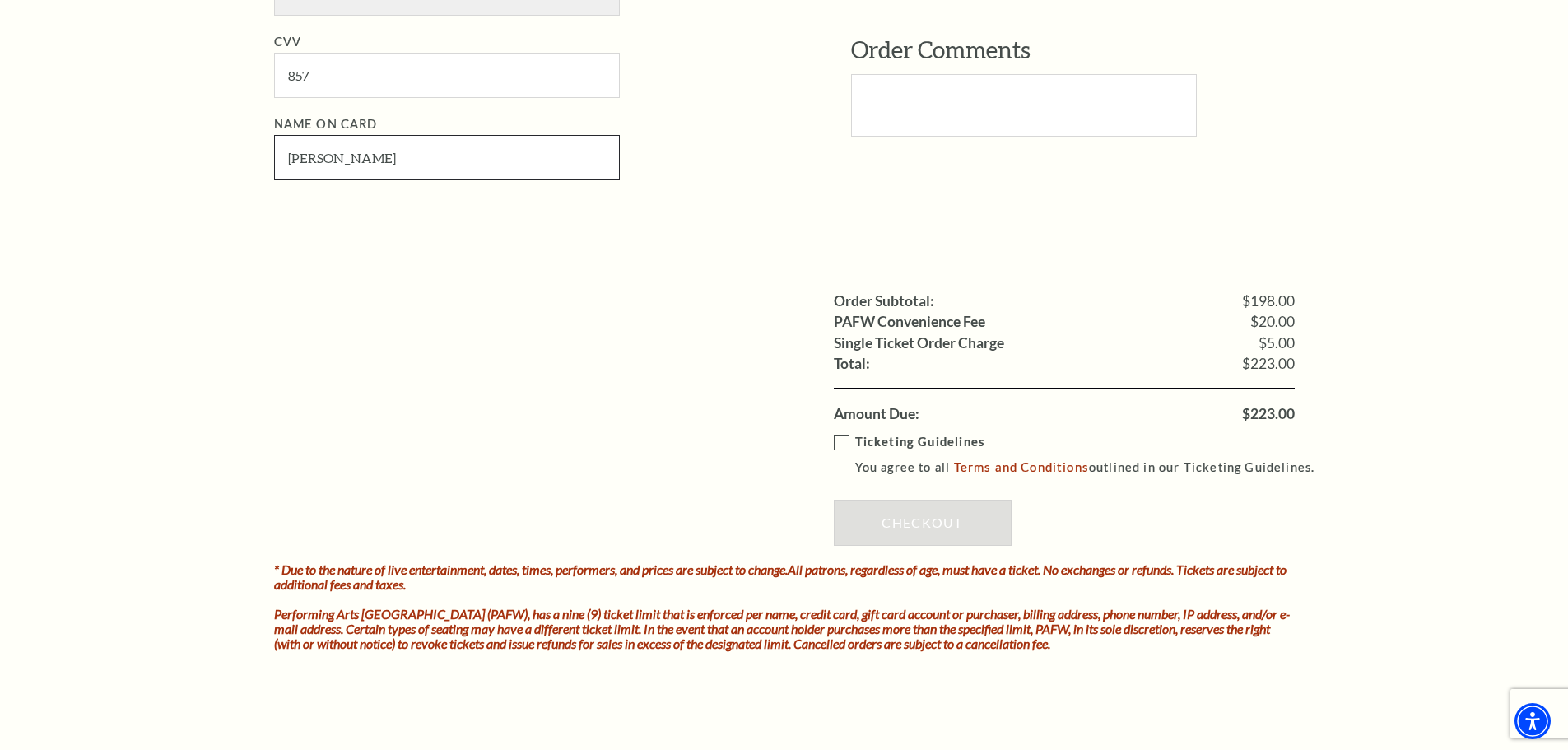
type input "Amanda Reed"
drag, startPoint x: 838, startPoint y: 443, endPoint x: 843, endPoint y: 451, distance: 9.4
click at [838, 443] on label "Ticketing Guidelines You agree to all Terms and Conditions outlined in our Tick…" at bounding box center [1081, 455] width 496 height 46
click at [0, 0] on input "Ticketing Guidelines You agree to all Terms and Conditions outlined in our Tick…" at bounding box center [0, 0] width 0 height 0
click at [921, 518] on link "Checkout" at bounding box center [922, 522] width 177 height 46
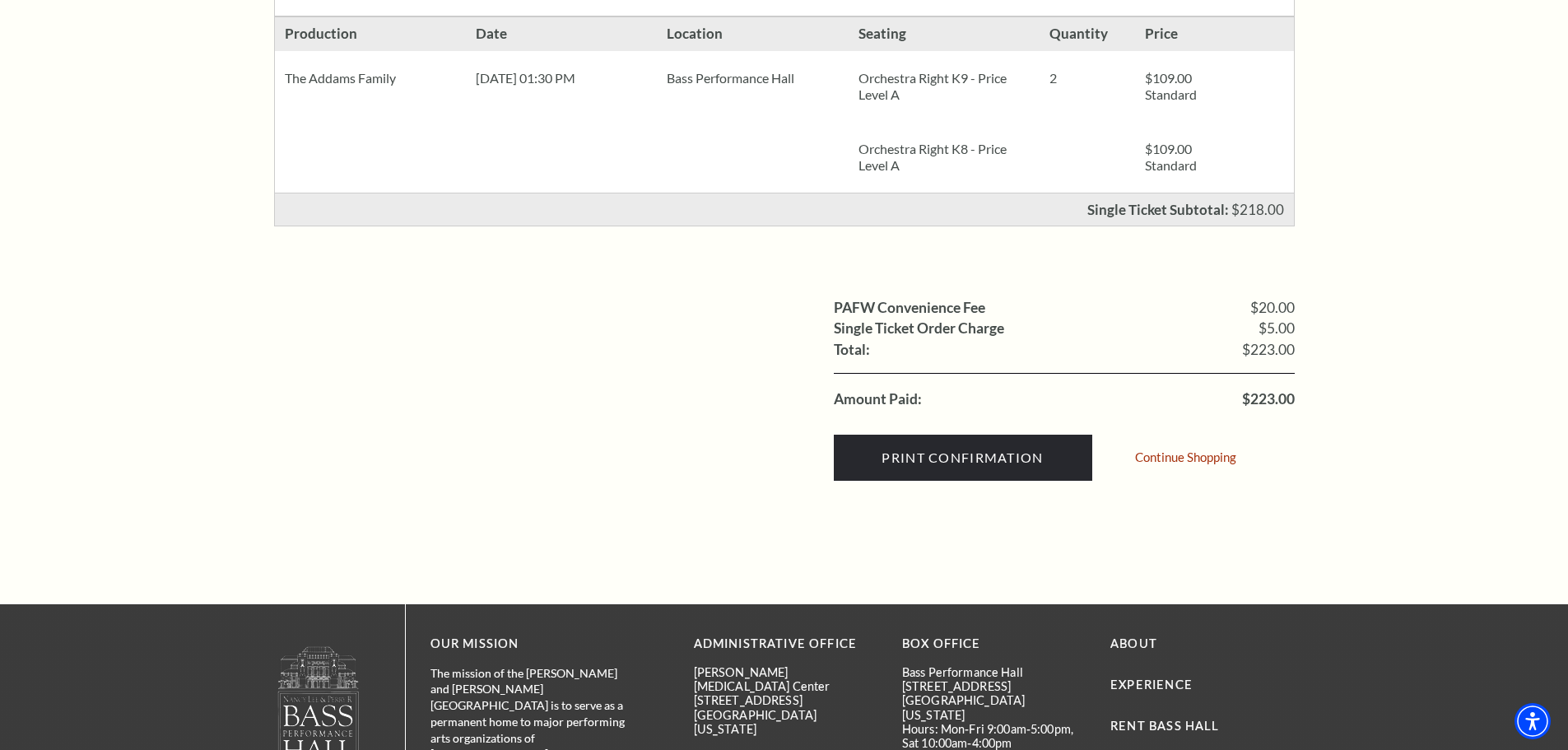
scroll to position [412, 0]
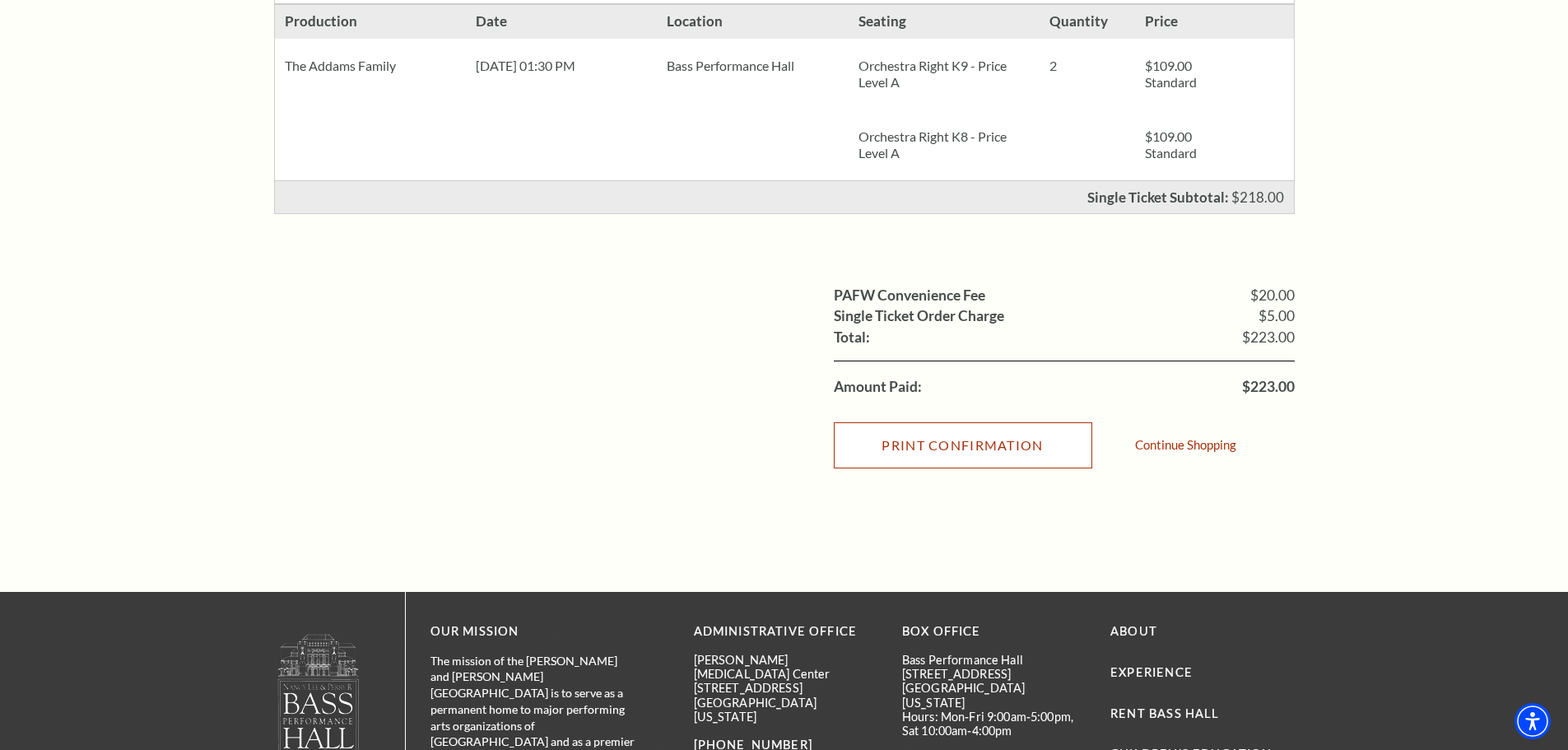
click at [960, 453] on input "Print Confirmation" at bounding box center [963, 445] width 258 height 46
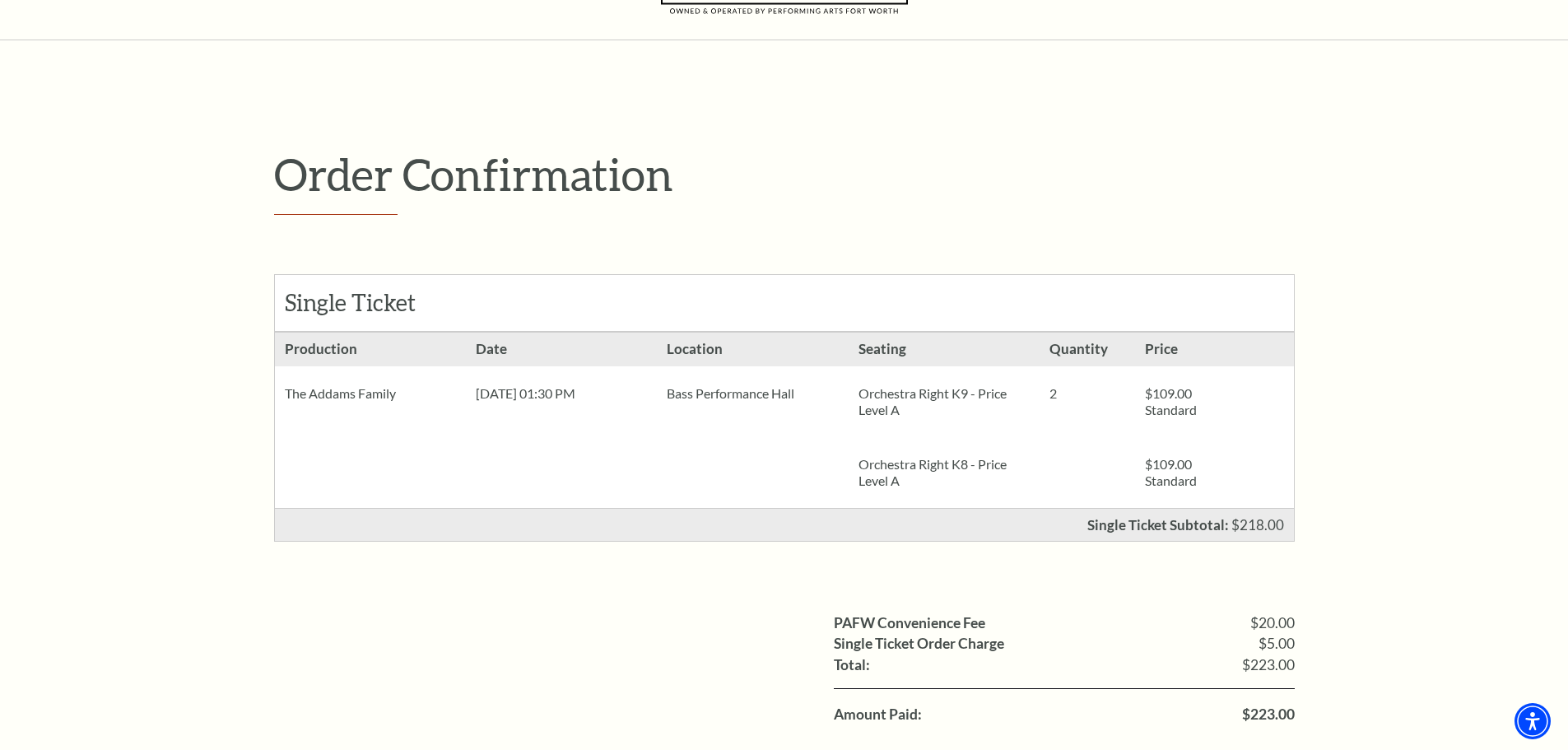
scroll to position [165, 0]
